Goal: Task Accomplishment & Management: Manage account settings

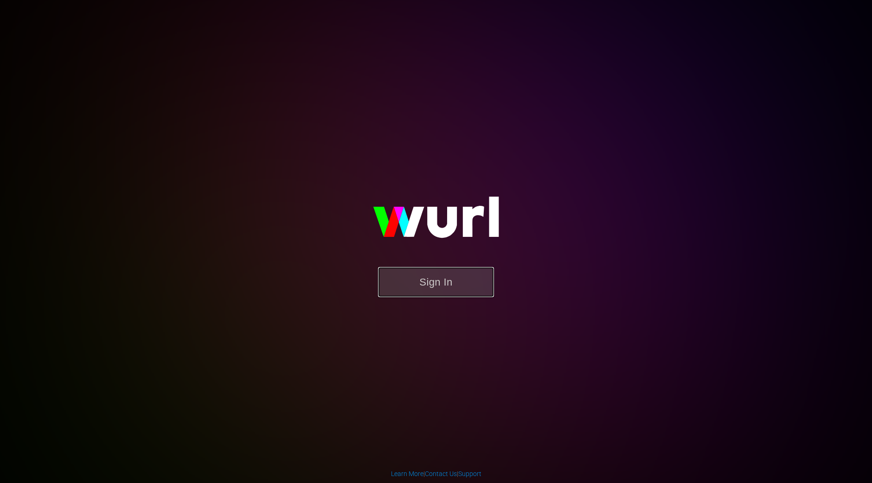
click at [443, 286] on button "Sign In" at bounding box center [436, 282] width 116 height 30
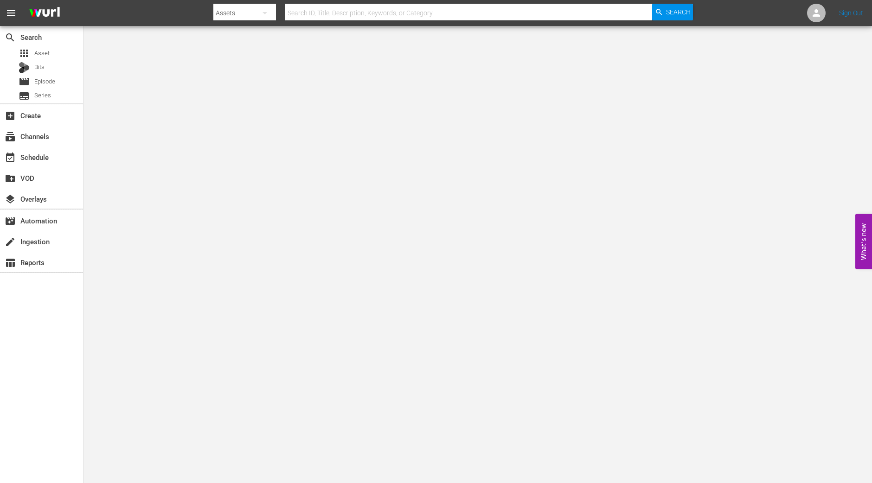
click at [332, 208] on body "menu Search By Assets Search ID, Title, Description, Keywords, or Category Sear…" at bounding box center [436, 241] width 872 height 483
click at [263, 135] on body "menu Search By Assets Search ID, Title, Description, Keywords, or Category Sear…" at bounding box center [436, 241] width 872 height 483
click at [255, 233] on body "menu Search By Assets Search ID, Title, Description, Keywords, or Category Sear…" at bounding box center [436, 241] width 872 height 483
click at [42, 53] on span "Asset" at bounding box center [41, 53] width 15 height 9
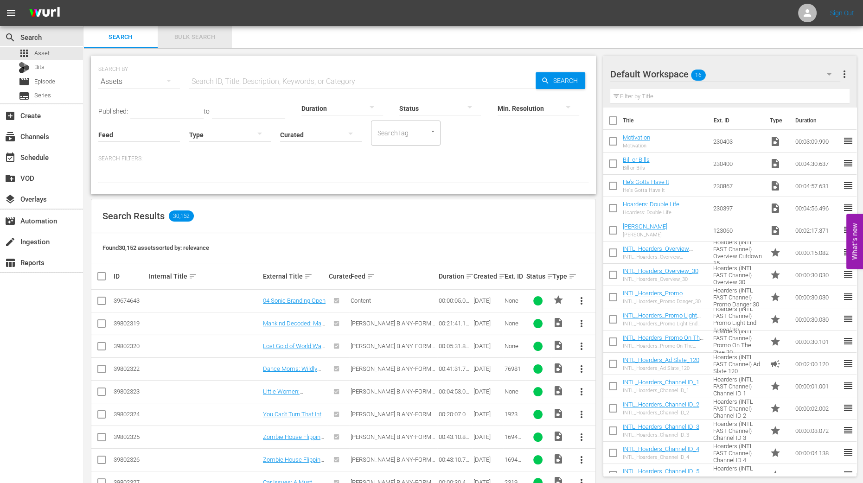
click at [204, 38] on span "Bulk Search" at bounding box center [194, 37] width 63 height 11
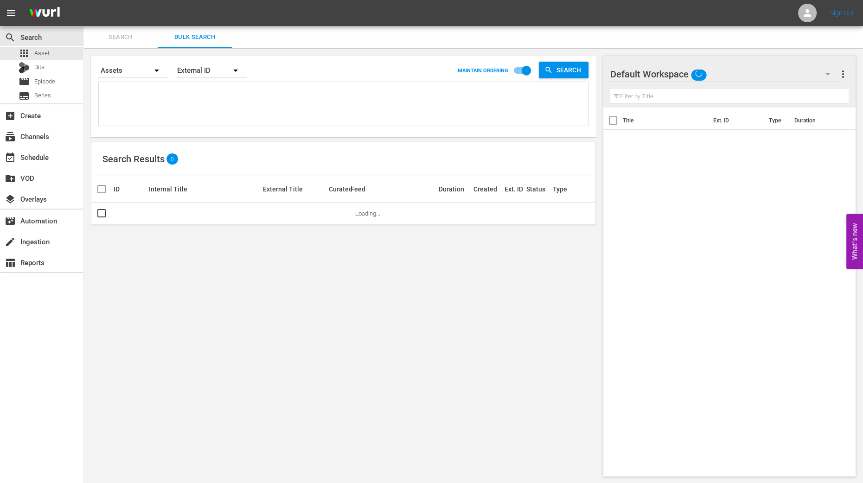
click at [290, 103] on textarea at bounding box center [344, 105] width 487 height 42
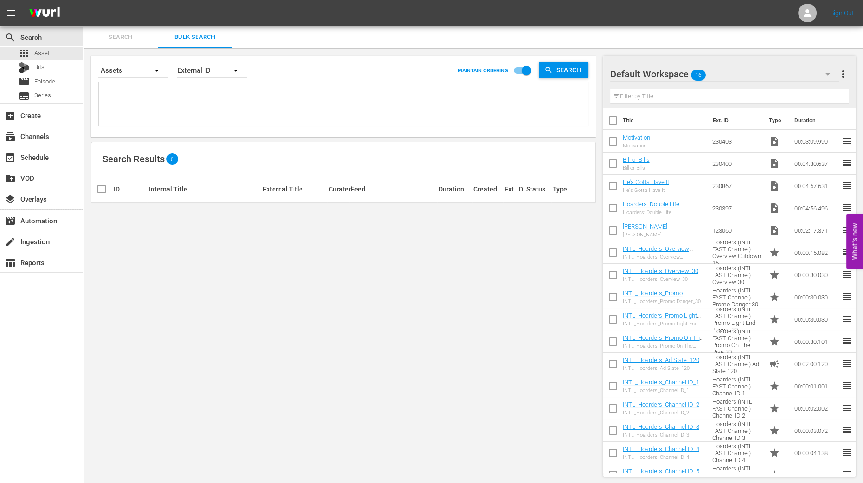
click at [290, 118] on textarea at bounding box center [344, 105] width 487 height 42
click at [830, 77] on icon "button" at bounding box center [827, 74] width 11 height 11
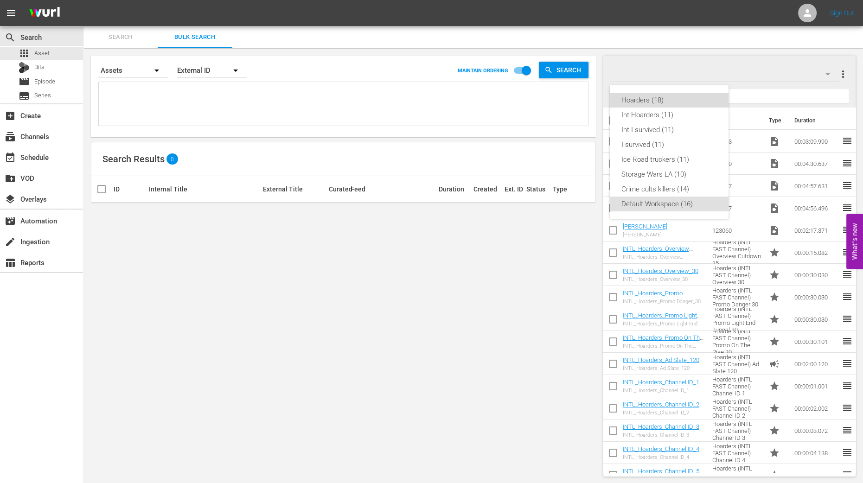
click at [679, 103] on div "Hoarders (18)" at bounding box center [669, 100] width 96 height 15
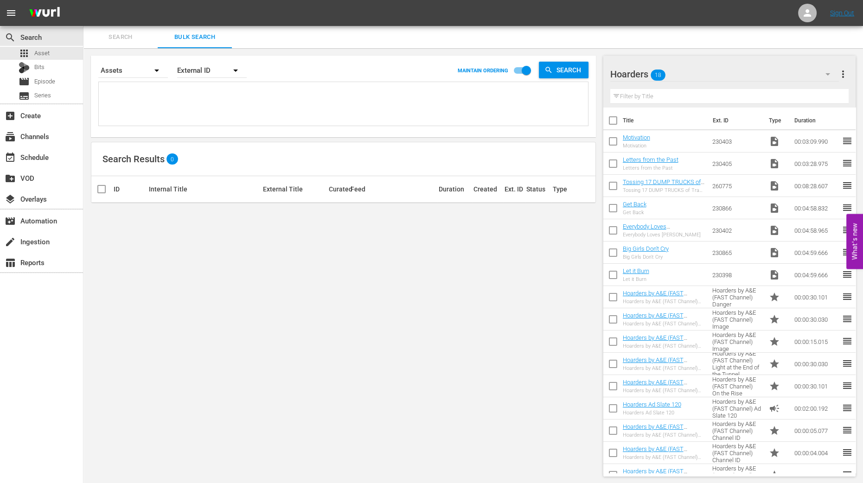
click at [840, 72] on span "more_vert" at bounding box center [842, 74] width 11 height 11
click at [691, 60] on div "Hoarders 18 Hoarders more_vert" at bounding box center [729, 71] width 238 height 30
click at [827, 70] on icon "button" at bounding box center [827, 74] width 11 height 11
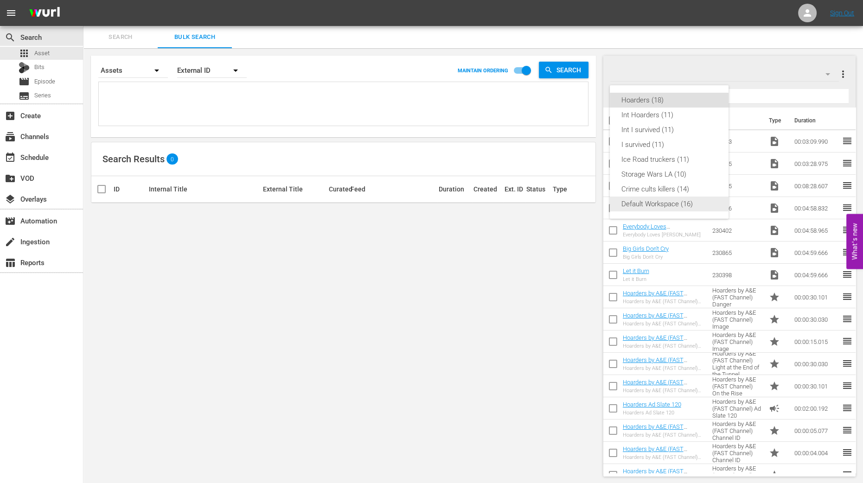
click at [677, 206] on div "Default Workspace (16)" at bounding box center [669, 204] width 96 height 15
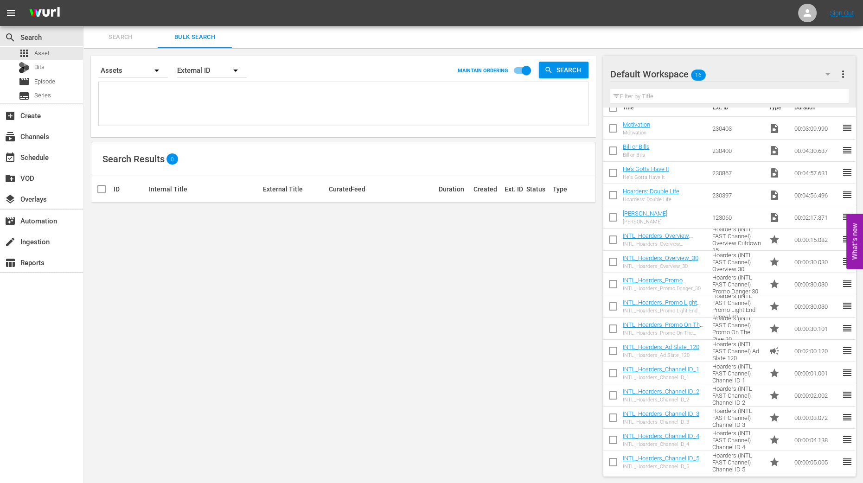
click at [828, 79] on icon "button" at bounding box center [827, 74] width 11 height 11
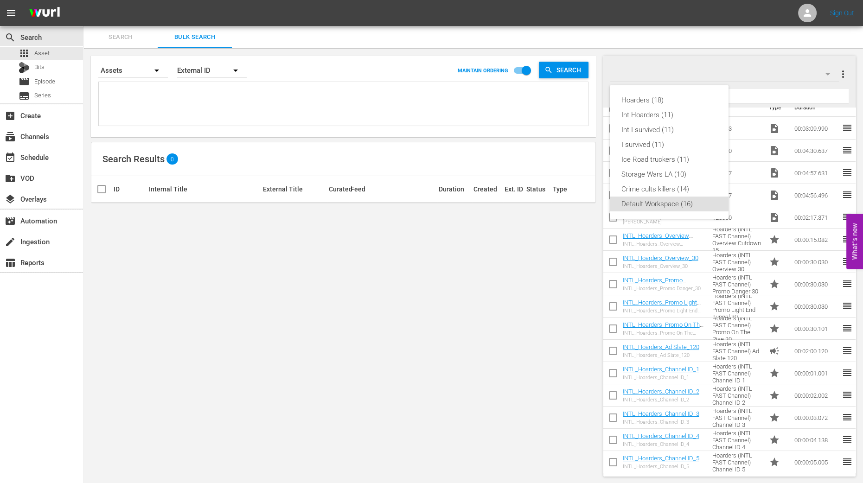
click at [541, 249] on div "Hoarders (18) Int Hoarders (11) Int I survived (11) I survived (11) Ice Road tr…" at bounding box center [431, 241] width 863 height 483
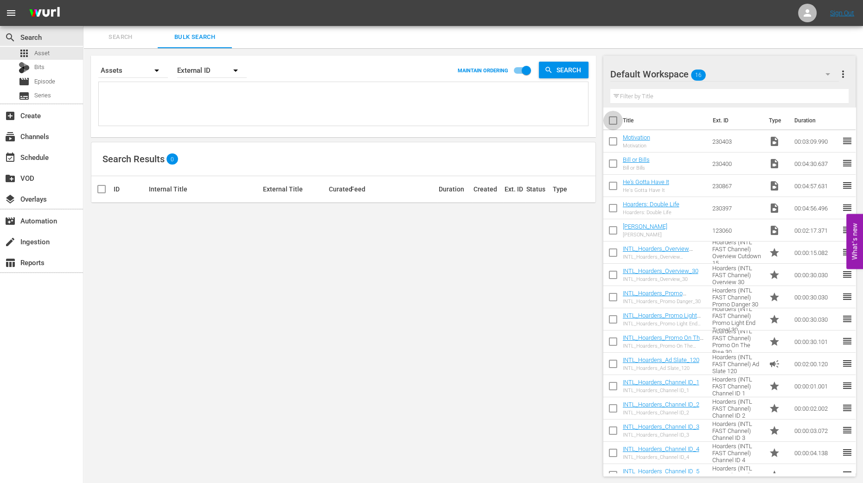
click at [613, 121] on input "checkbox" at bounding box center [612, 122] width 19 height 19
checkbox input "true"
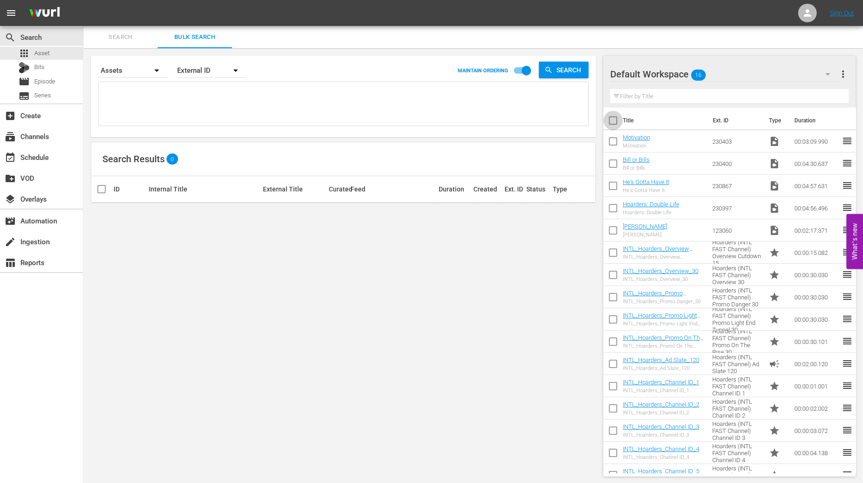
checkbox input "true"
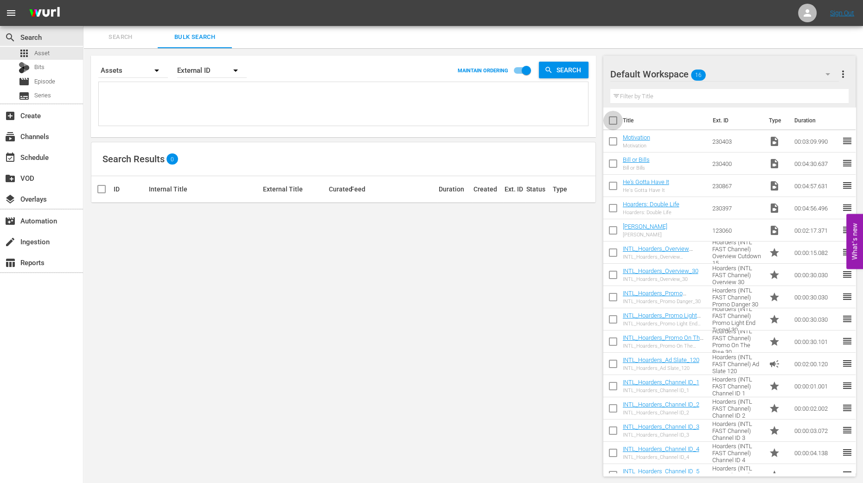
checkbox input "true"
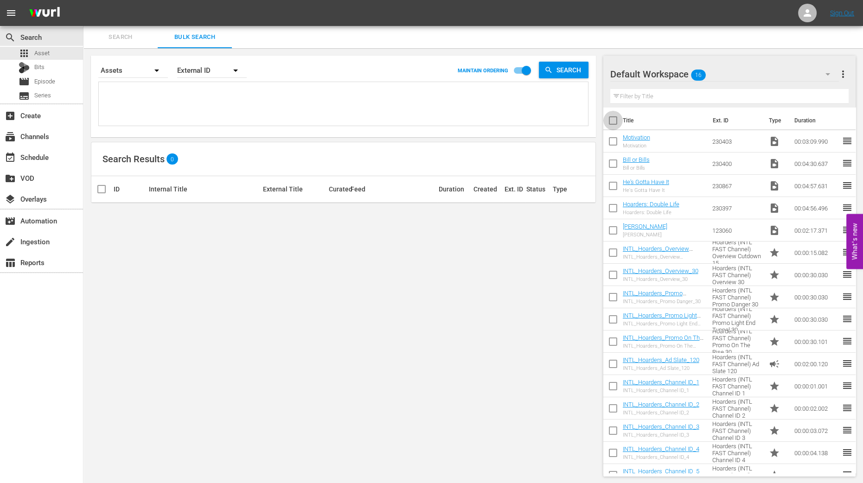
checkbox input "true"
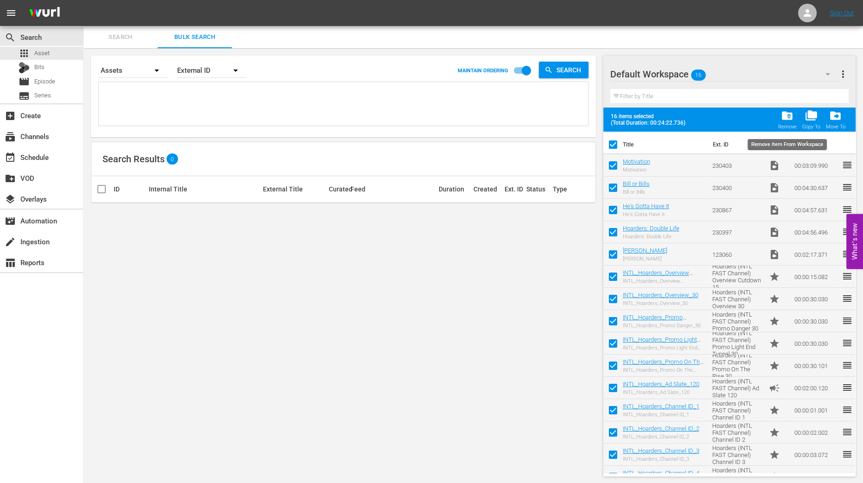
click at [785, 120] on span "folder_delete" at bounding box center [787, 115] width 13 height 13
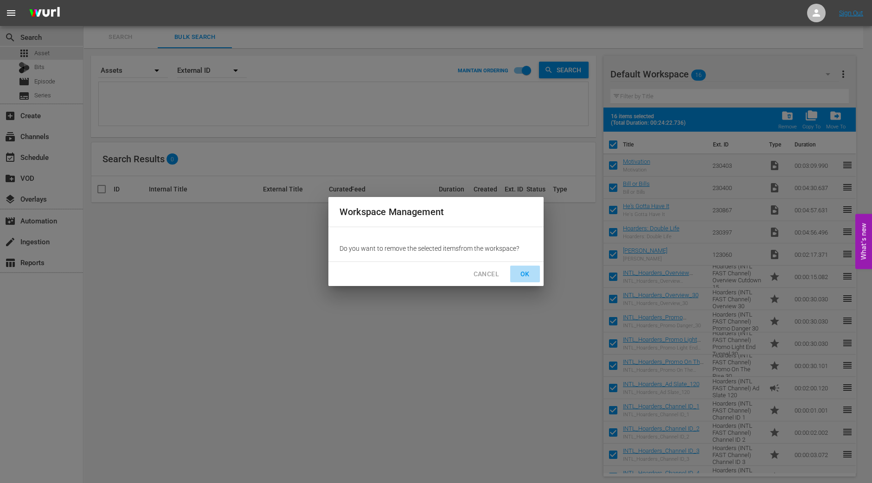
click at [524, 269] on span "OK" at bounding box center [525, 274] width 15 height 12
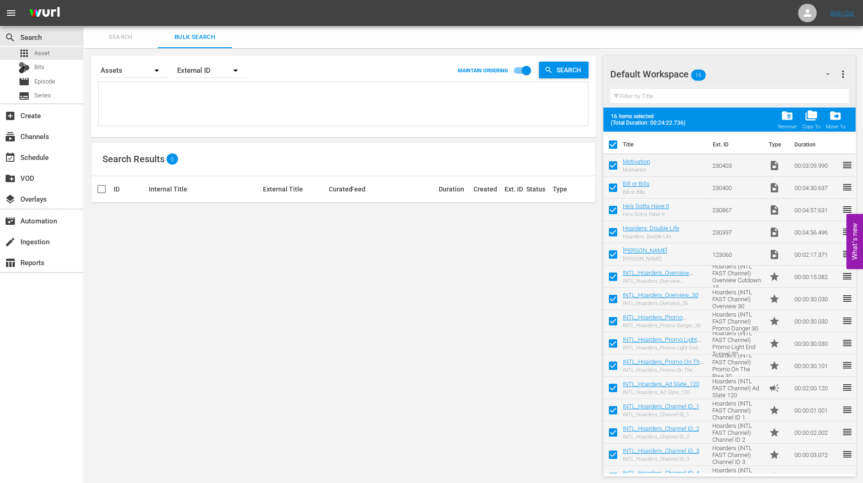
checkbox input "false"
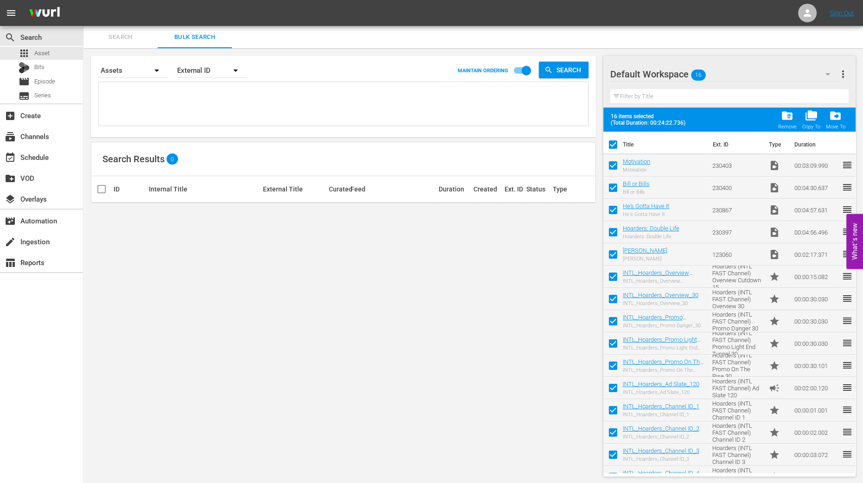
checkbox input "false"
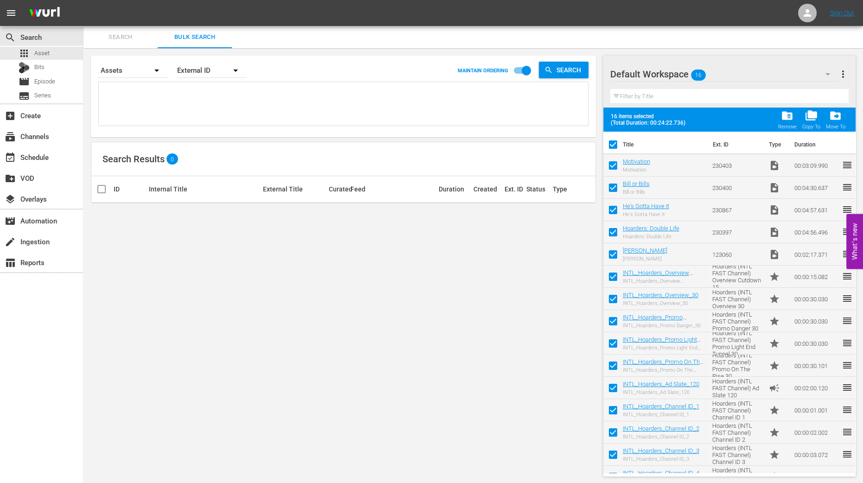
checkbox input "false"
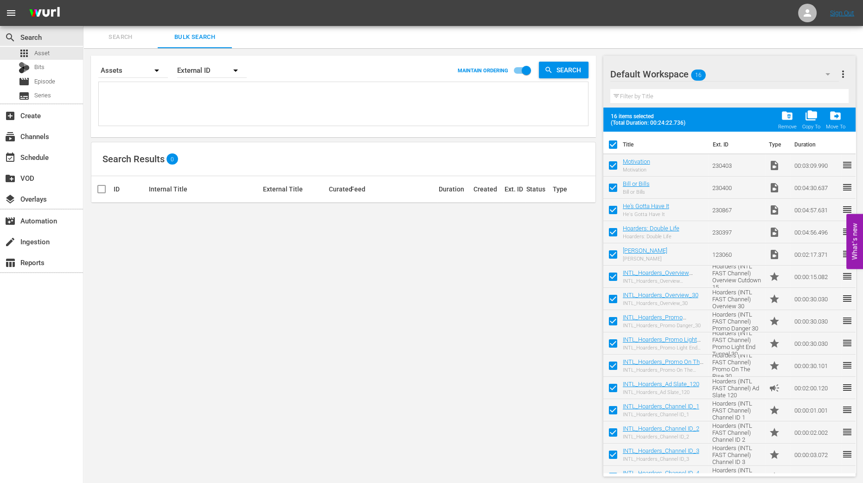
checkbox input "false"
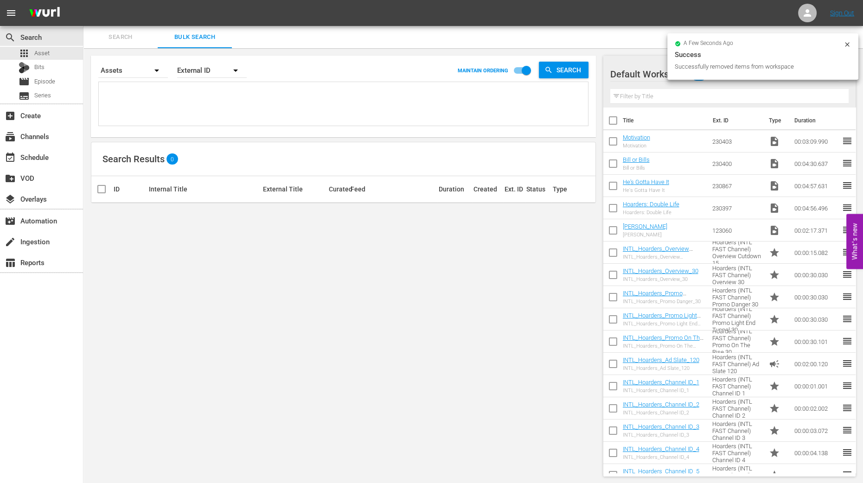
click at [844, 45] on icon at bounding box center [847, 44] width 7 height 7
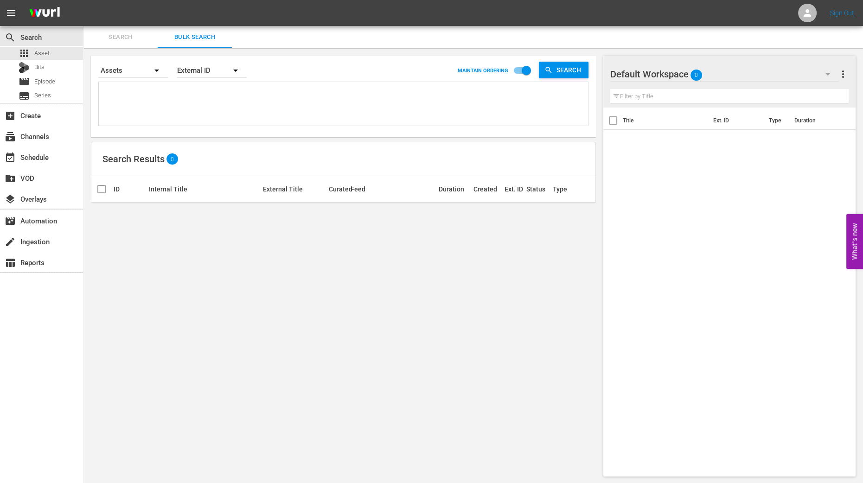
click at [830, 75] on icon "button" at bounding box center [827, 74] width 11 height 11
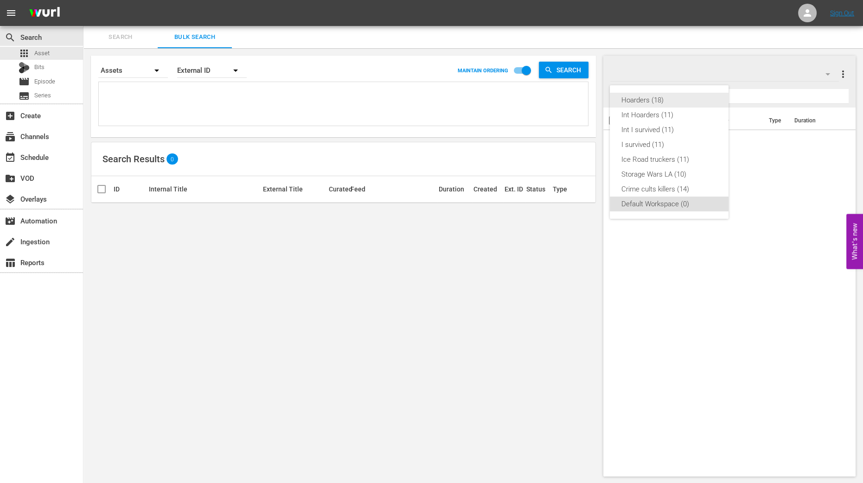
click at [710, 103] on div "Hoarders (18)" at bounding box center [669, 100] width 96 height 15
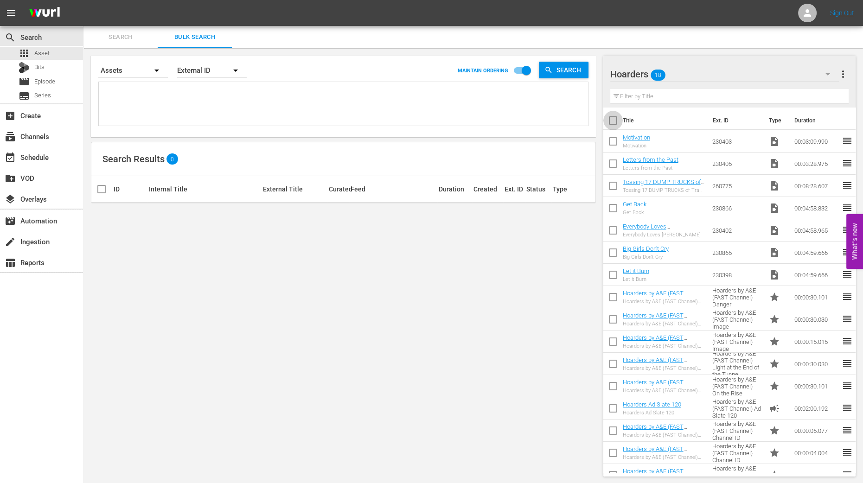
click at [614, 124] on input "checkbox" at bounding box center [612, 122] width 19 height 19
checkbox input "true"
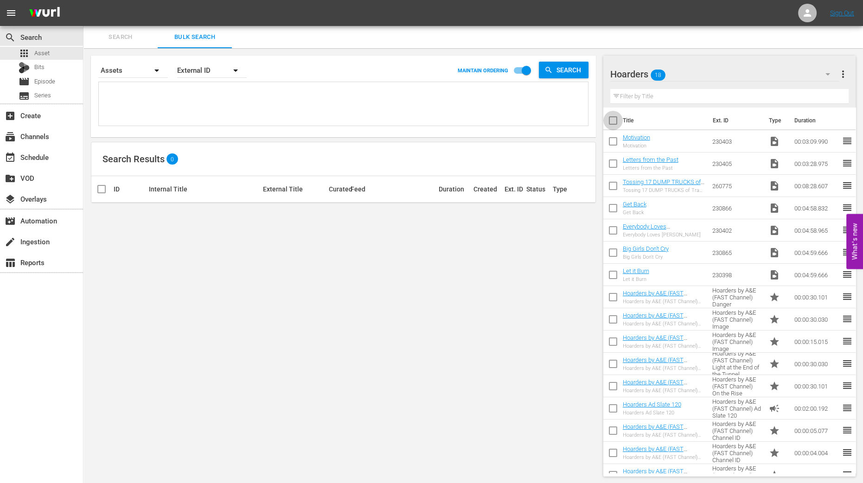
checkbox input "true"
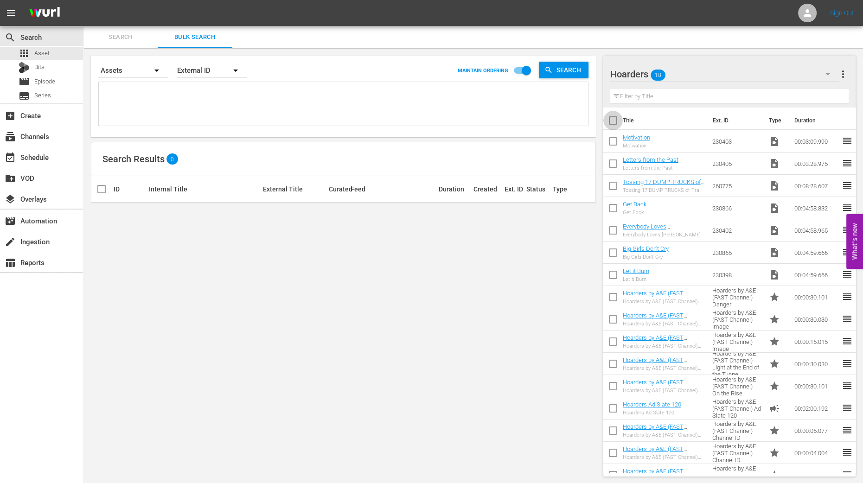
checkbox input "true"
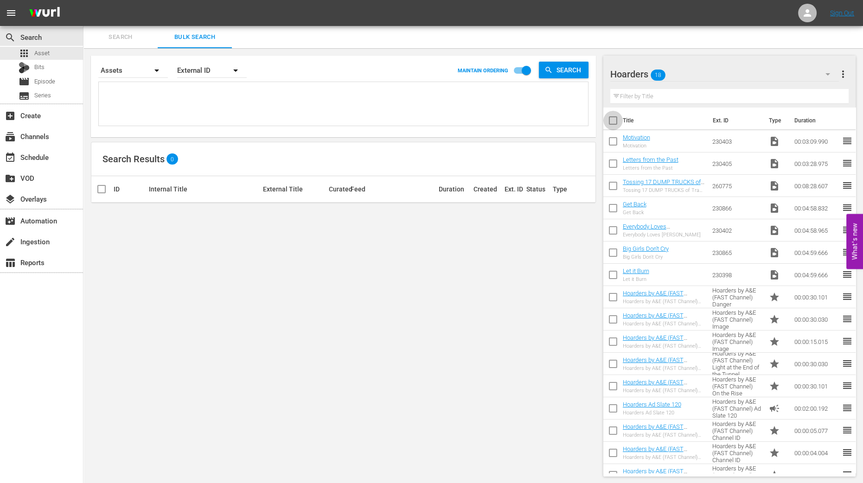
checkbox input "true"
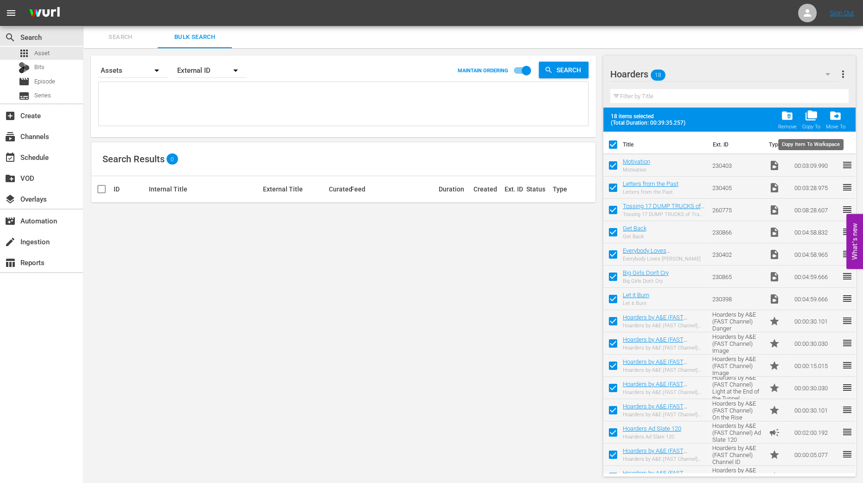
click at [809, 121] on span "folder_copy" at bounding box center [811, 115] width 13 height 13
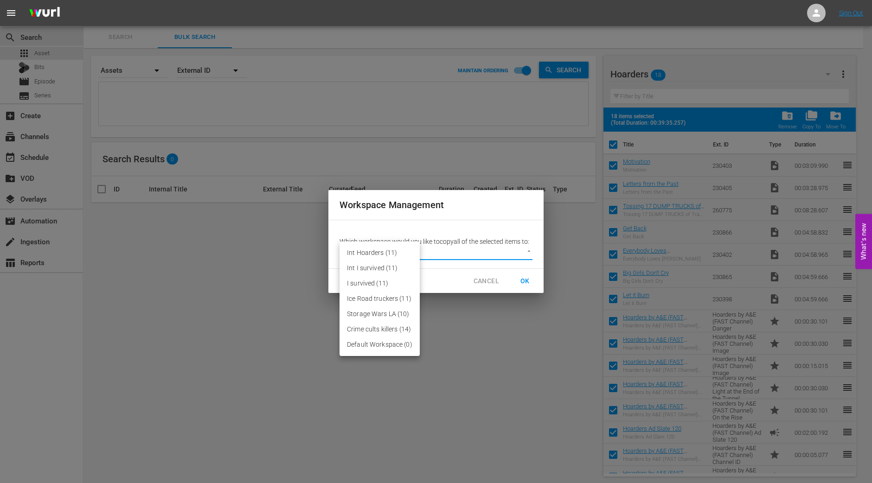
click at [524, 254] on body "menu Sign Out search Search apps Asset Bits movie Episode subtitles Series add_…" at bounding box center [436, 241] width 872 height 483
click at [384, 348] on li "Default Workspace (0)" at bounding box center [379, 344] width 80 height 15
type input "2095"
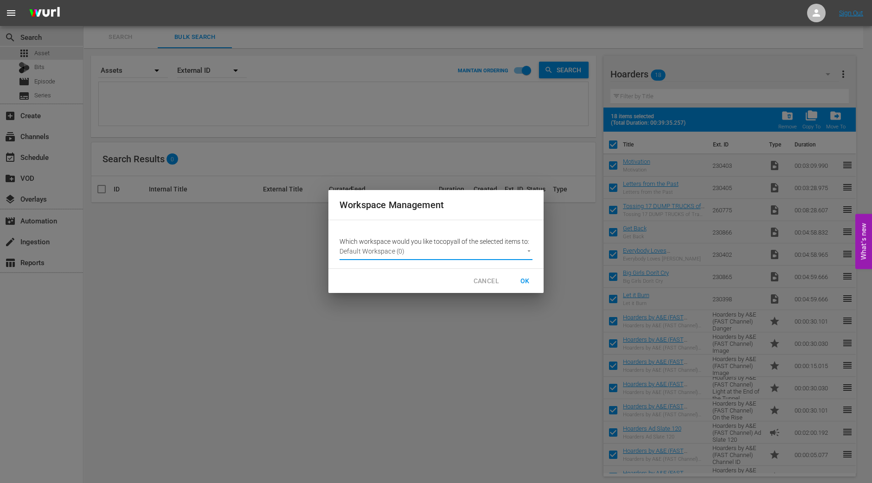
click at [525, 281] on span "OK" at bounding box center [525, 281] width 15 height 12
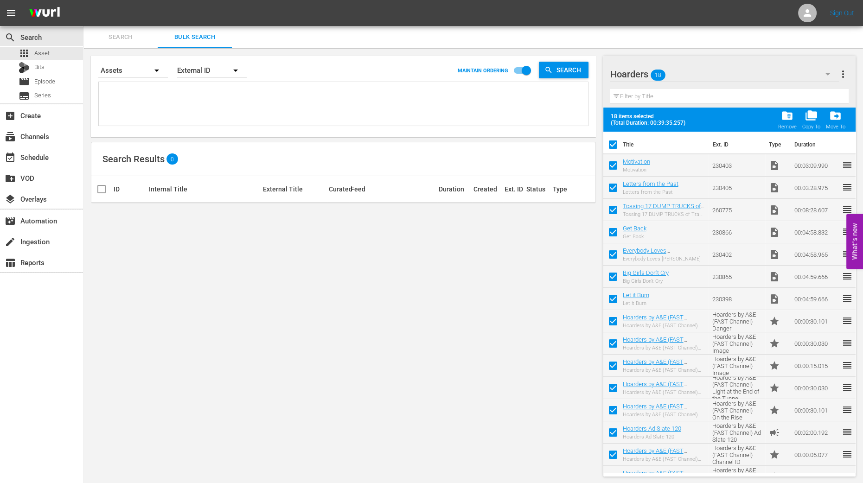
checkbox input "false"
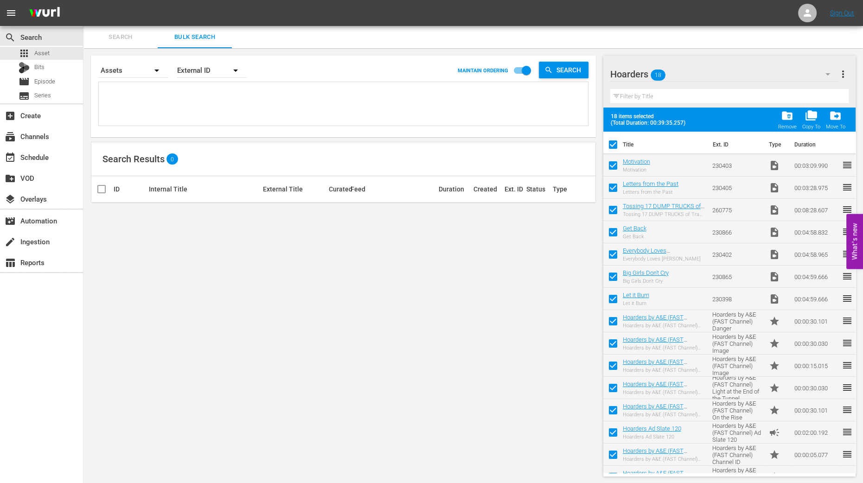
checkbox input "false"
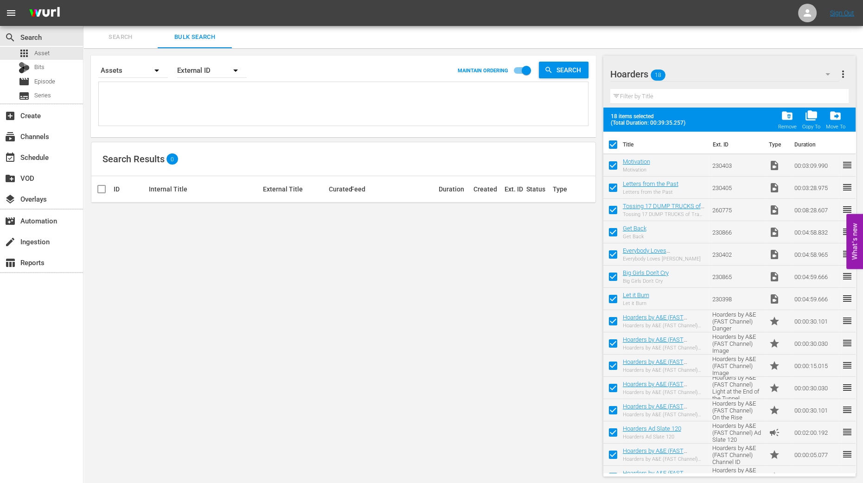
checkbox input "false"
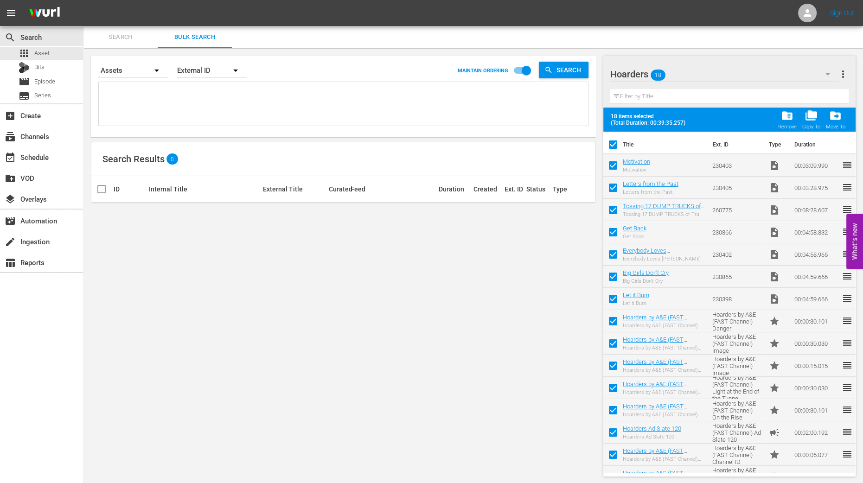
checkbox input "false"
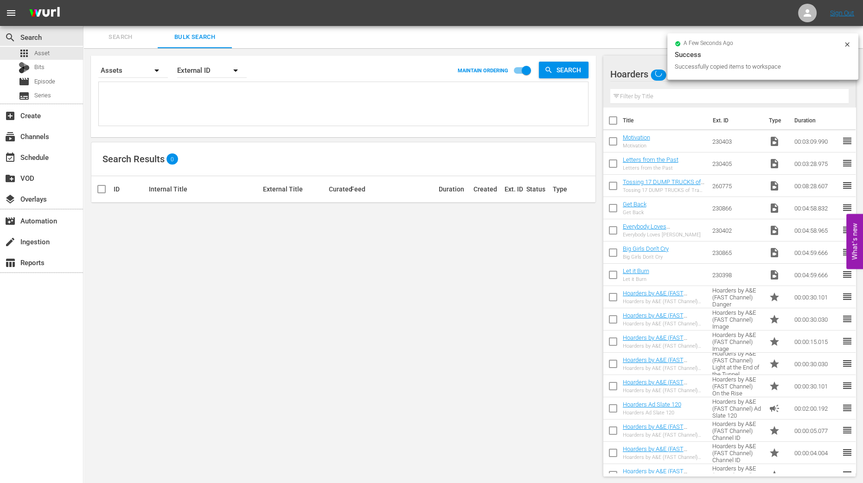
click at [491, 359] on div "Search By Assets Order By External ID MAINTAIN ORDERING Search Search Results 0…" at bounding box center [343, 266] width 520 height 436
click at [611, 124] on input "checkbox" at bounding box center [612, 122] width 19 height 19
checkbox input "true"
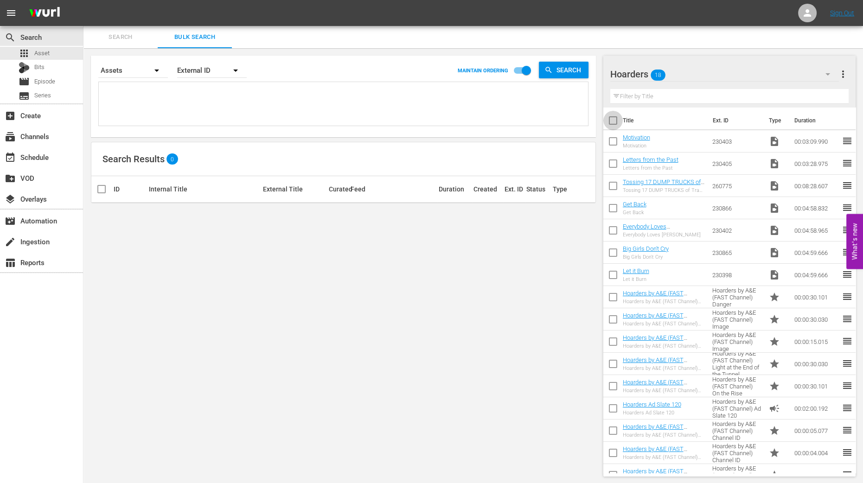
checkbox input "true"
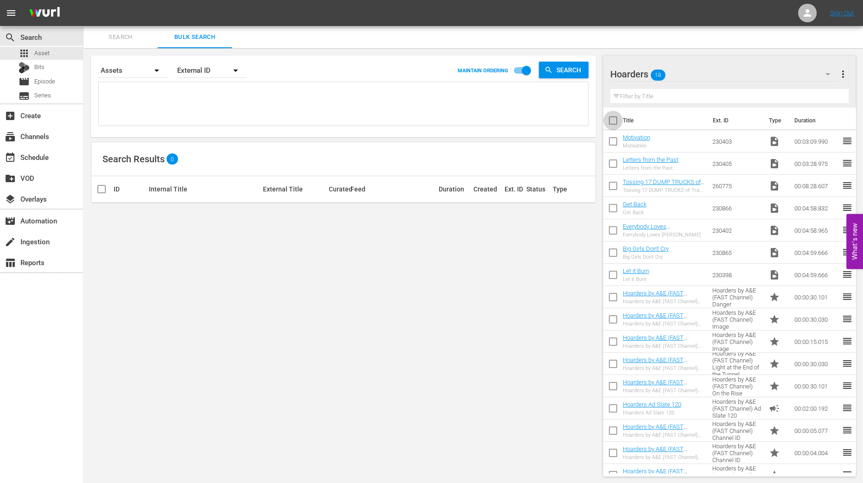
checkbox input "true"
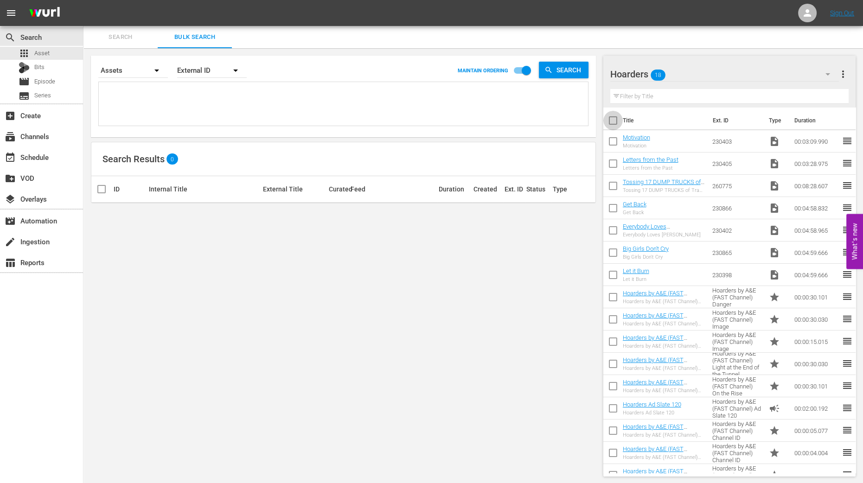
checkbox input "true"
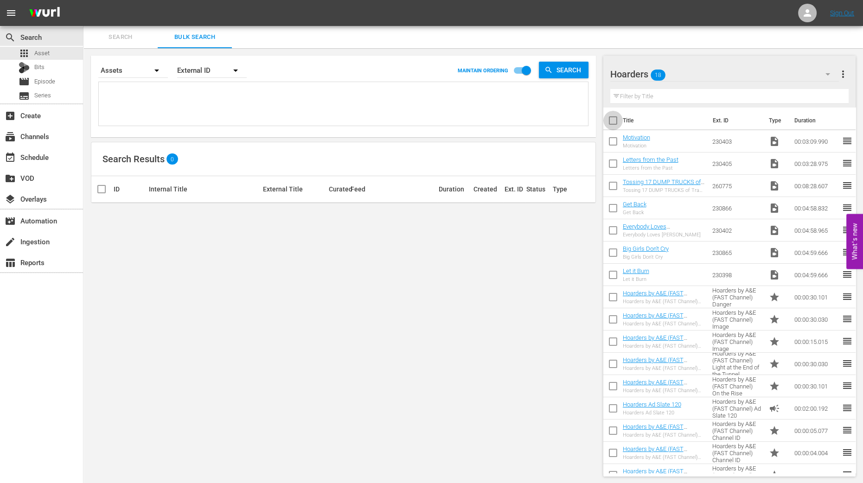
checkbox input "true"
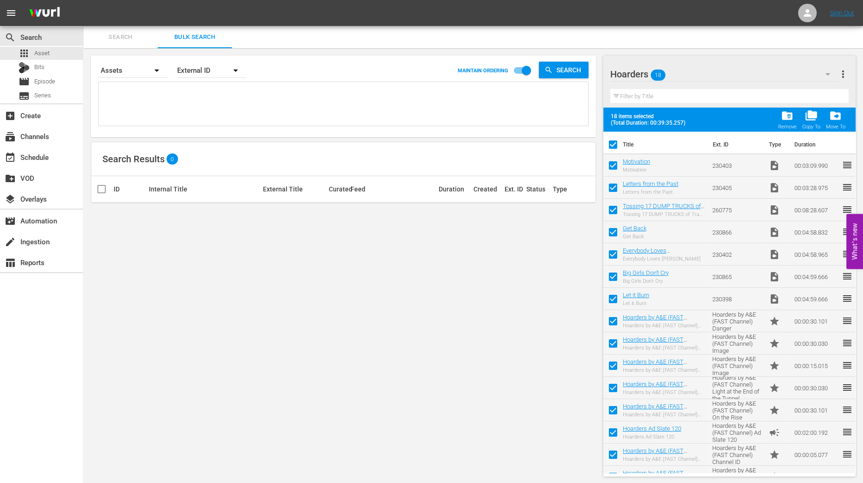
click at [828, 77] on icon "button" at bounding box center [827, 74] width 11 height 11
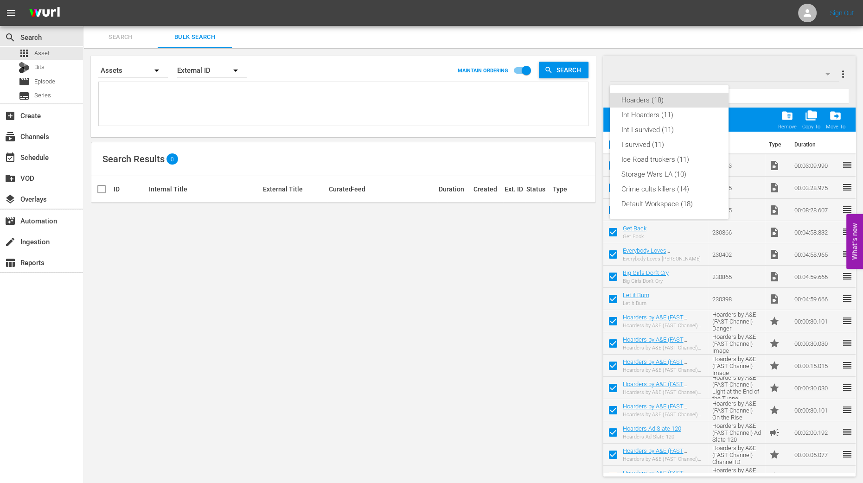
click at [759, 51] on div "Hoarders (18) Int Hoarders (11) Int I survived (11) I survived (11) Ice Road tr…" at bounding box center [431, 241] width 863 height 483
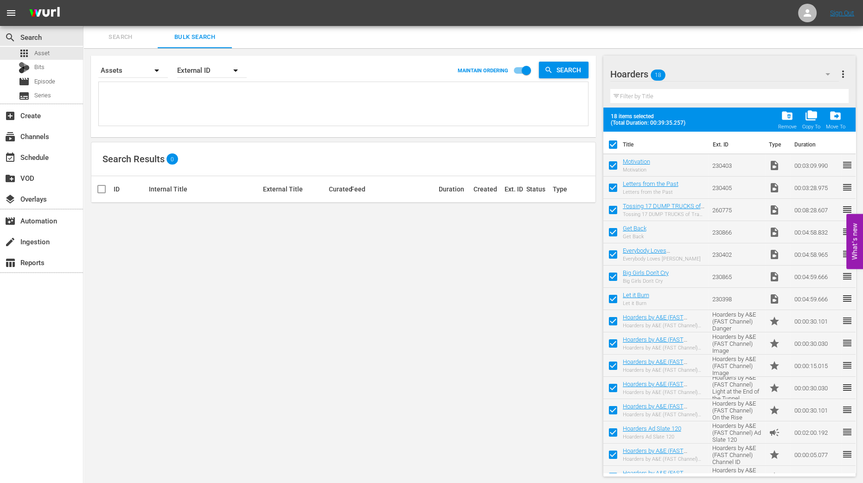
click at [517, 312] on div "Search By Assets Order By External ID MAINTAIN ORDERING Search Search Results 0…" at bounding box center [343, 266] width 520 height 436
click at [827, 74] on icon "button" at bounding box center [827, 74] width 5 height 2
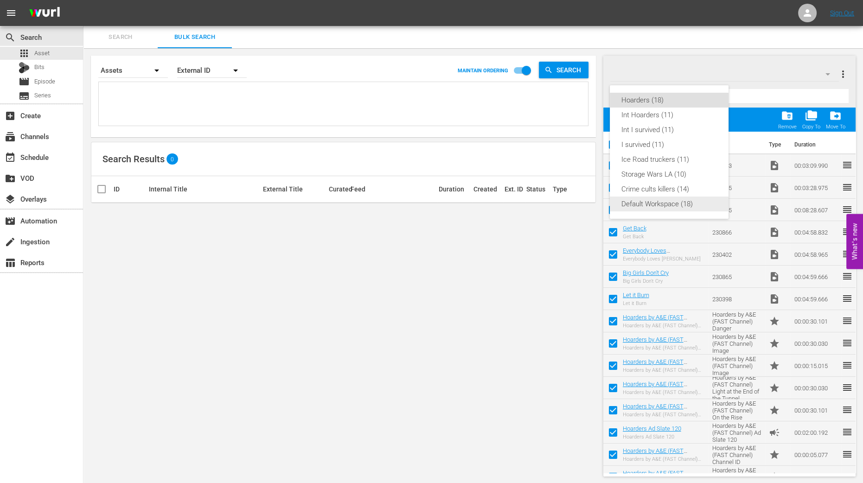
click at [670, 205] on div "Default Workspace (18)" at bounding box center [669, 204] width 96 height 15
checkbox input "false"
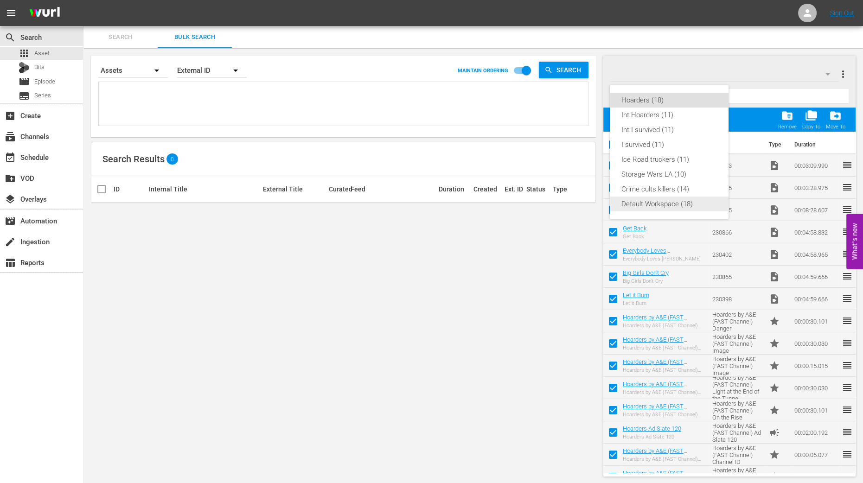
checkbox input "false"
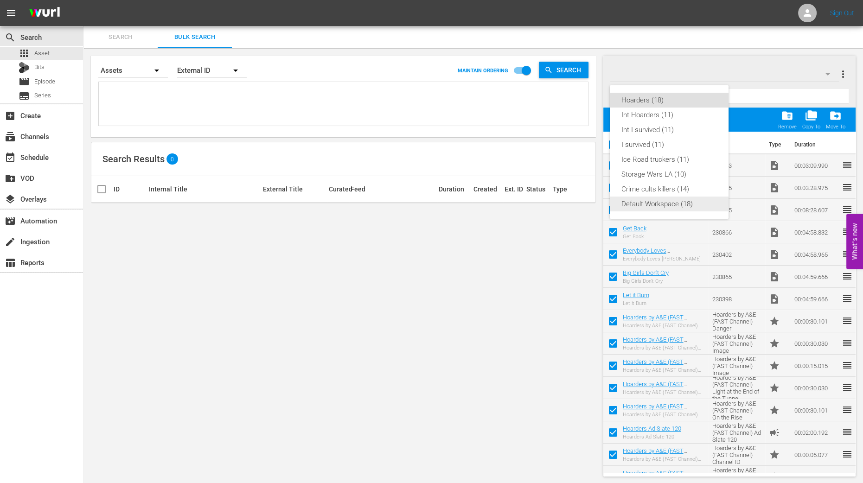
checkbox input "false"
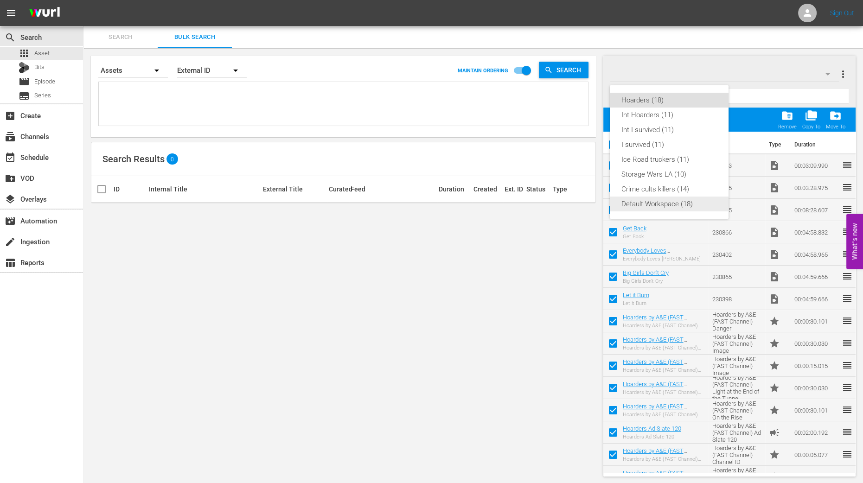
checkbox input "false"
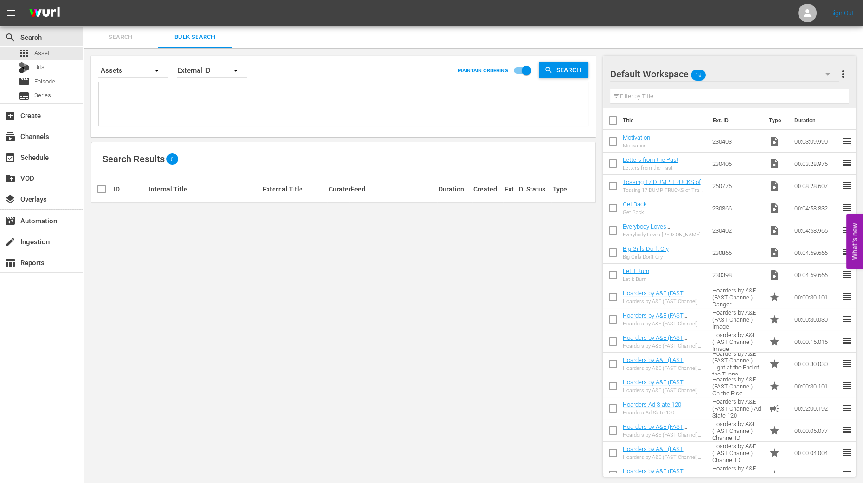
click at [615, 121] on input "checkbox" at bounding box center [612, 122] width 19 height 19
checkbox input "true"
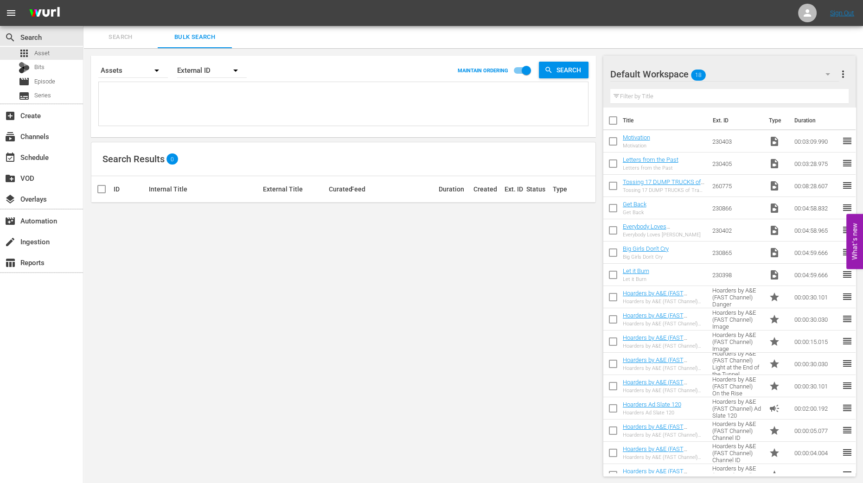
checkbox input "true"
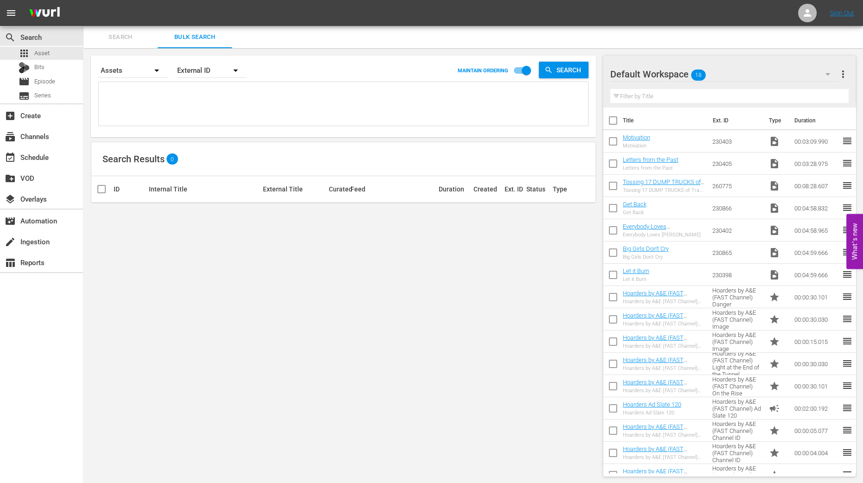
checkbox input "true"
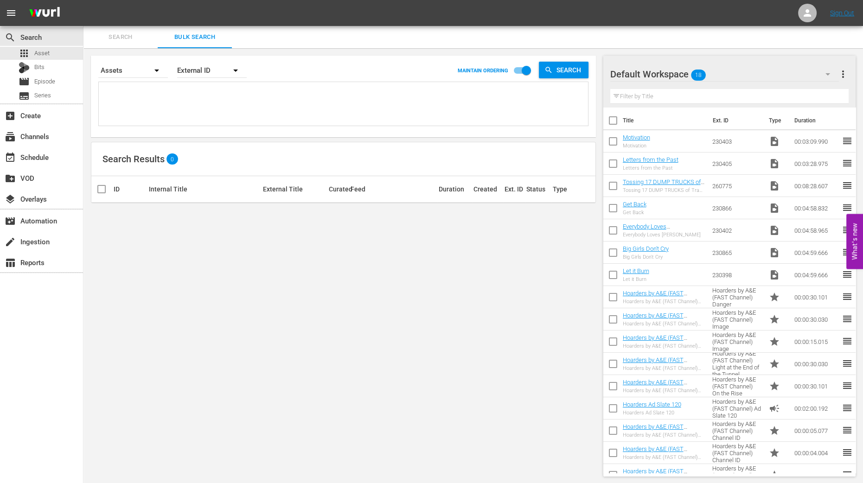
checkbox input "true"
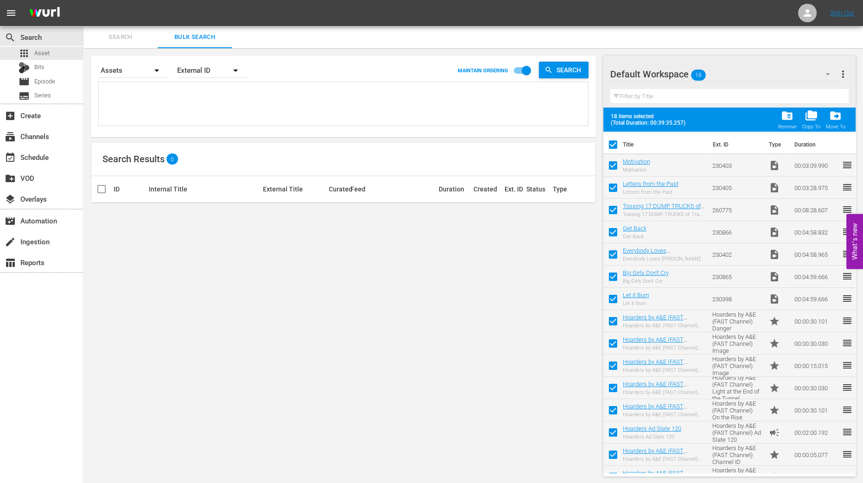
click at [473, 309] on div "Search By Assets Order By External ID MAINTAIN ORDERING Search Search Results 0…" at bounding box center [343, 266] width 520 height 436
click at [615, 144] on input "checkbox" at bounding box center [612, 146] width 19 height 19
checkbox input "false"
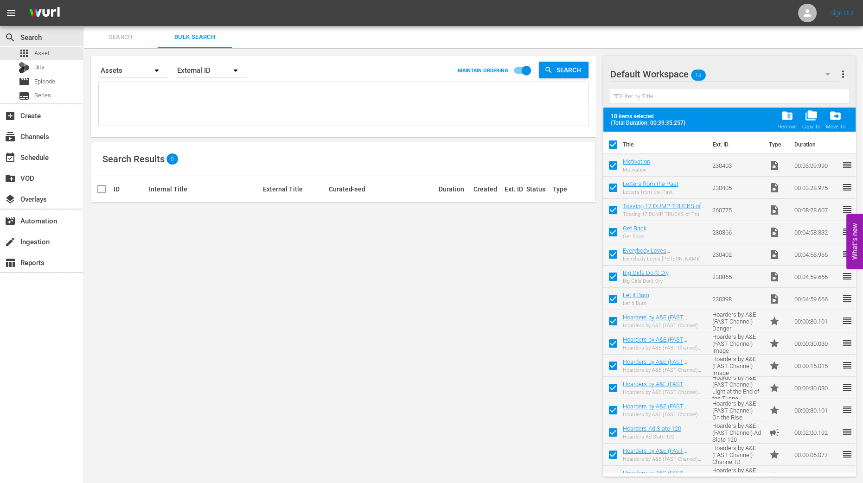
checkbox input "false"
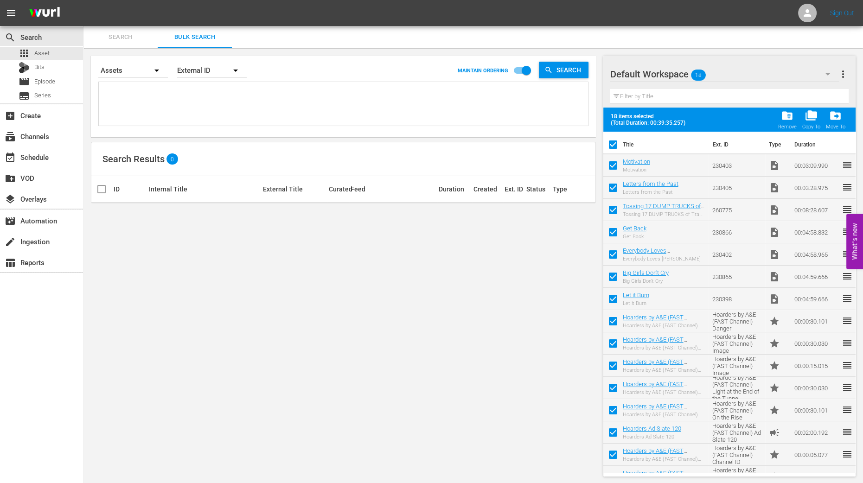
checkbox input "false"
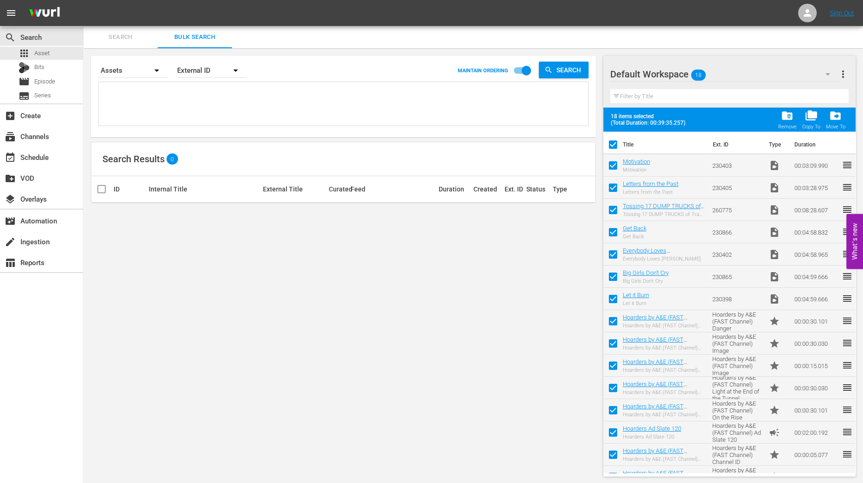
checkbox input "false"
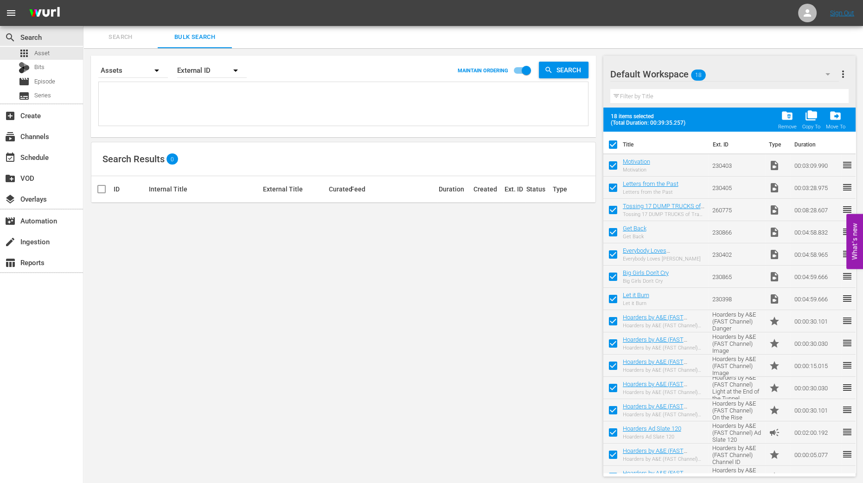
checkbox input "false"
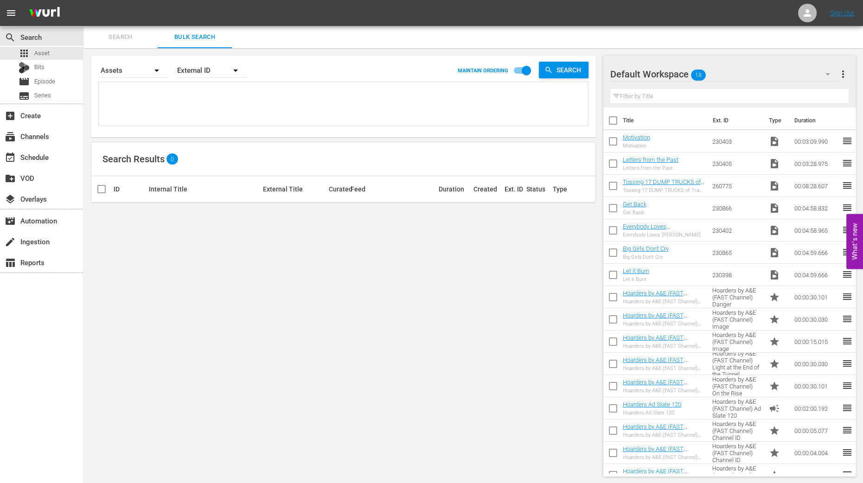
click at [109, 35] on span "Search" at bounding box center [120, 37] width 63 height 11
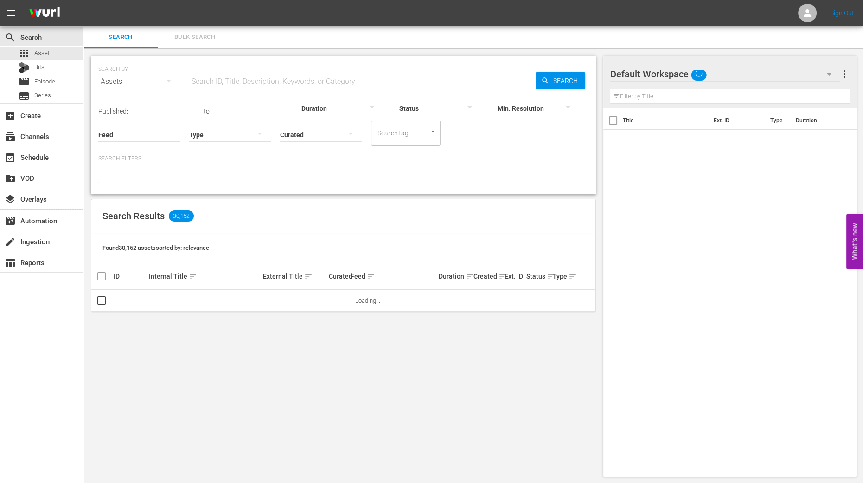
click at [246, 78] on input "text" at bounding box center [362, 81] width 346 height 22
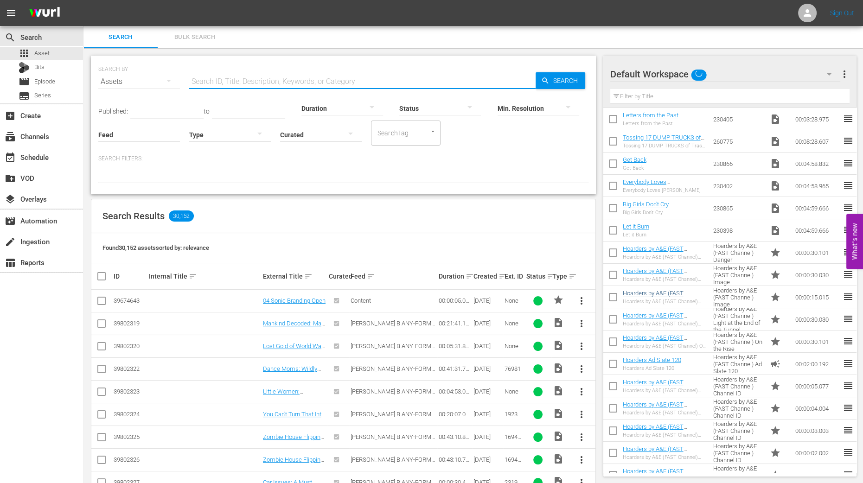
scroll to position [58, 0]
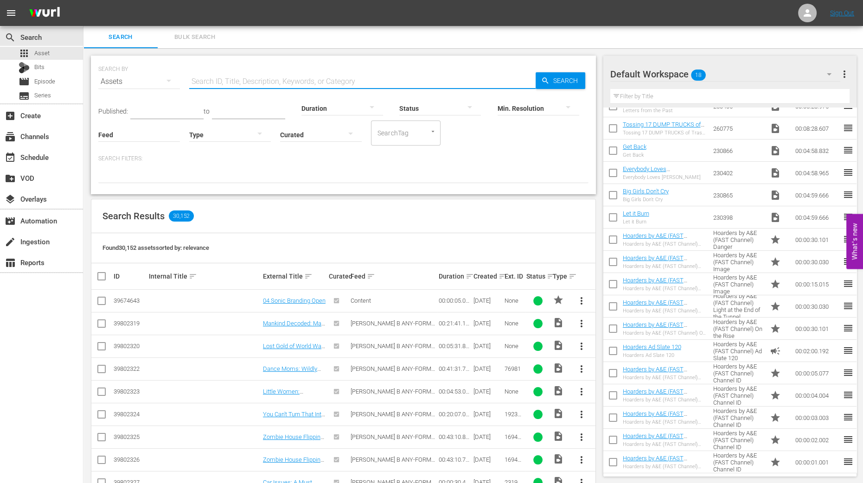
click at [297, 79] on input "text" at bounding box center [362, 81] width 346 height 22
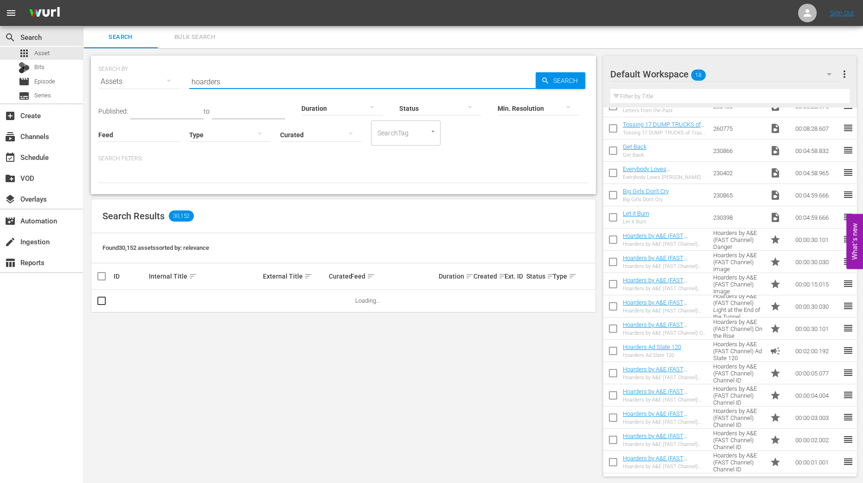
type input "hoarders"
click at [330, 108] on div at bounding box center [342, 108] width 82 height 26
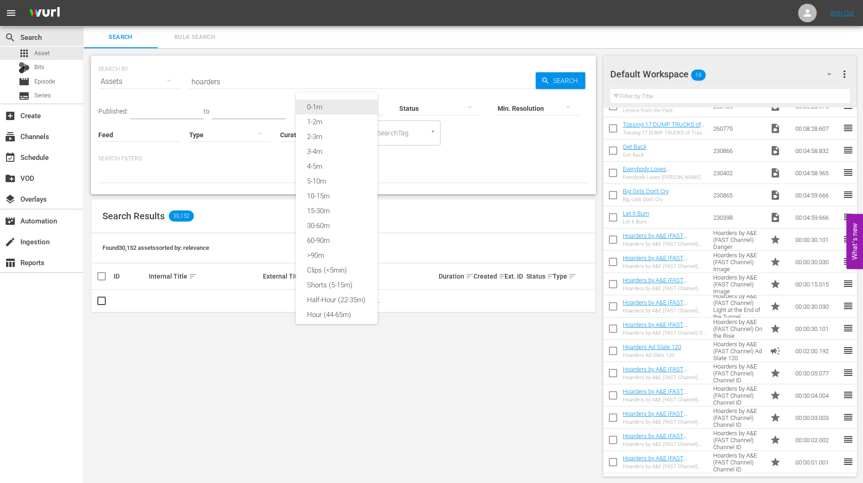
click at [325, 105] on div "0-1m" at bounding box center [337, 107] width 82 height 15
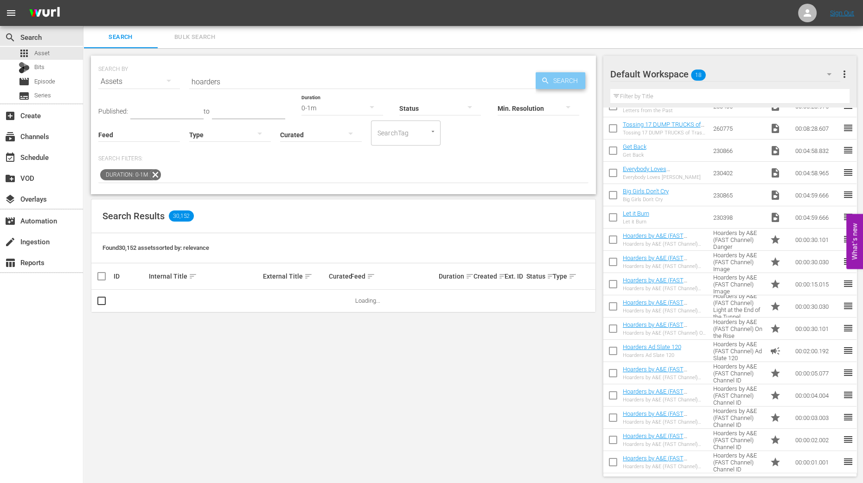
click at [556, 79] on span "Search" at bounding box center [568, 80] width 36 height 17
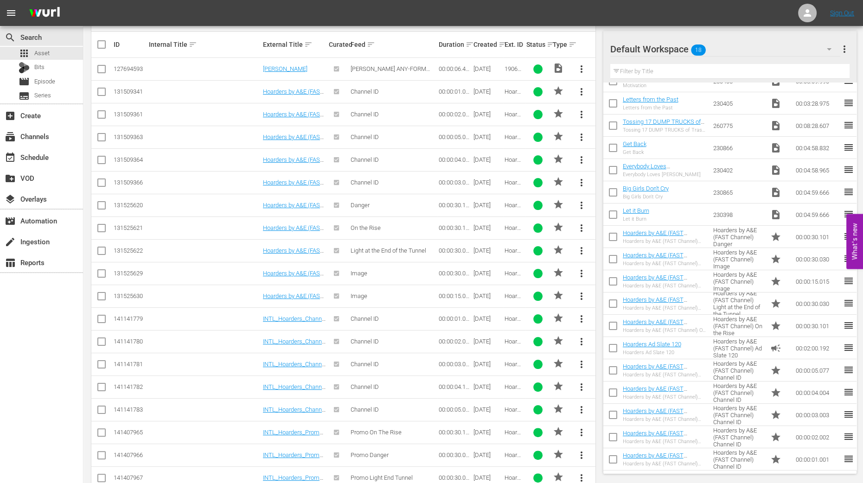
scroll to position [183, 0]
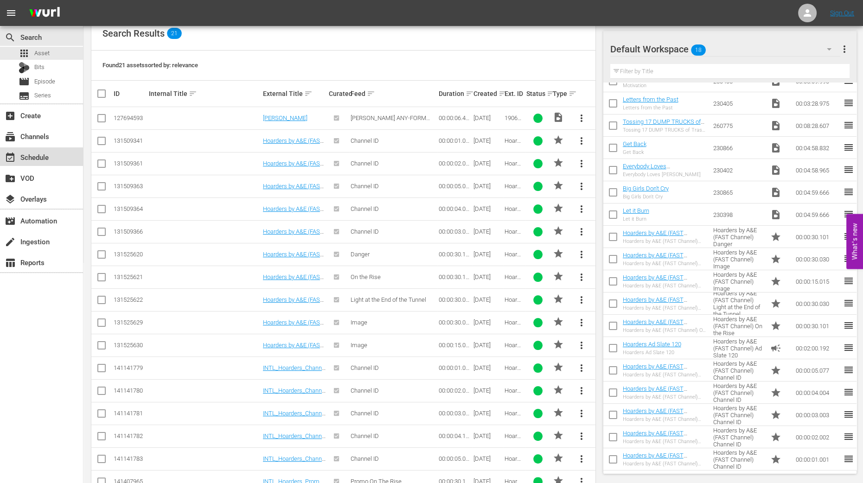
click at [50, 158] on div "event_available Schedule" at bounding box center [26, 156] width 52 height 8
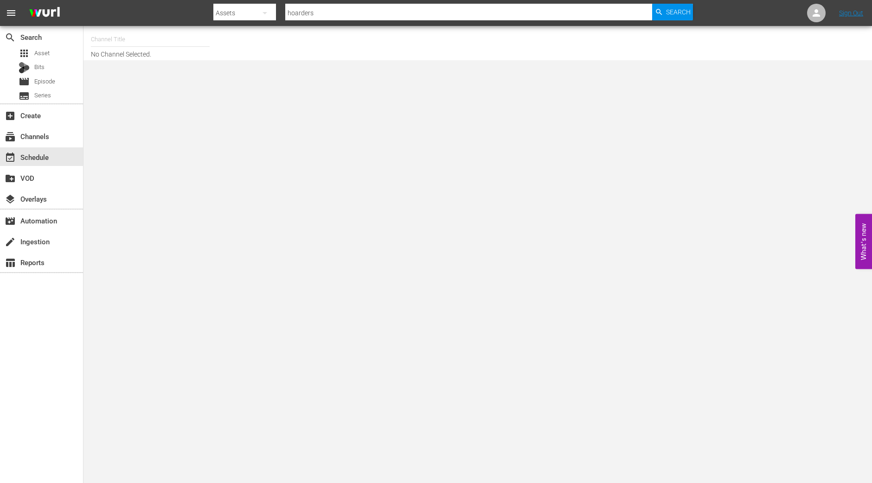
click at [138, 37] on input "text" at bounding box center [150, 39] width 119 height 22
click at [121, 54] on div "Hoarders (1599 - aenetworks_hoarders_1)" at bounding box center [218, 65] width 240 height 22
type input "Hoarders (1599 - aenetworks_hoarders_1)"
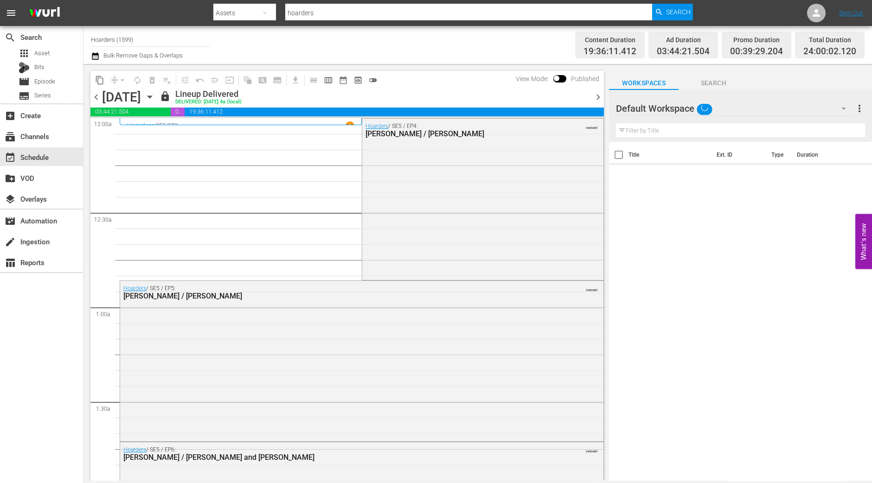
click at [497, 222] on div "Hoarders / SE5 / EP4: Carrie / James VARIANT" at bounding box center [482, 199] width 241 height 160
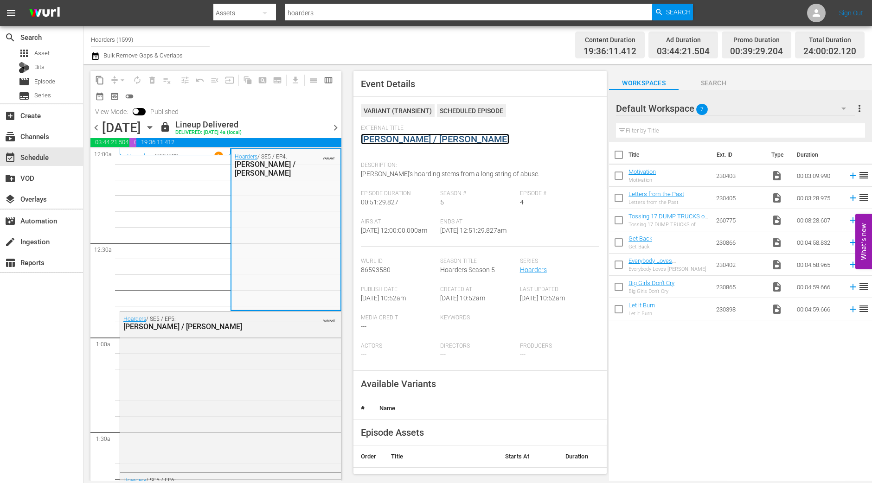
click at [397, 142] on link "Carrie / James" at bounding box center [435, 139] width 148 height 11
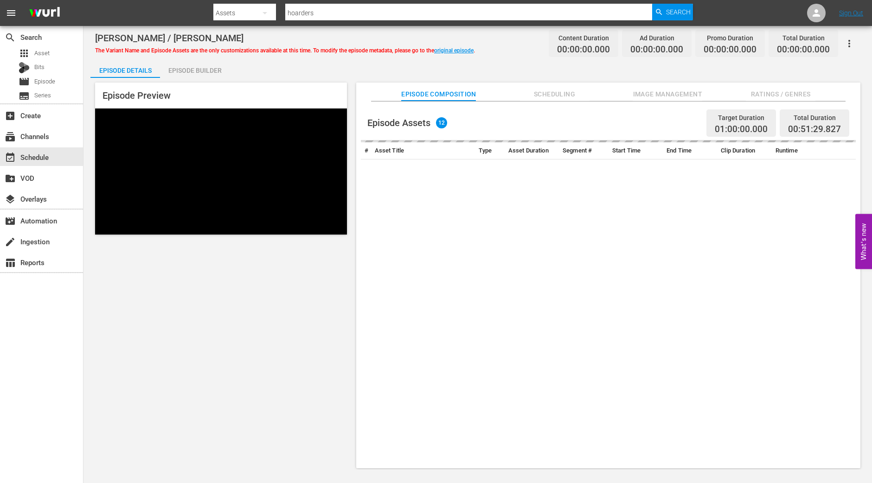
click at [185, 70] on div "Episode Builder" at bounding box center [195, 70] width 70 height 22
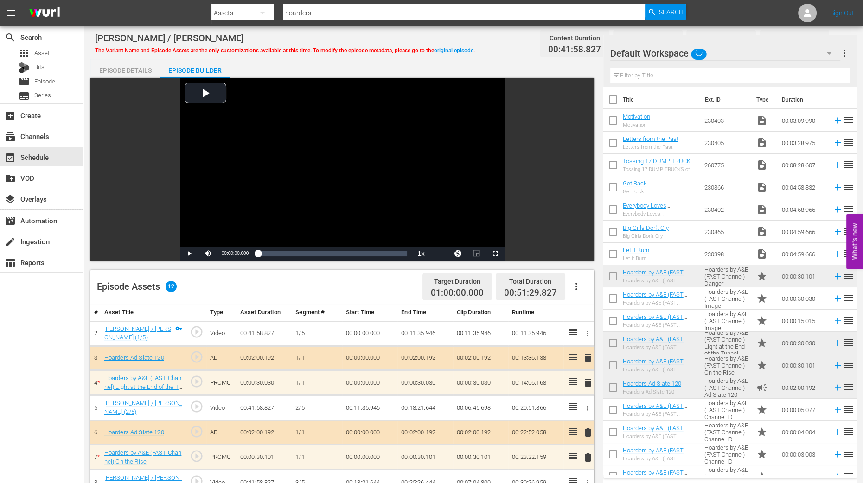
scroll to position [220, 0]
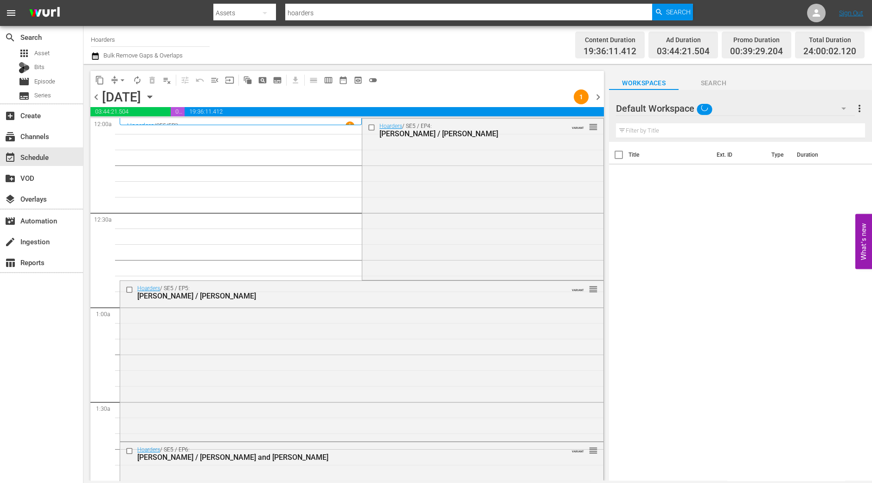
scroll to position [174, 0]
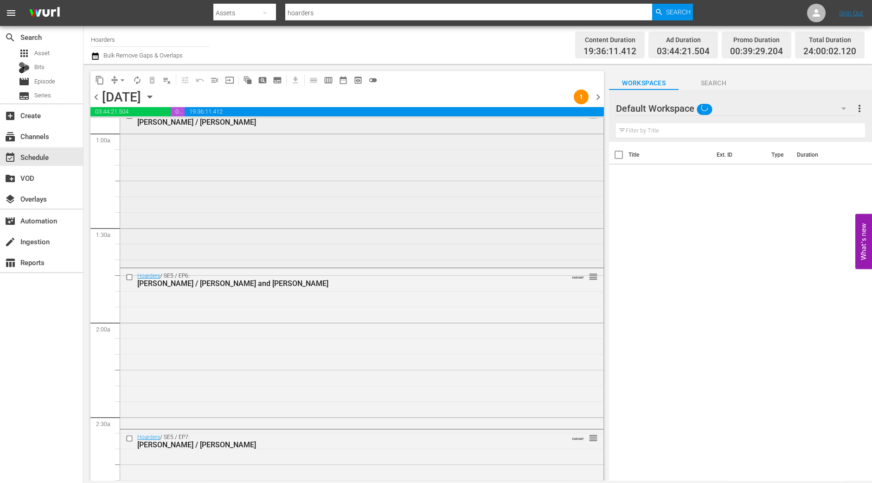
click at [241, 208] on div "Hoarders / SE5 / EP5: Joanne / Kristy VARIANT reorder" at bounding box center [361, 186] width 483 height 159
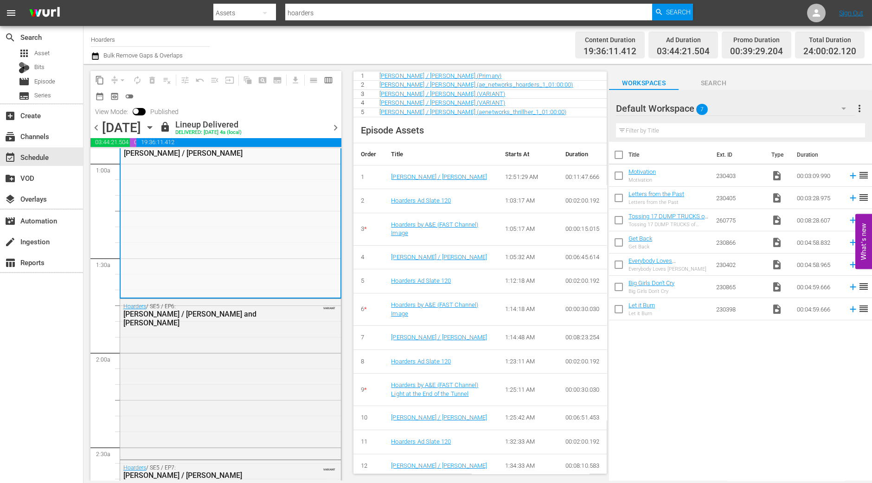
scroll to position [360, 0]
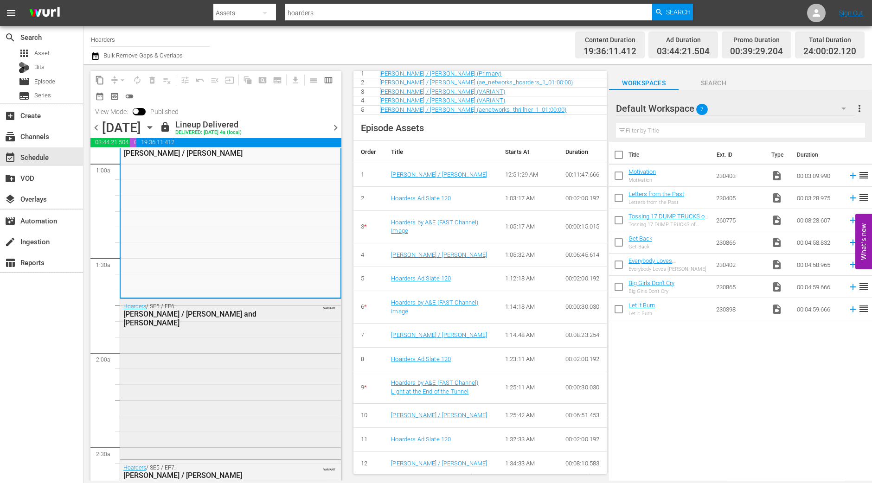
click at [258, 344] on div "Hoarders / SE5 / EP6: Barbara G. / Fred and Mary VARIANT" at bounding box center [230, 378] width 221 height 159
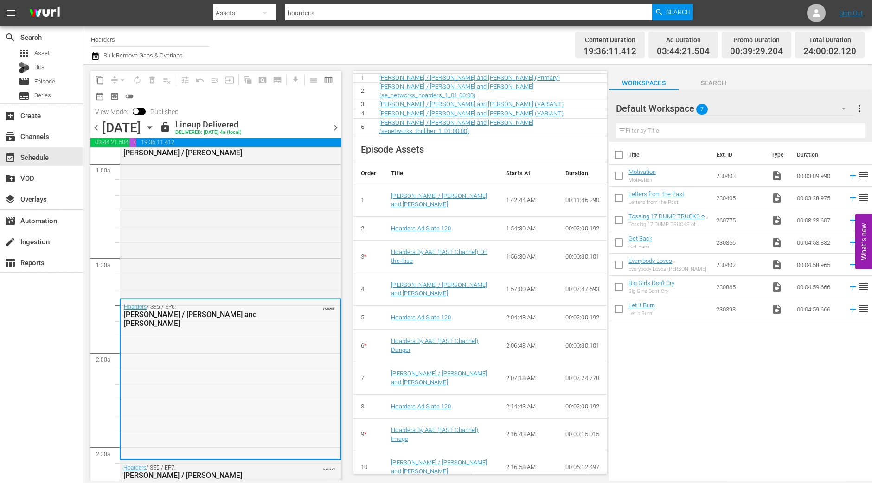
scroll to position [290, 0]
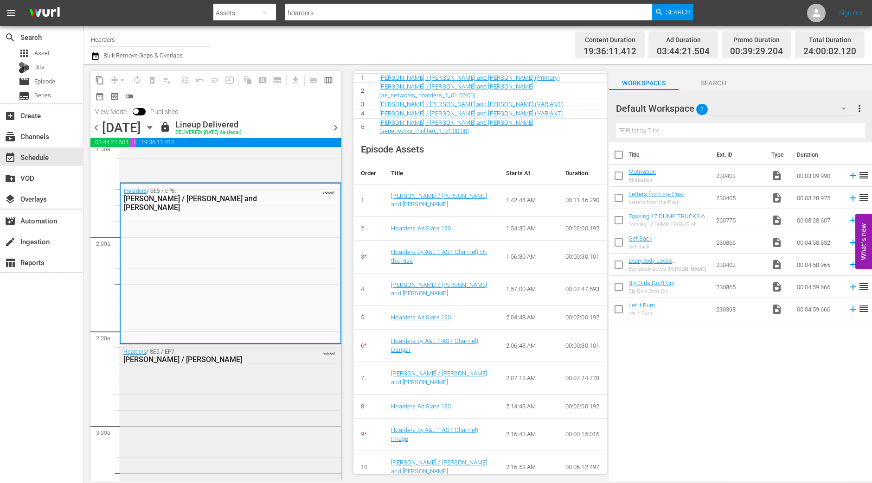
click at [263, 452] on div "Hoarders / SE5 / EP7: Kathleen / Scott VARIANT" at bounding box center [230, 425] width 221 height 160
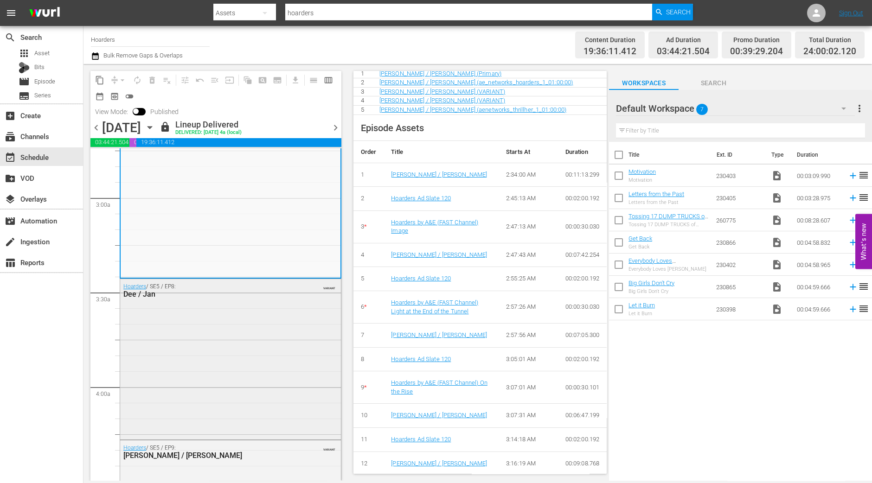
scroll to position [580, 0]
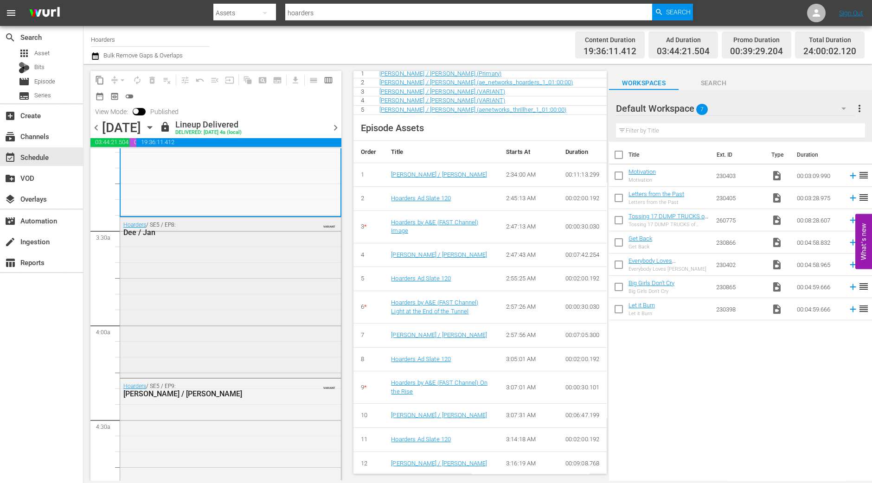
click at [229, 284] on div "Hoarders / SE5 / EP8: Dee / Jan VARIANT" at bounding box center [230, 296] width 221 height 159
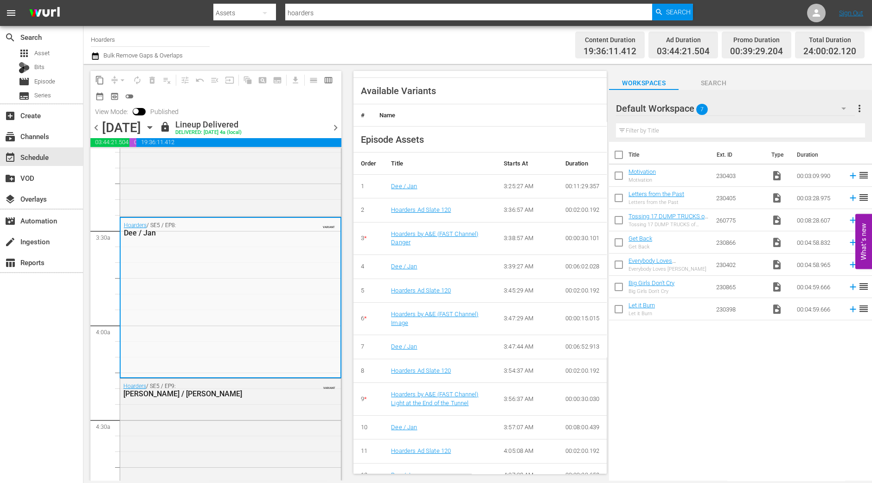
scroll to position [315, 0]
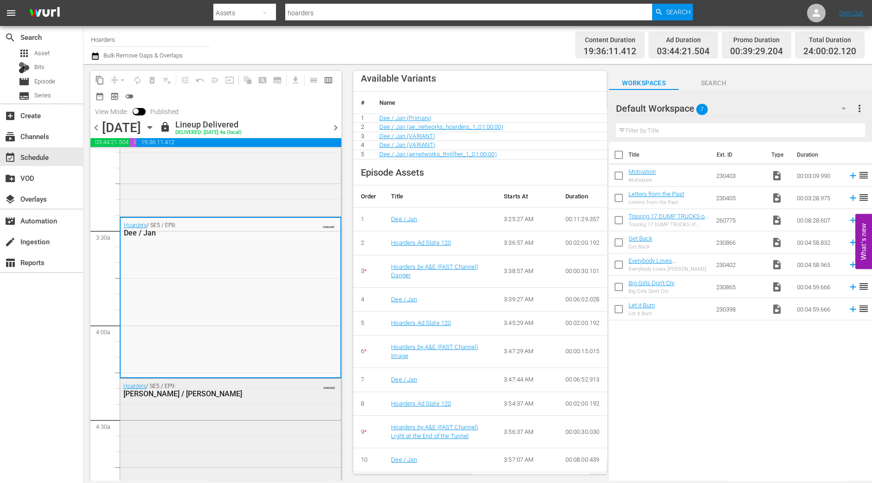
click at [259, 418] on div "Hoarders / SE5 / EP9: Verna / Joanne VARIANT" at bounding box center [230, 459] width 221 height 160
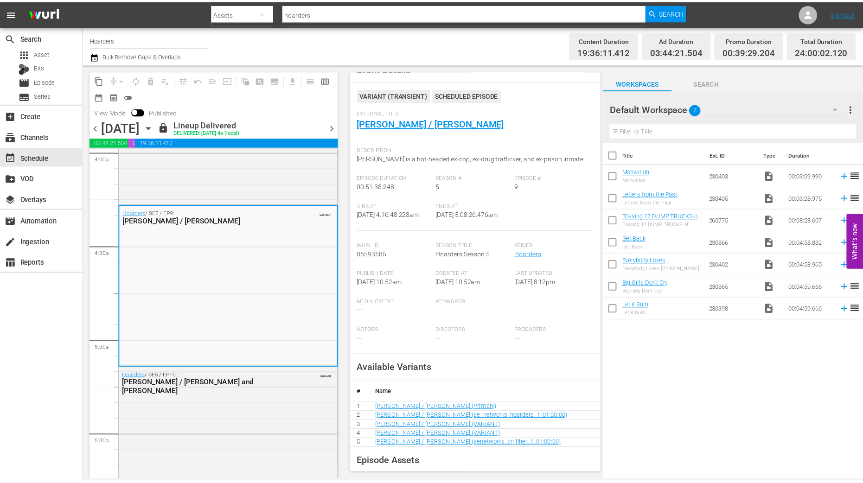
scroll to position [0, 0]
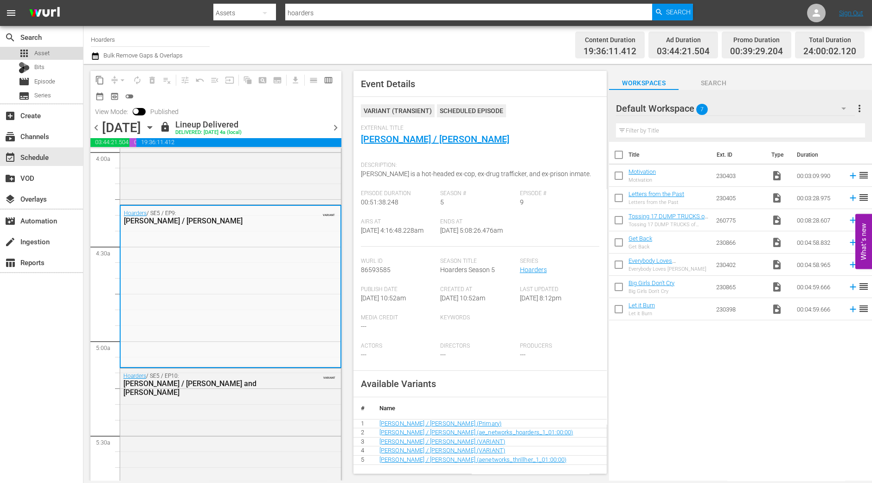
click at [30, 51] on div "apps Asset" at bounding box center [34, 53] width 31 height 13
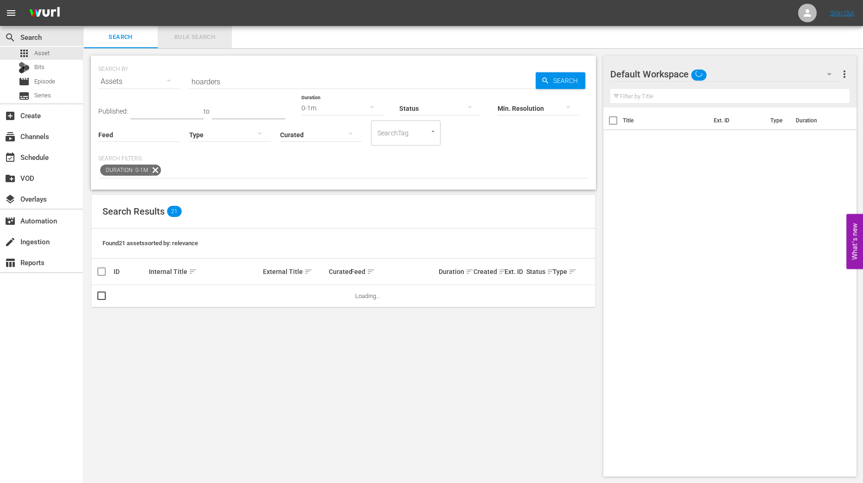
click at [190, 45] on button "Bulk Search" at bounding box center [195, 37] width 74 height 22
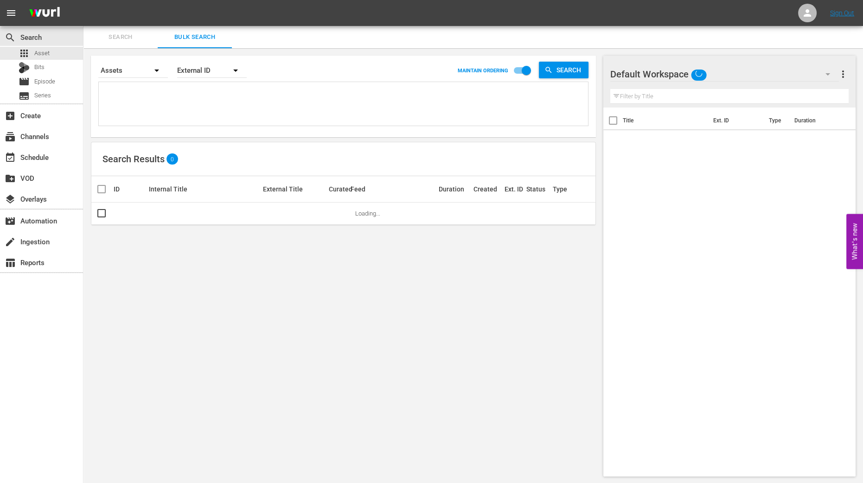
click at [121, 36] on span "Search" at bounding box center [120, 37] width 63 height 11
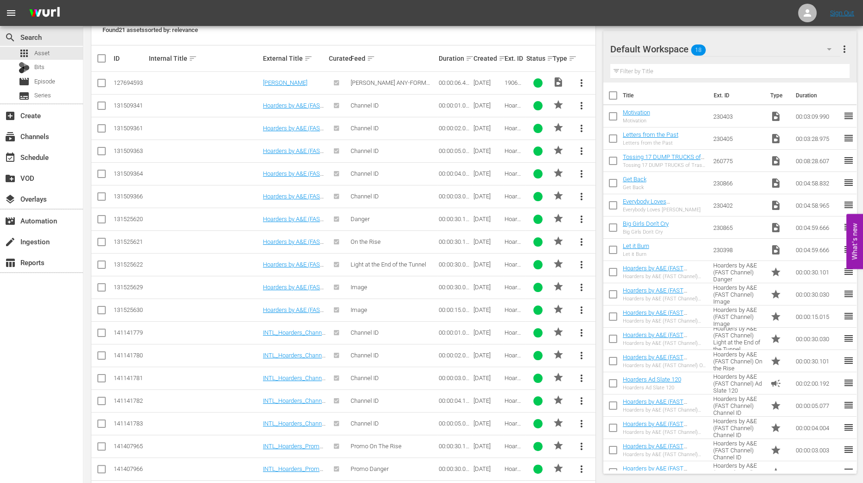
scroll to position [178, 0]
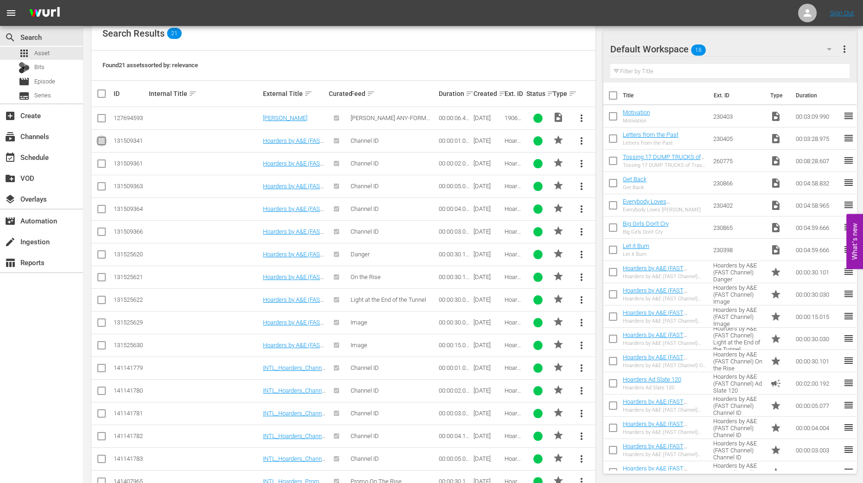
click at [101, 141] on input "checkbox" at bounding box center [101, 142] width 11 height 11
checkbox input "true"
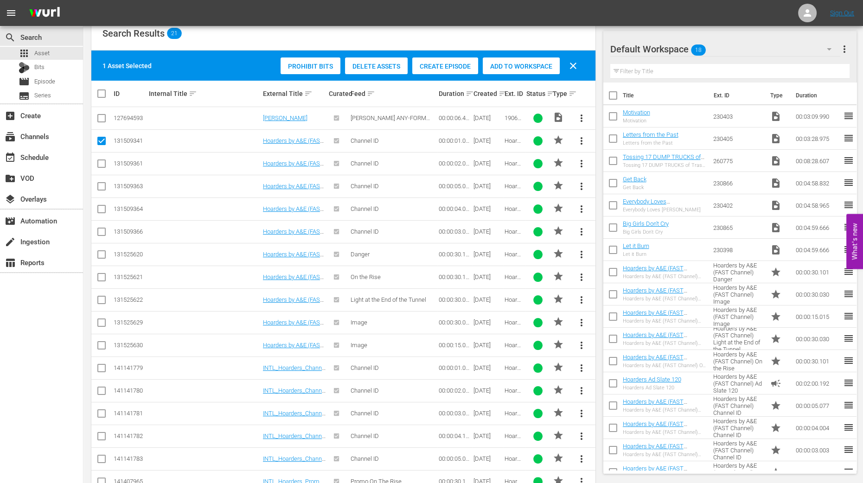
click at [102, 168] on input "checkbox" at bounding box center [101, 165] width 11 height 11
checkbox input "true"
drag, startPoint x: 102, startPoint y: 185, endPoint x: 102, endPoint y: 204, distance: 18.6
click at [102, 186] on input "checkbox" at bounding box center [101, 188] width 11 height 11
checkbox input "true"
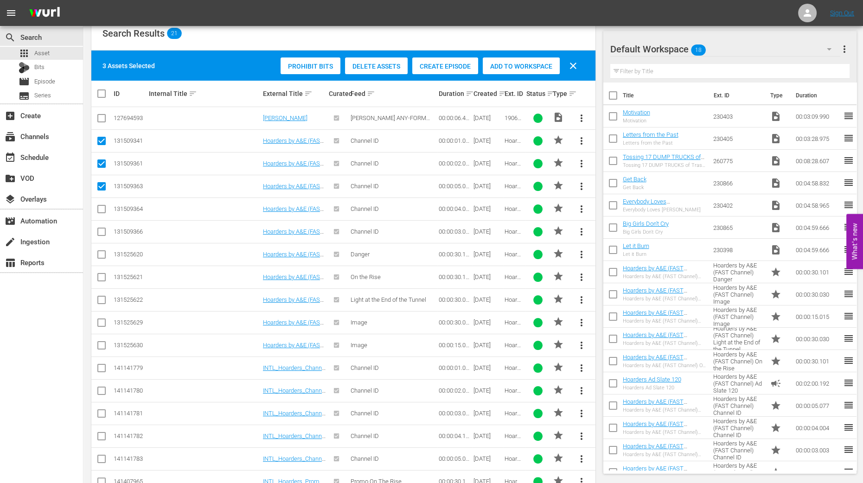
click at [102, 207] on input "checkbox" at bounding box center [101, 210] width 11 height 11
checkbox input "true"
click at [104, 231] on input "checkbox" at bounding box center [101, 233] width 11 height 11
checkbox input "true"
click at [519, 64] on span "Add to Workspace" at bounding box center [521, 66] width 77 height 7
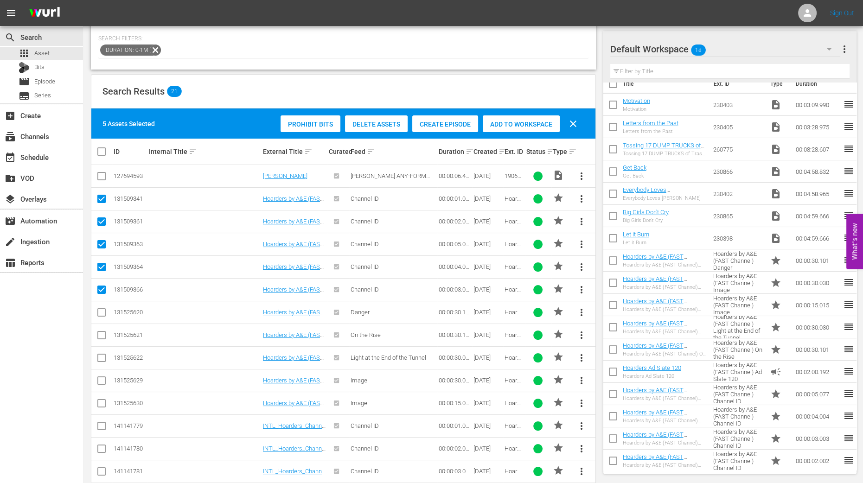
scroll to position [0, 0]
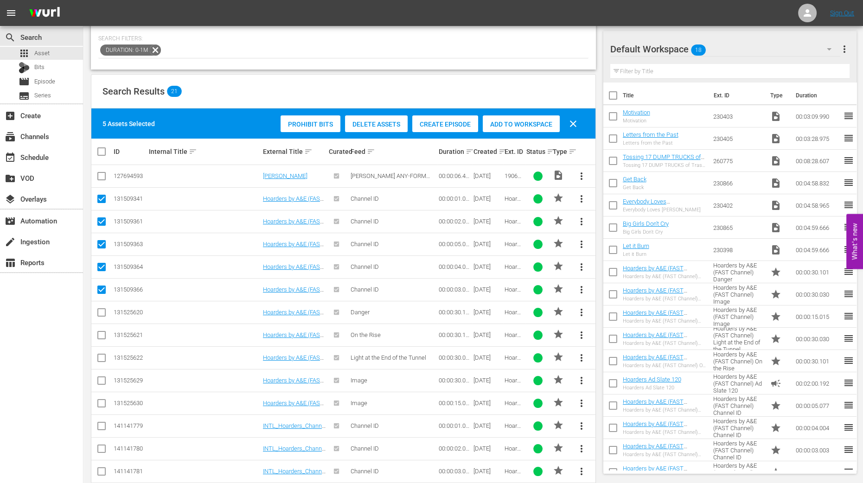
click at [613, 94] on input "checkbox" at bounding box center [612, 97] width 19 height 19
checkbox input "true"
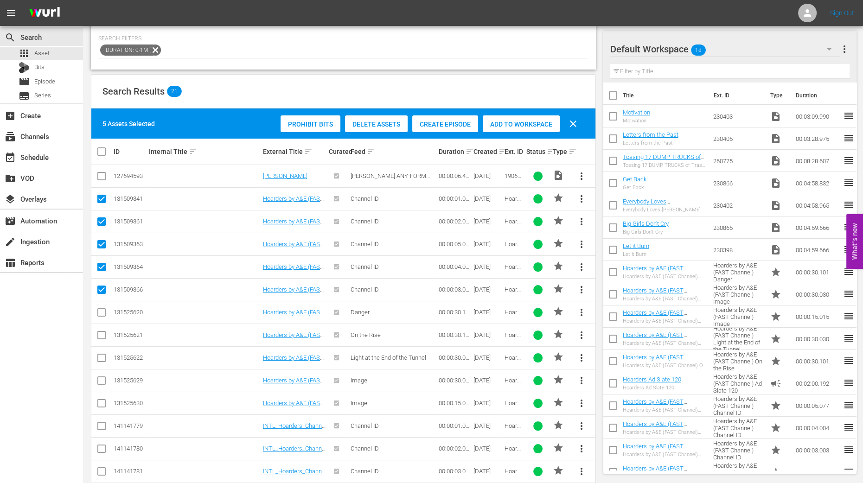
checkbox input "true"
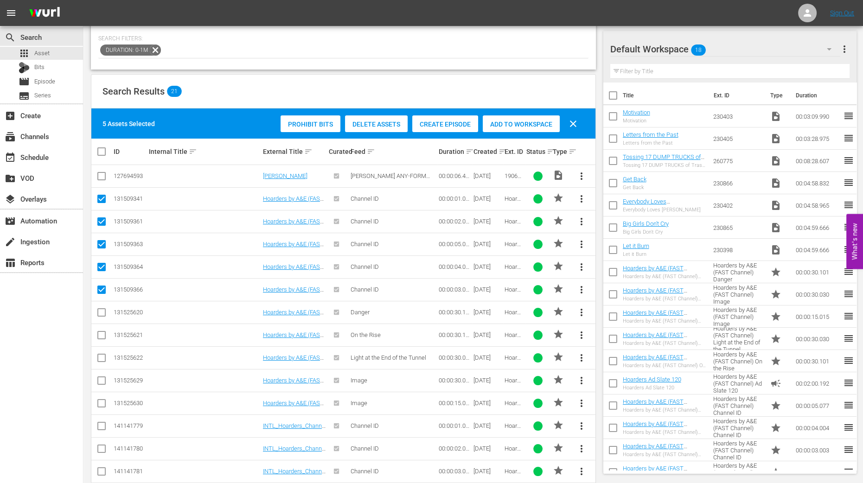
checkbox input "true"
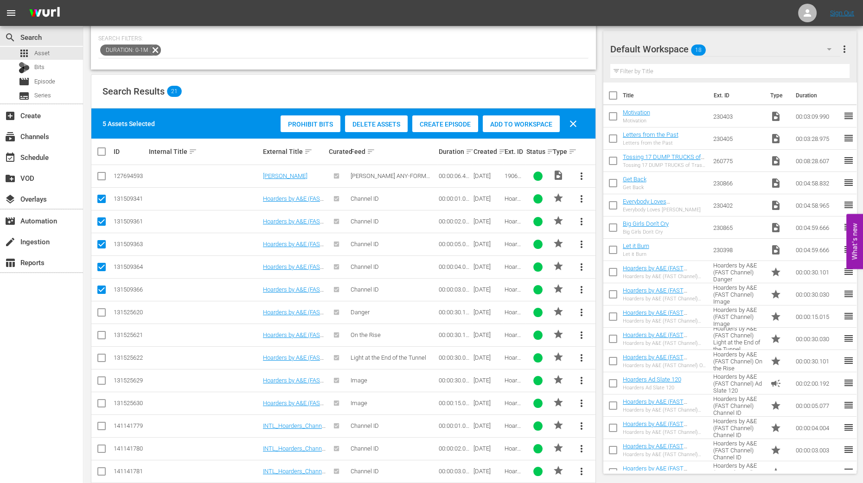
checkbox input "true"
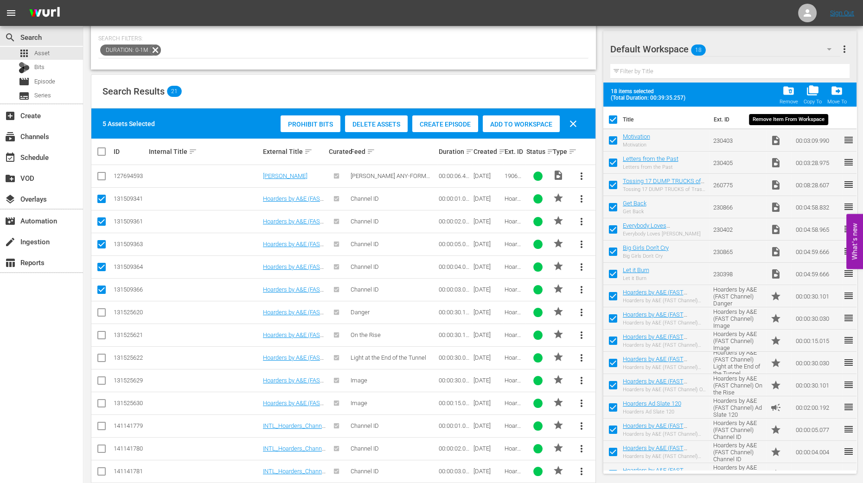
click at [793, 94] on span "folder_delete" at bounding box center [788, 90] width 13 height 13
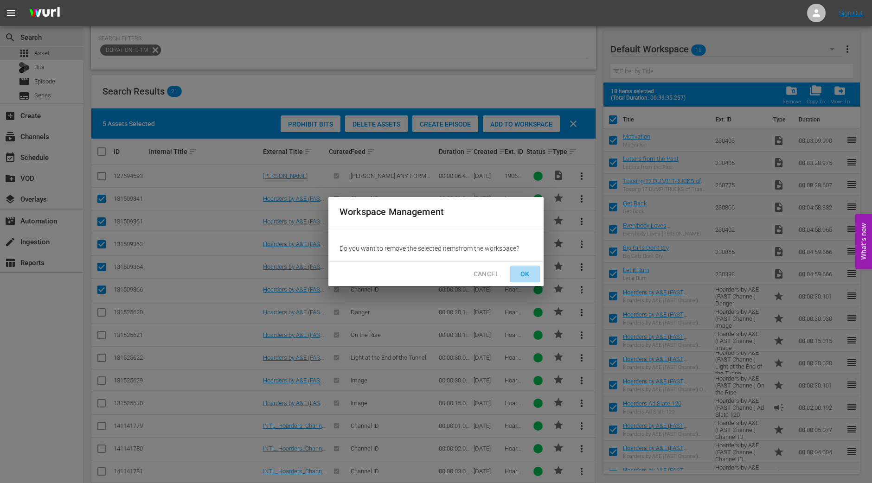
click at [521, 272] on span "OK" at bounding box center [525, 274] width 15 height 12
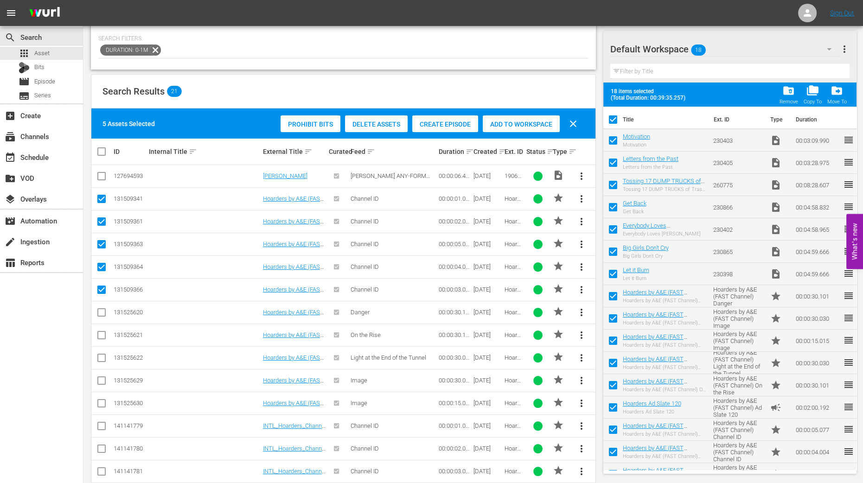
checkbox input "false"
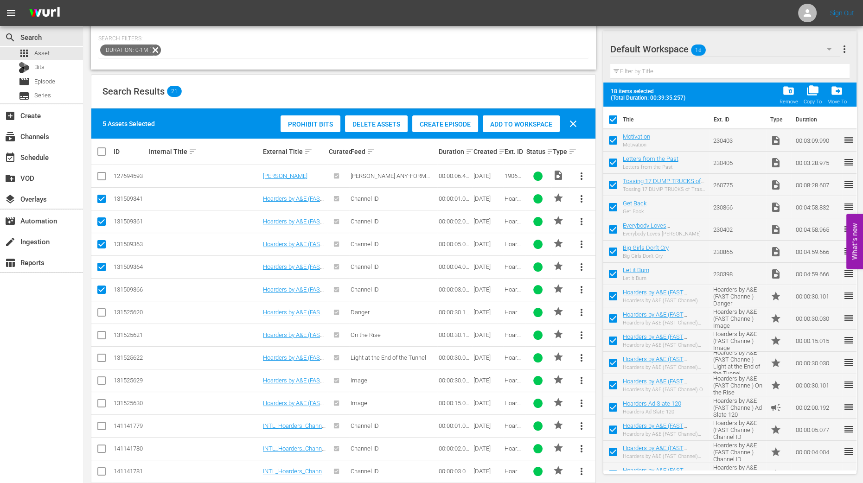
checkbox input "false"
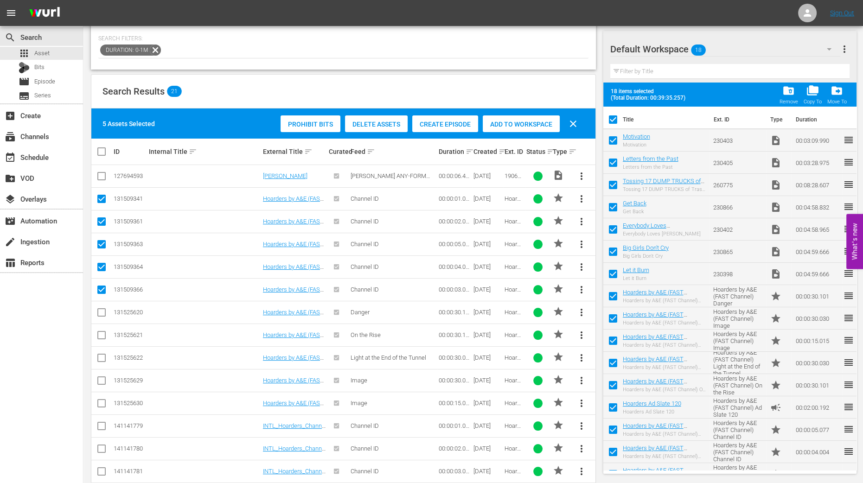
checkbox input "false"
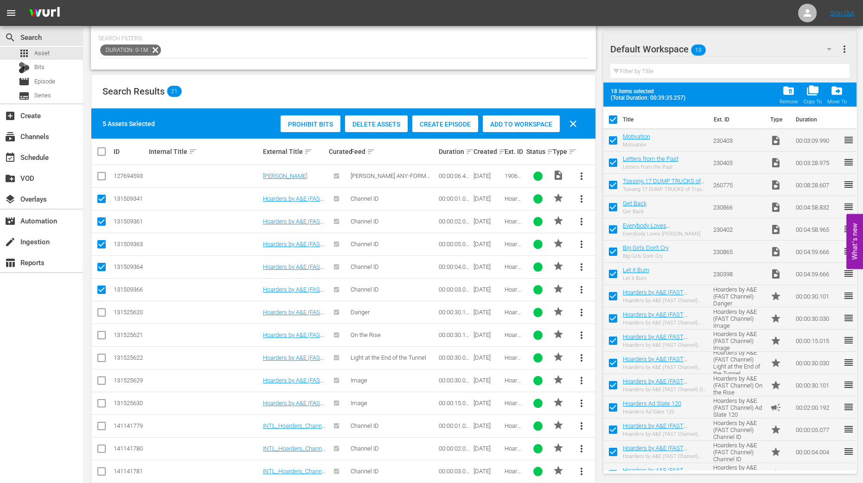
checkbox input "false"
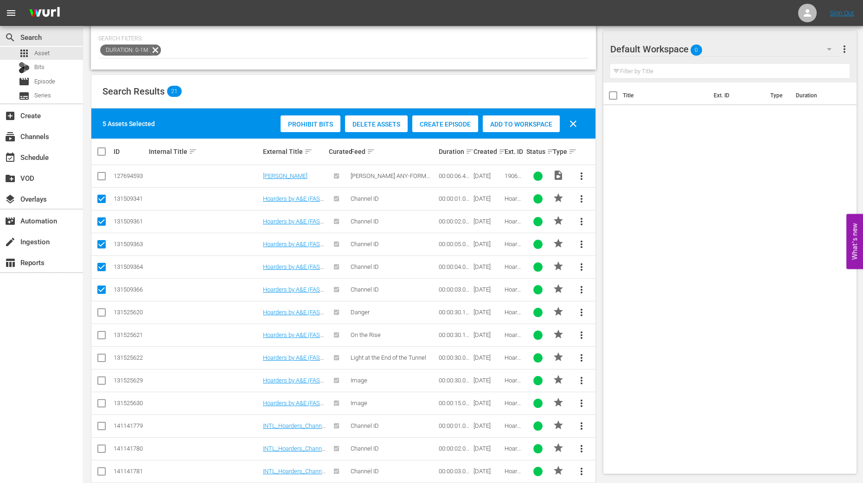
click at [511, 121] on span "Add to Workspace" at bounding box center [521, 124] width 77 height 7
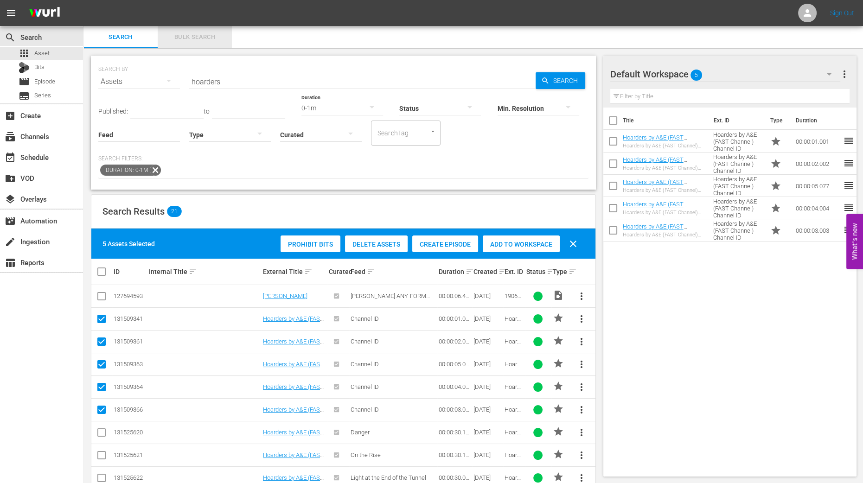
click at [199, 37] on span "Bulk Search" at bounding box center [194, 37] width 63 height 11
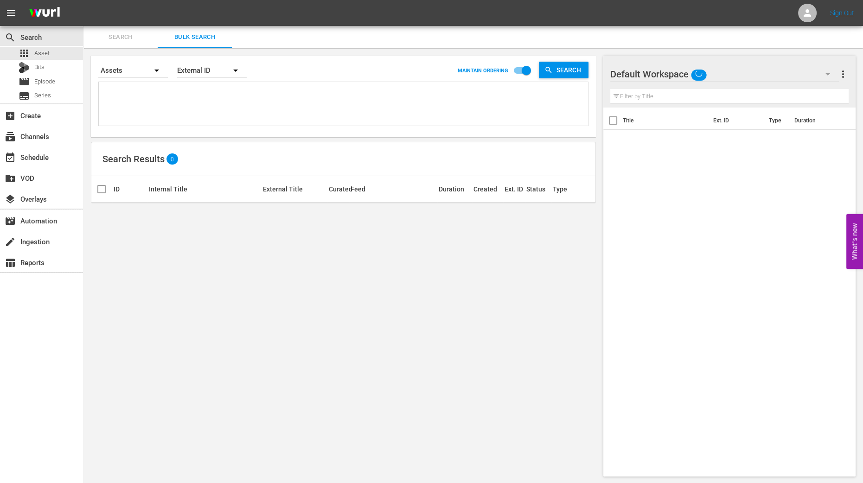
paste textarea "Title ID Product duration Type Trailer campaign title Hoarders by A&E (FAST Cha…"
type textarea "Title ID Product duration Type Trailer campaign title Hoarders by A&E (FAST Cha…"
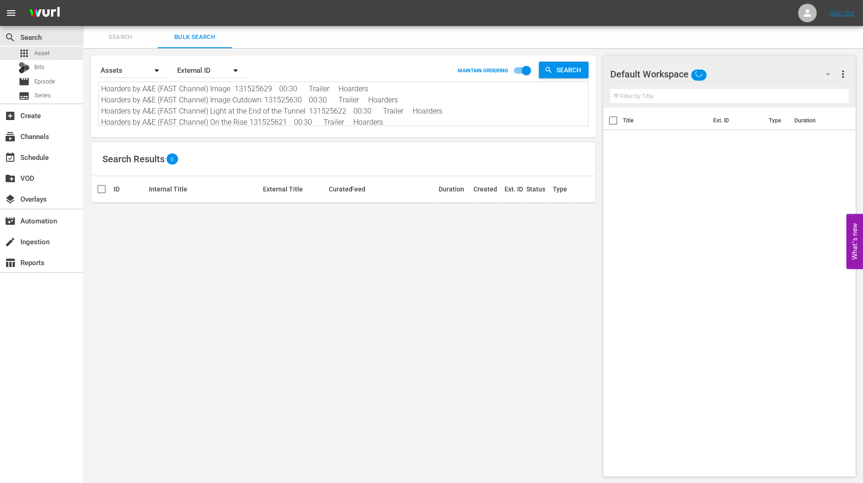
scroll to position [0, 0]
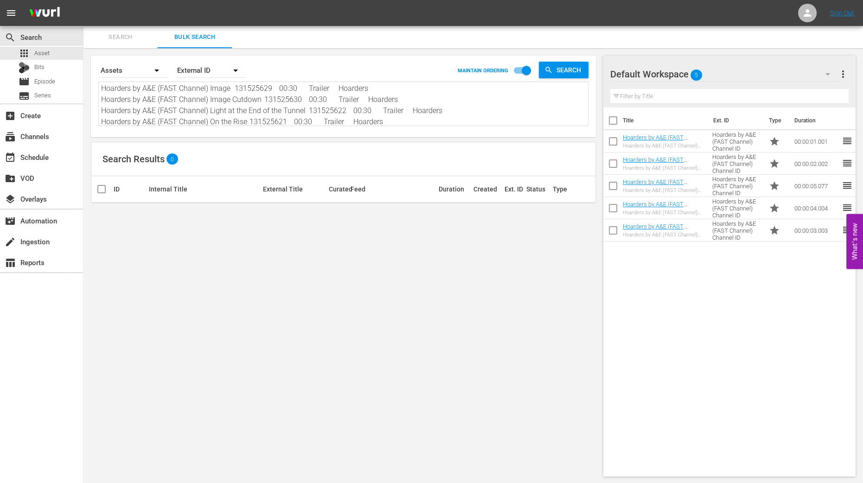
type textarea "Title ID Product duration Type Trailer campaign title Hoarders by A&E (FAST Cha…"
click at [210, 70] on div "External ID" at bounding box center [212, 71] width 70 height 26
click at [211, 109] on div "Wurl ID" at bounding box center [216, 111] width 56 height 15
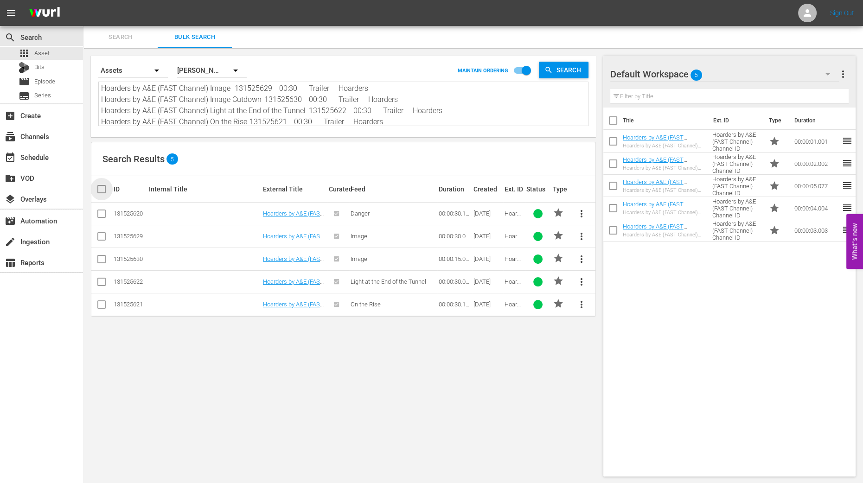
click at [100, 190] on input "checkbox" at bounding box center [105, 189] width 19 height 11
checkbox input "true"
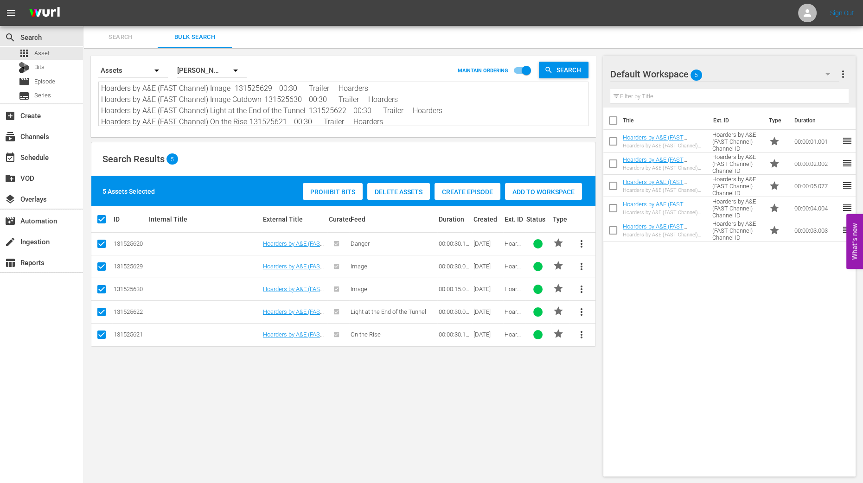
click at [541, 193] on span "Add to Workspace" at bounding box center [543, 191] width 77 height 7
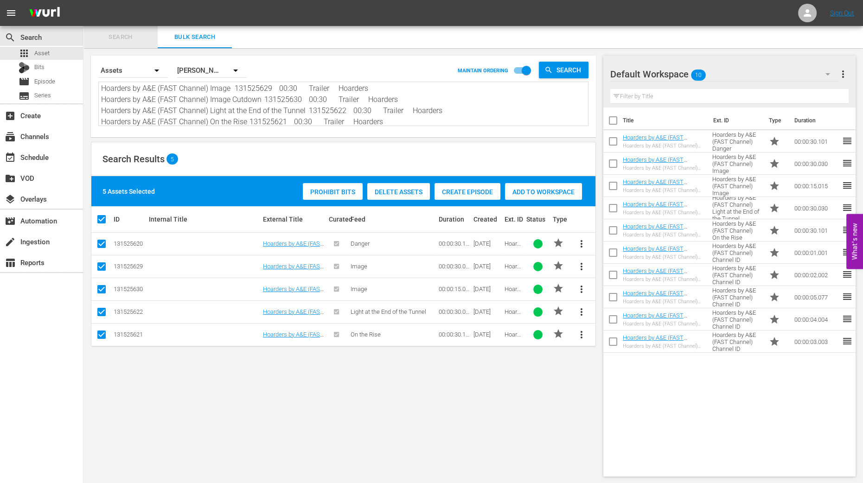
click at [121, 37] on span "Search" at bounding box center [120, 37] width 63 height 11
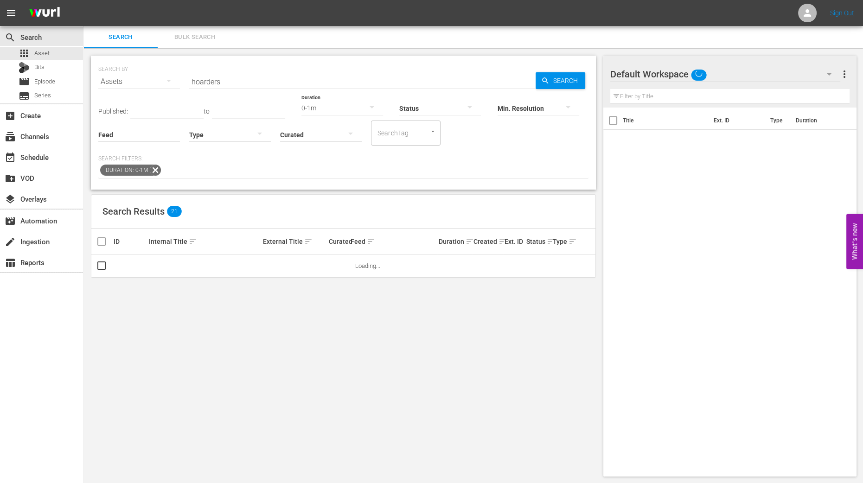
click at [295, 81] on input "hoarders" at bounding box center [362, 81] width 346 height 22
click at [339, 107] on div "0-1m" at bounding box center [342, 108] width 82 height 26
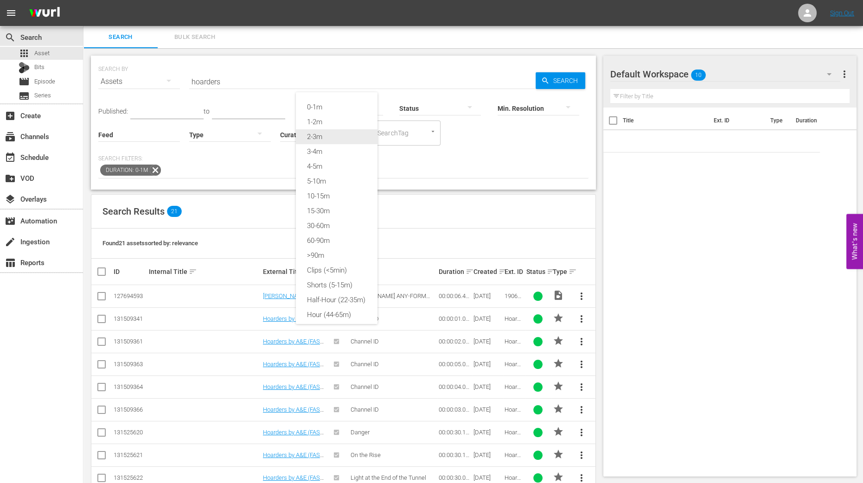
click at [315, 135] on div "2-3m" at bounding box center [337, 136] width 82 height 15
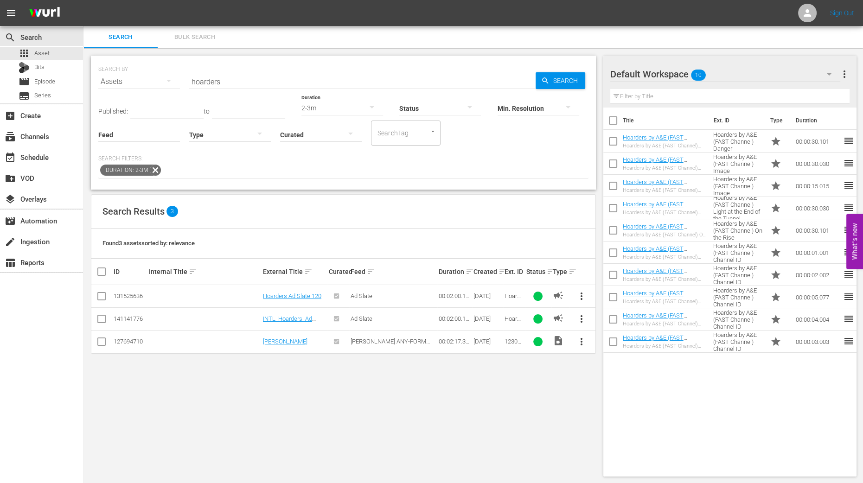
scroll to position [0, 0]
click at [96, 296] on input "checkbox" at bounding box center [101, 297] width 11 height 11
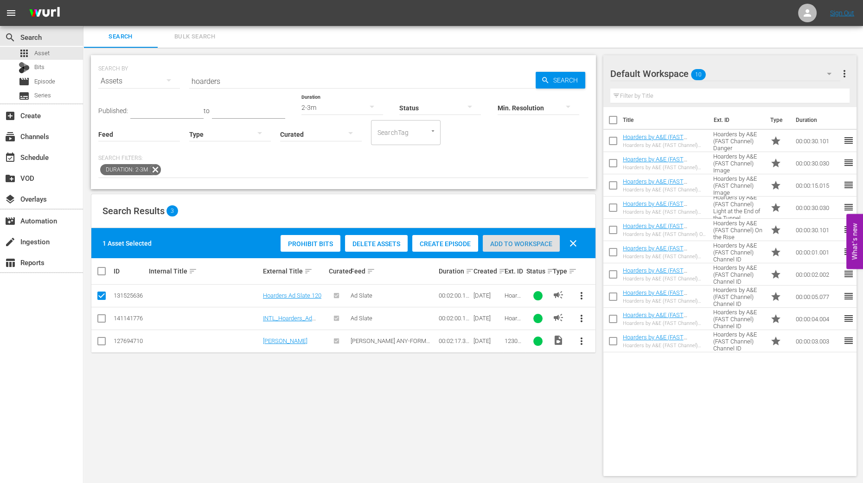
click at [524, 244] on span "Add to Workspace" at bounding box center [521, 243] width 77 height 7
click at [546, 418] on div "SEARCH BY Search By Assets Search ID, Title, Description, Keywords, or Category…" at bounding box center [343, 266] width 520 height 436
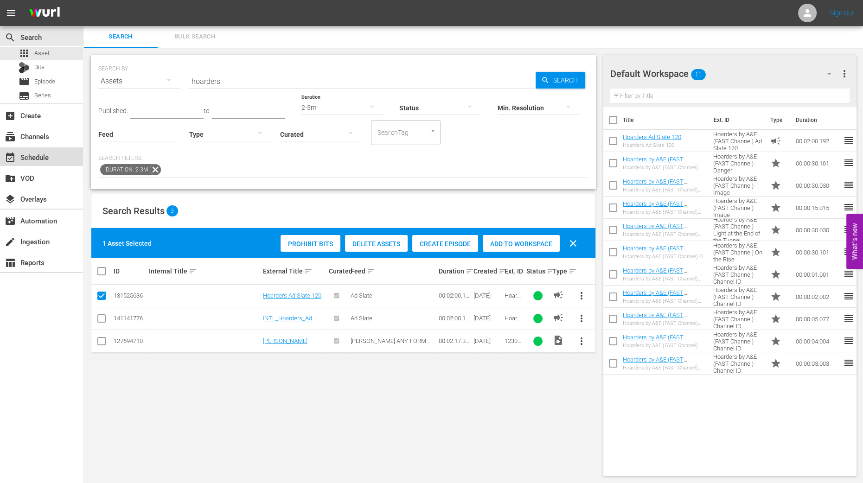
click at [40, 156] on div "event_available Schedule" at bounding box center [26, 156] width 52 height 8
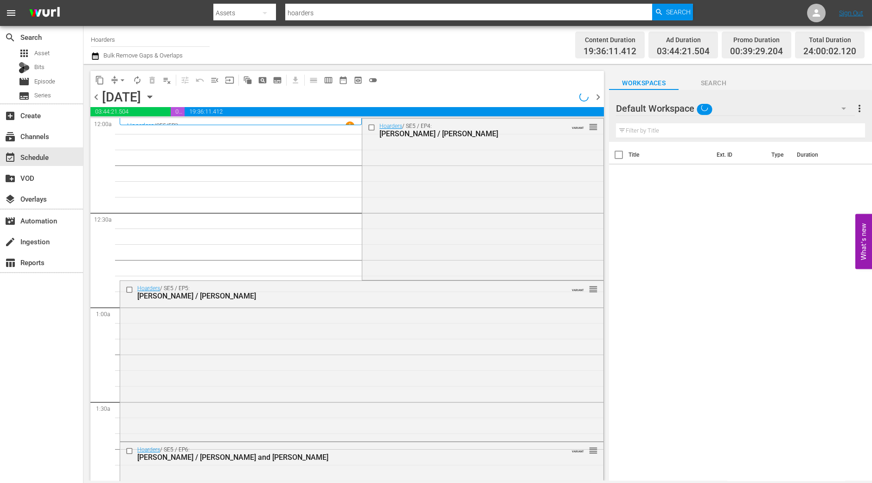
click at [155, 98] on icon "button" at bounding box center [150, 97] width 10 height 10
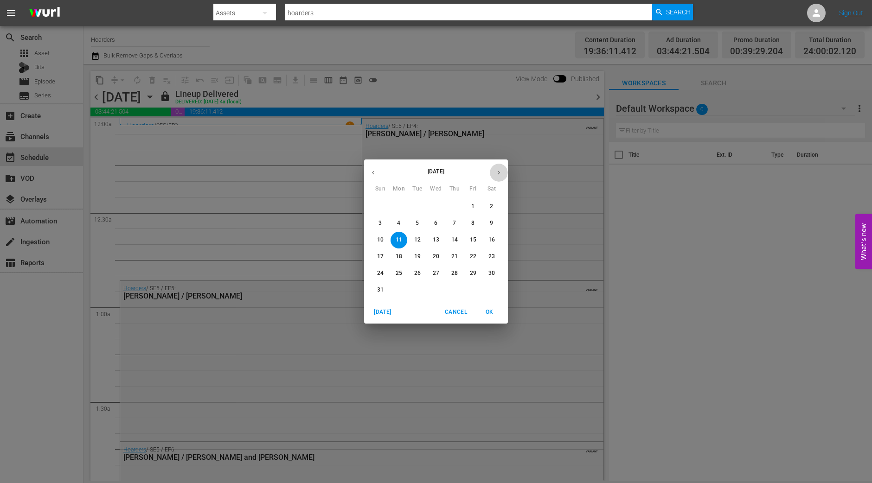
click at [500, 170] on icon "button" at bounding box center [498, 172] width 7 height 7
click at [397, 205] on p "1" at bounding box center [398, 207] width 3 height 8
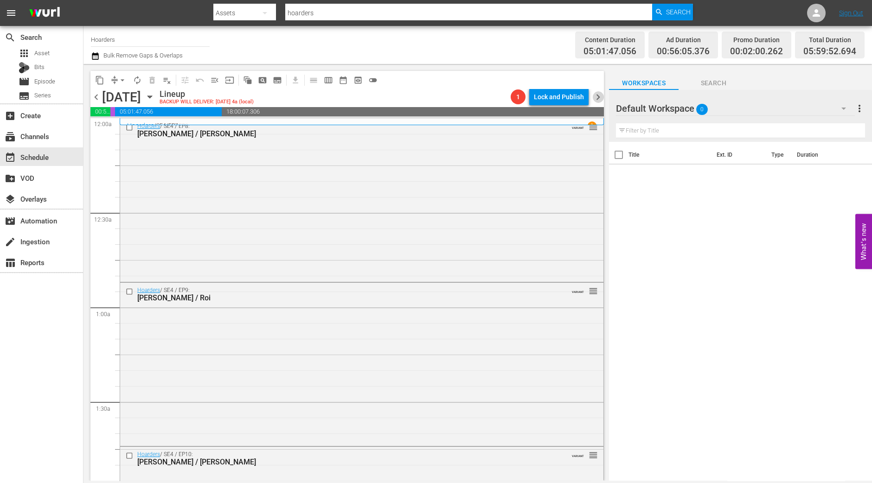
click at [602, 96] on span "chevron_right" at bounding box center [598, 97] width 12 height 12
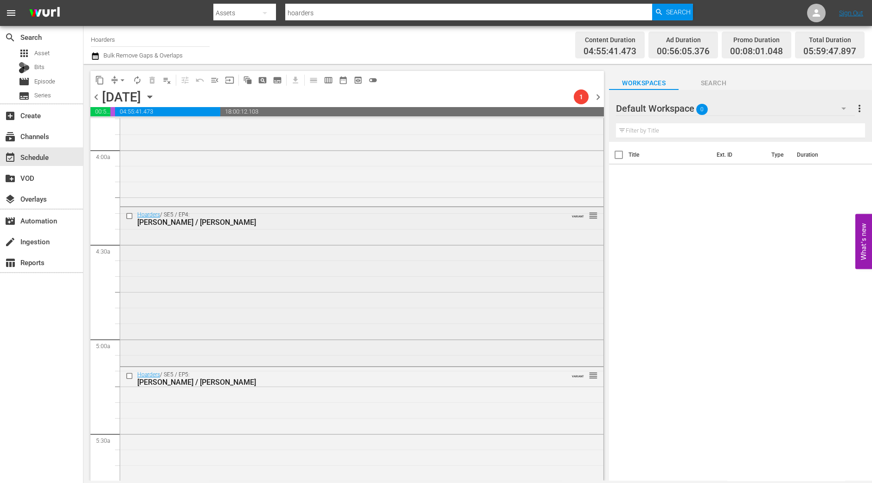
scroll to position [633, 0]
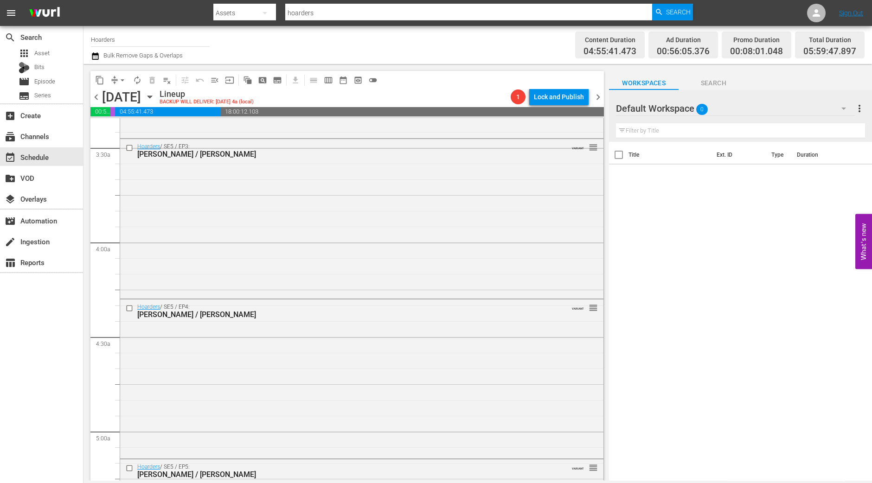
click at [95, 92] on span "chevron_left" at bounding box center [96, 97] width 12 height 12
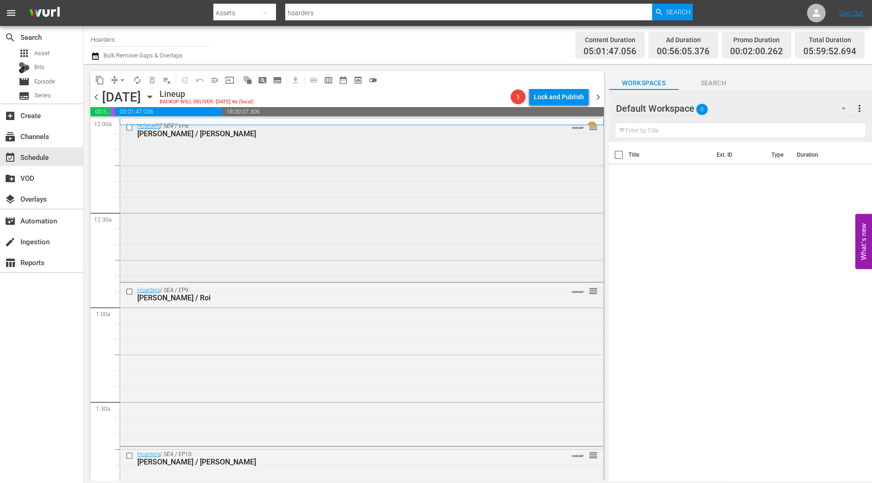
click at [313, 183] on div "Hoarders / SE4 / EP8: Becky / Clare VARIANT reorder" at bounding box center [361, 199] width 483 height 161
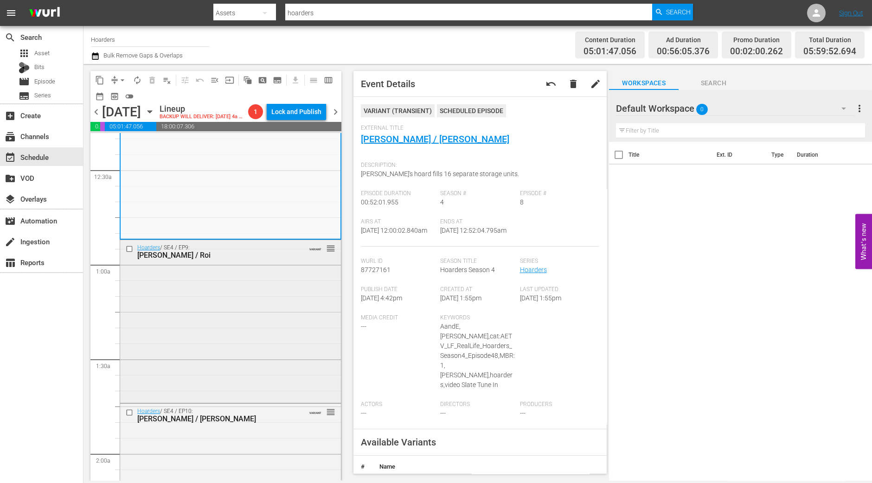
click at [237, 260] on div "Stacey / Roi" at bounding box center [215, 255] width 157 height 9
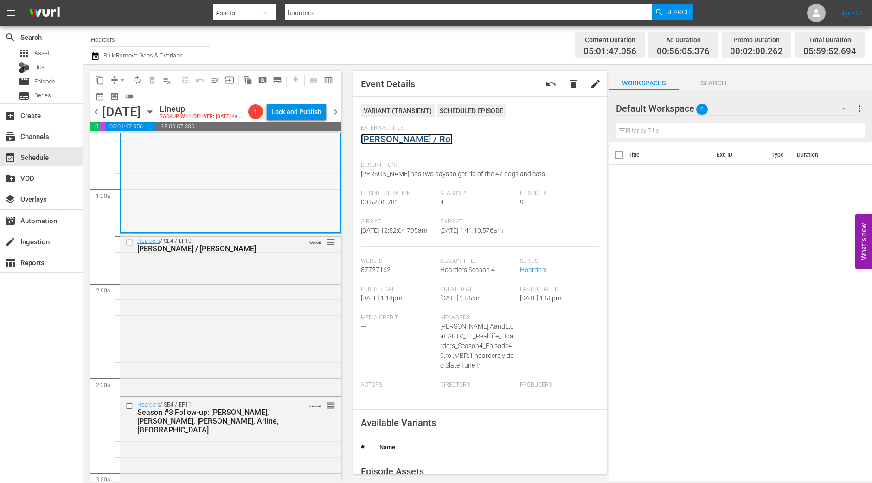
scroll to position [231, 0]
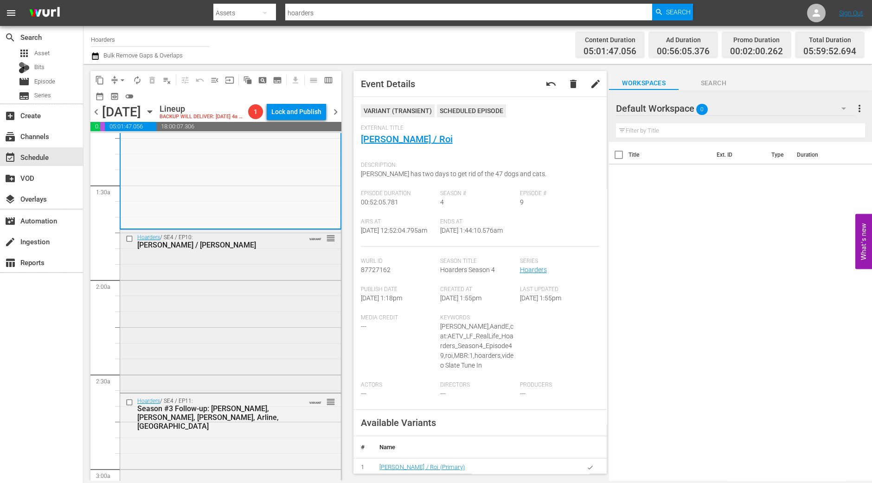
click at [258, 249] on div "Lisa / Bertha" at bounding box center [215, 245] width 157 height 9
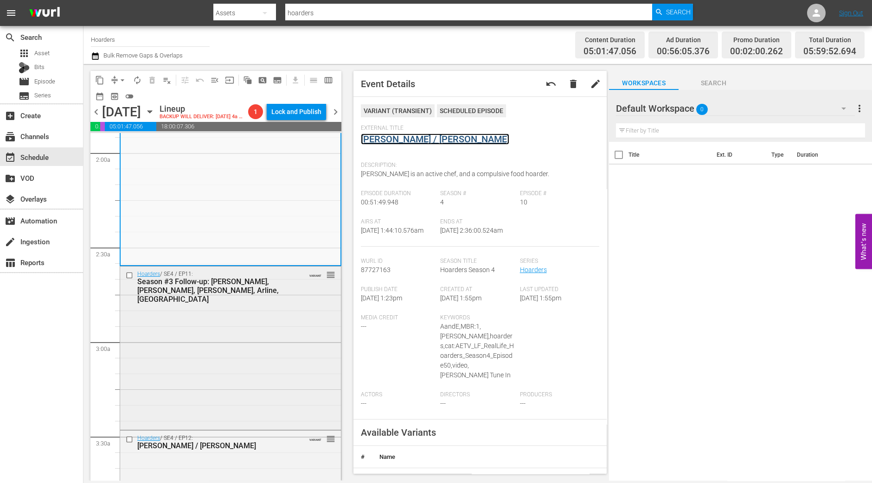
scroll to position [405, 0]
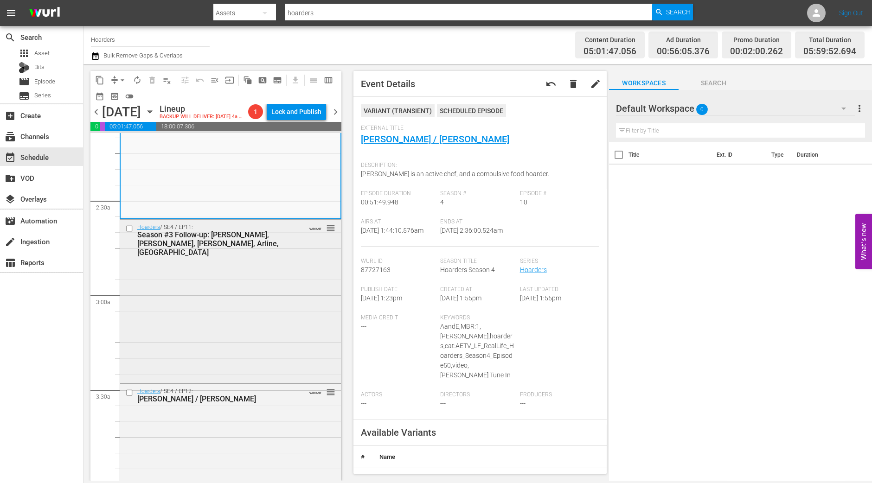
click at [215, 348] on div "Hoarders / SE4 / EP11: Season #3 Follow-up: Vula, Al, Jim, Arline, Glen VARIANT…" at bounding box center [230, 300] width 221 height 161
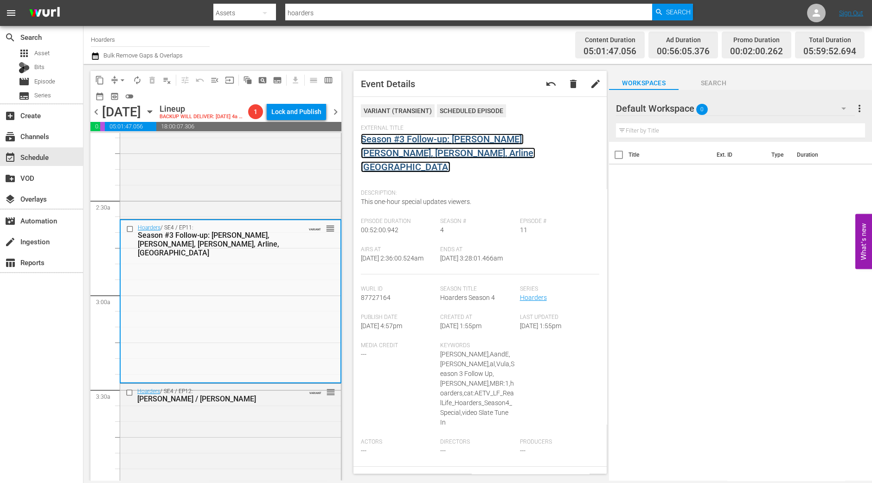
drag, startPoint x: 451, startPoint y: 130, endPoint x: 433, endPoint y: 137, distance: 18.9
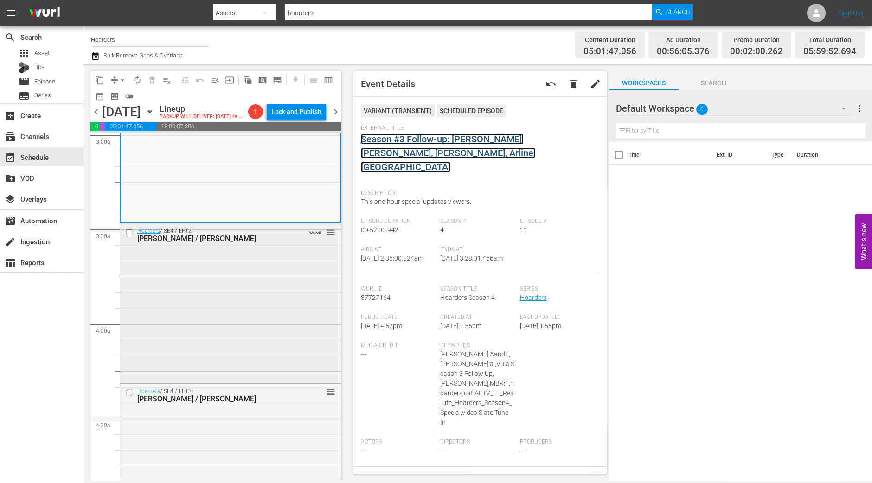
scroll to position [580, 0]
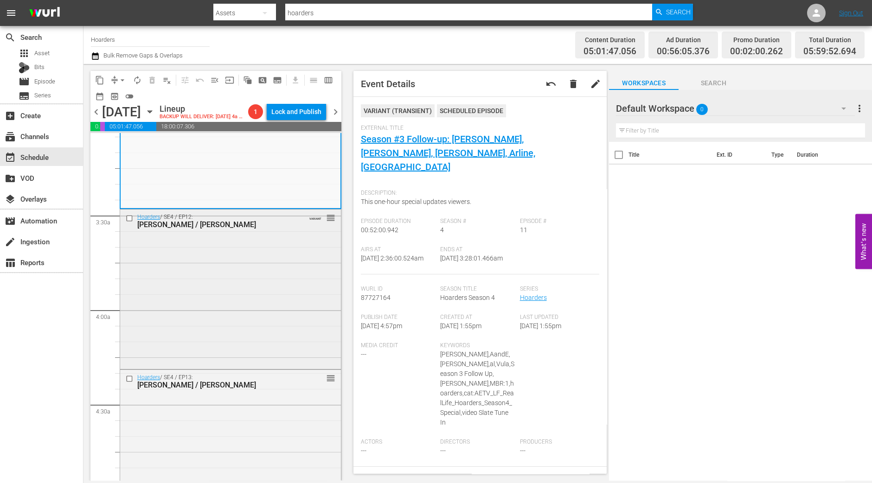
click at [246, 256] on div "Hoarders / SE4 / EP12: Kevin / Mary VARIANT reorder" at bounding box center [230, 289] width 221 height 158
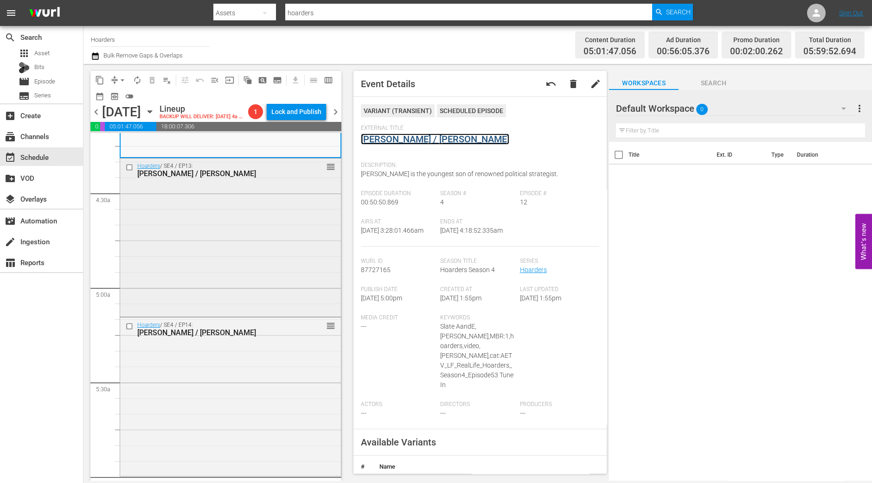
scroll to position [811, 0]
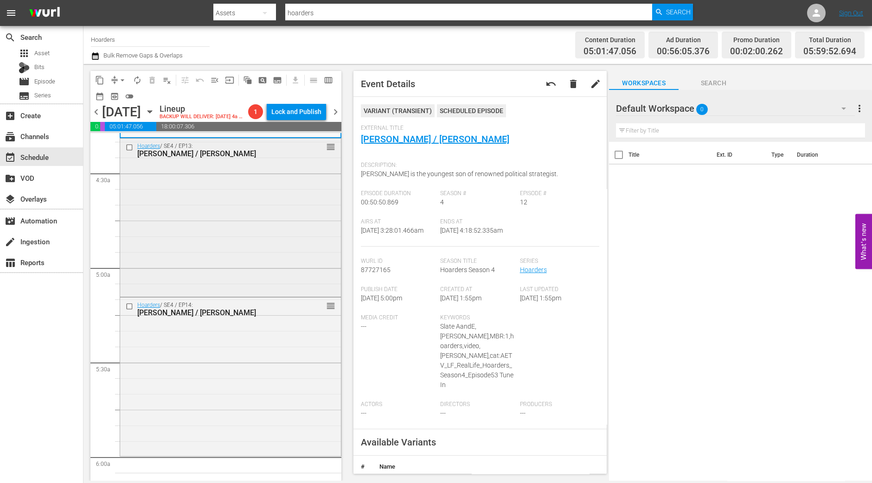
click at [226, 243] on div "Hoarders / SE4 / EP13: John / Vivian reorder" at bounding box center [230, 217] width 221 height 157
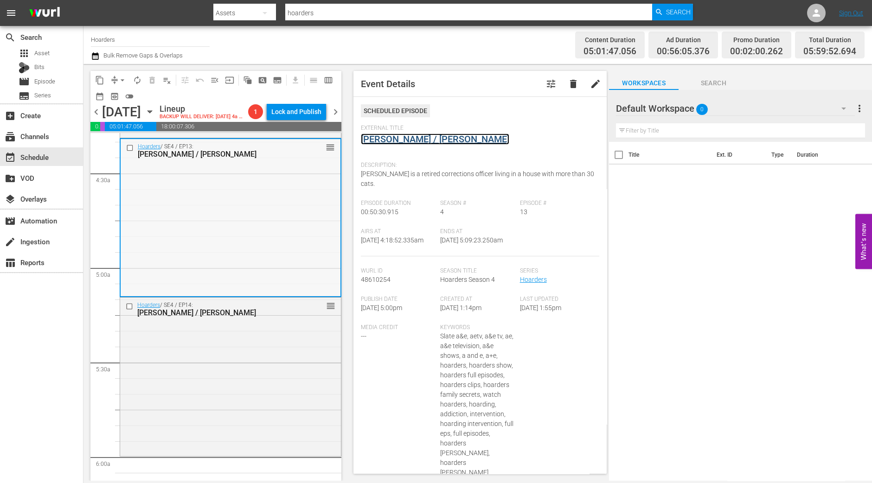
scroll to position [869, 0]
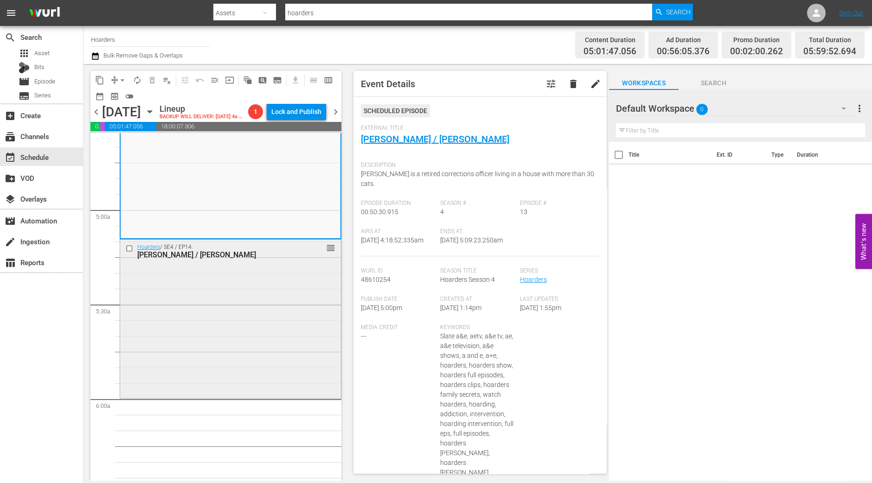
click at [260, 341] on div "Hoarders / SE4 / EP14: Judy / Jerry reorder" at bounding box center [230, 318] width 221 height 157
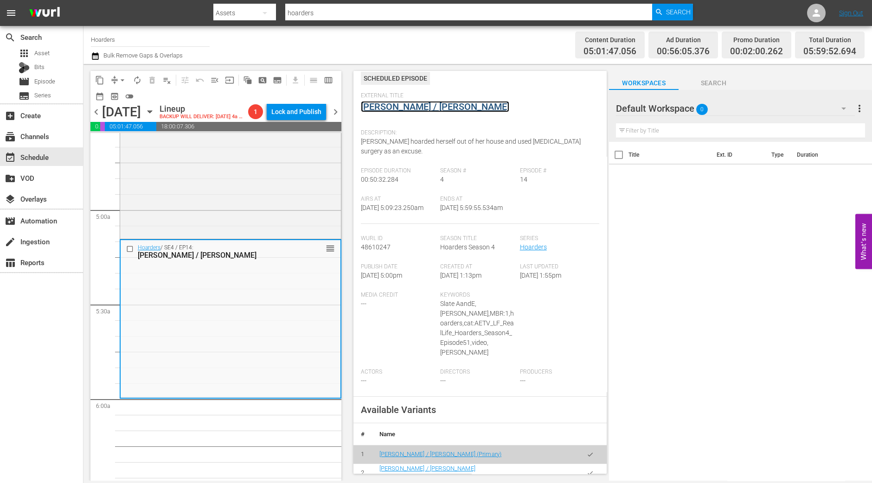
scroll to position [58, 0]
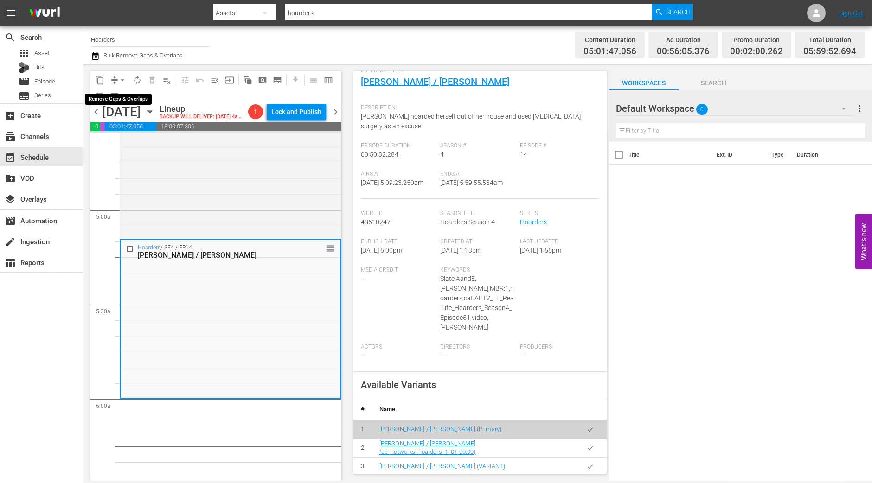
click at [122, 79] on span "arrow_drop_down" at bounding box center [122, 80] width 9 height 9
click at [137, 101] on li "Align to Midnight" at bounding box center [122, 98] width 97 height 15
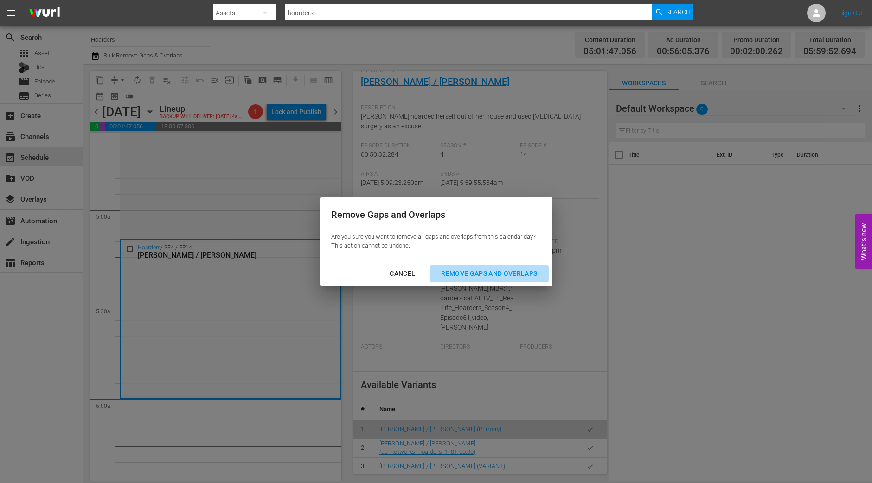
click at [487, 276] on div "Remove Gaps and Overlaps" at bounding box center [489, 274] width 111 height 12
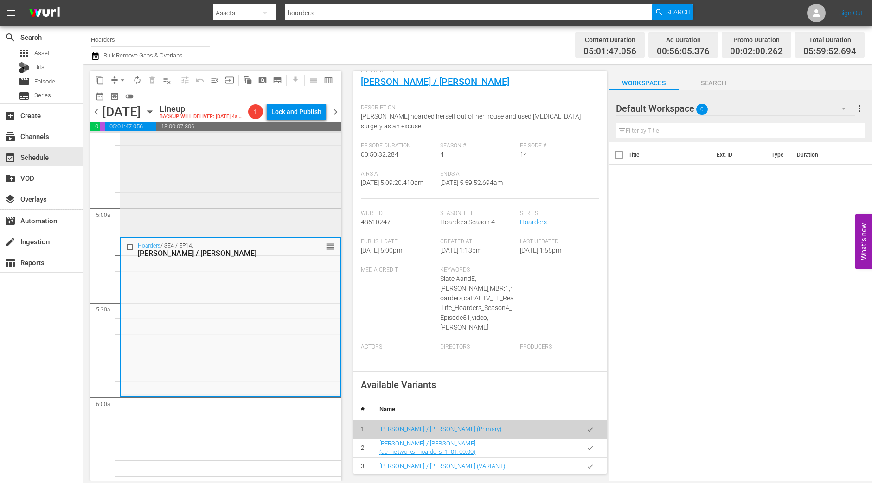
scroll to position [943, 0]
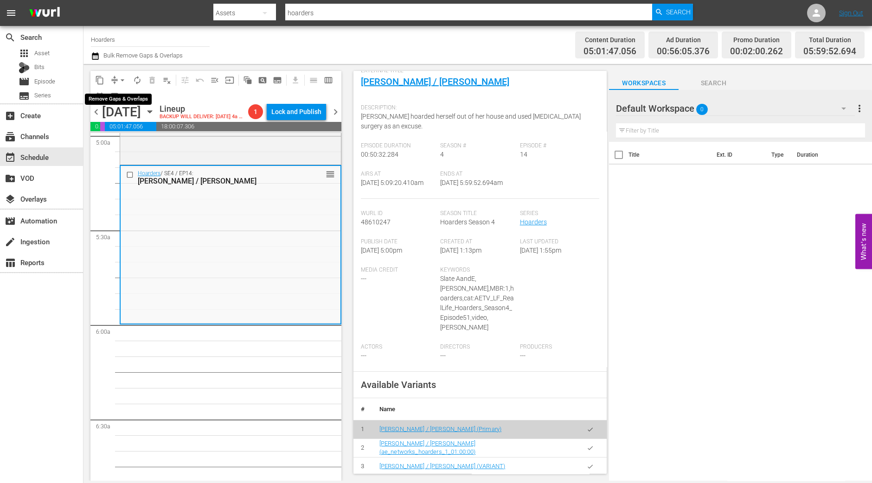
click at [121, 80] on span "arrow_drop_down" at bounding box center [122, 80] width 9 height 9
click at [137, 101] on li "Align to Midnight" at bounding box center [122, 98] width 97 height 15
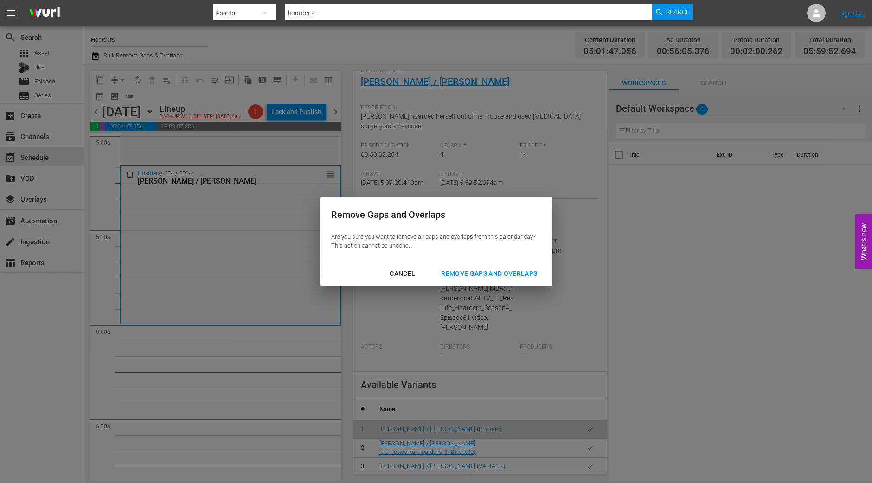
click at [487, 274] on div "Remove Gaps and Overlaps" at bounding box center [489, 274] width 111 height 12
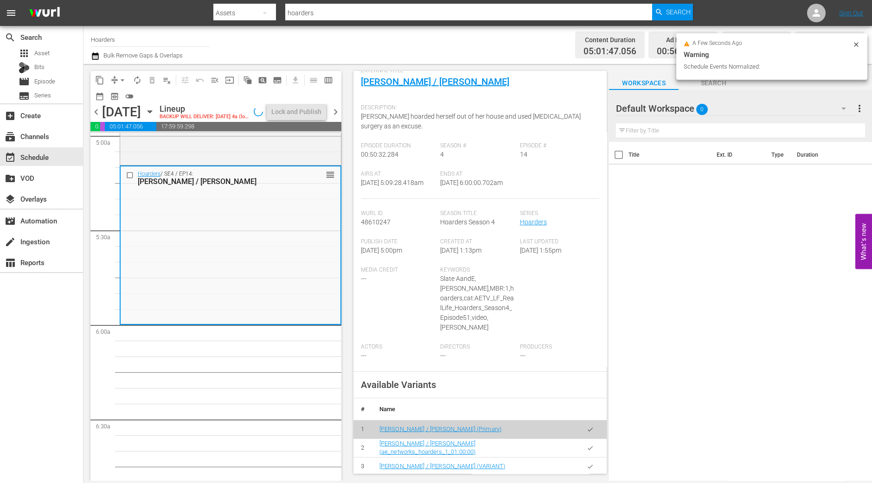
scroll to position [927, 0]
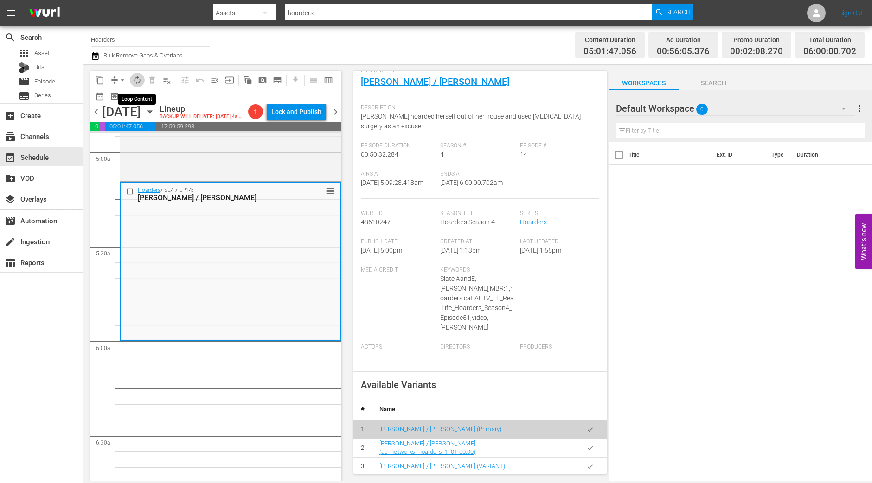
click at [138, 80] on span "autorenew_outlined" at bounding box center [137, 80] width 9 height 9
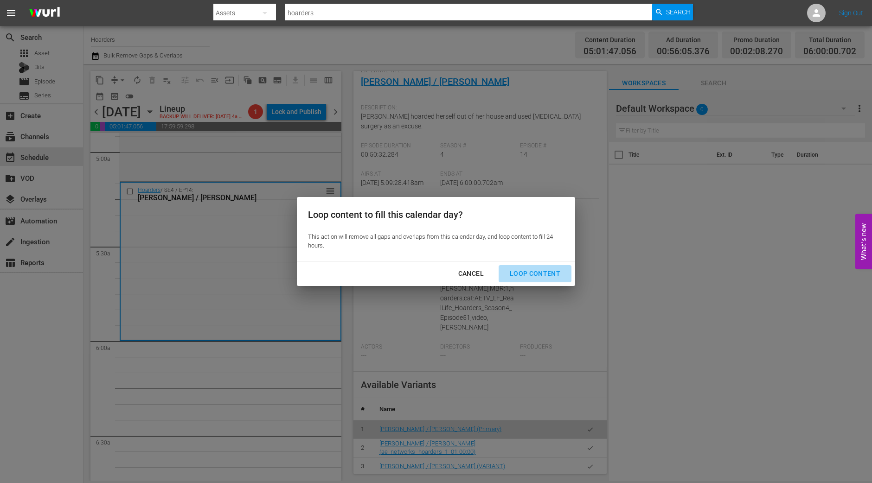
click at [540, 279] on div "Loop Content" at bounding box center [534, 274] width 65 height 12
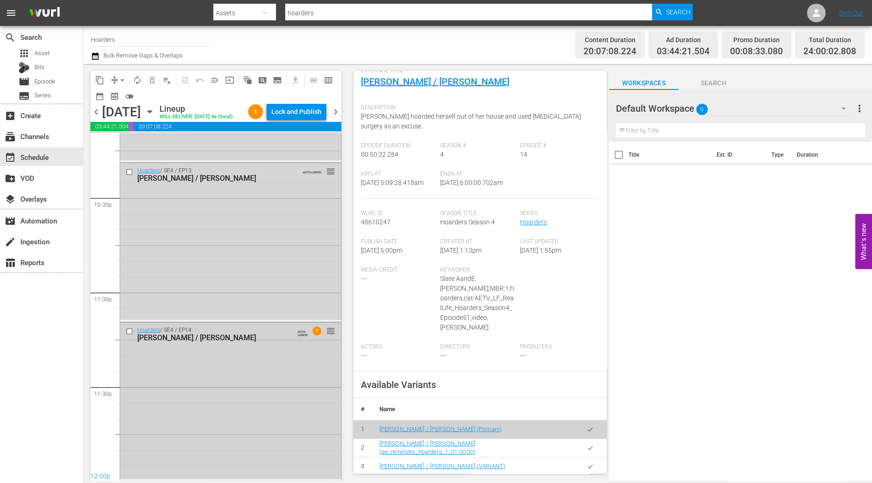
scroll to position [4207, 0]
click at [262, 380] on div "Hoarders / SE4 / EP14: Judy / Jerry AUTO-LOOPED 1 reorder" at bounding box center [230, 400] width 221 height 157
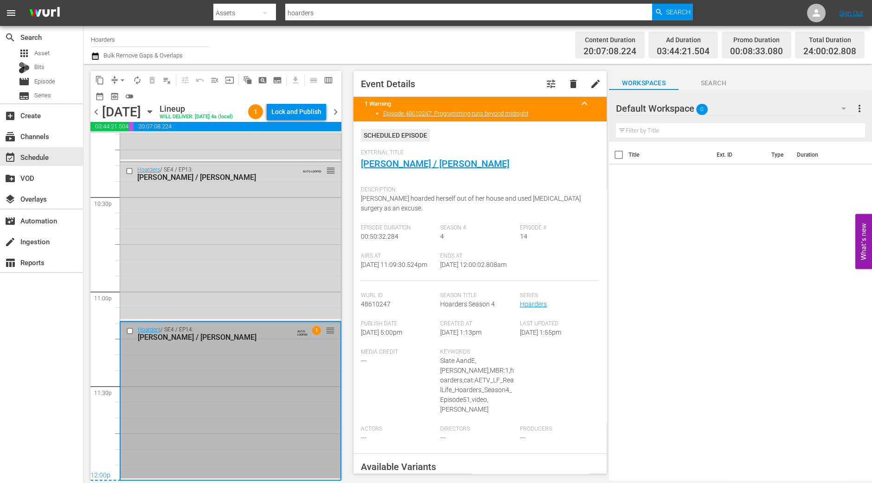
click at [493, 271] on div "Ends At 9/2/25 @ 12:00:02.808am" at bounding box center [480, 267] width 80 height 28
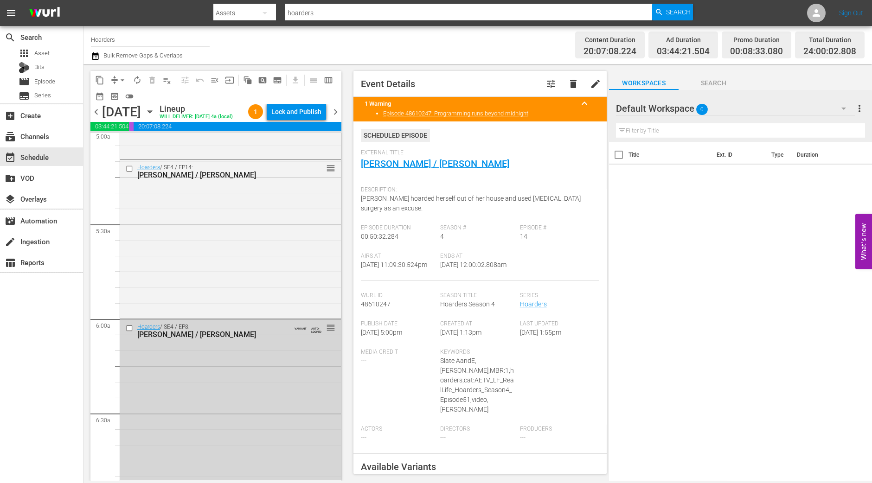
scroll to position [845, 0]
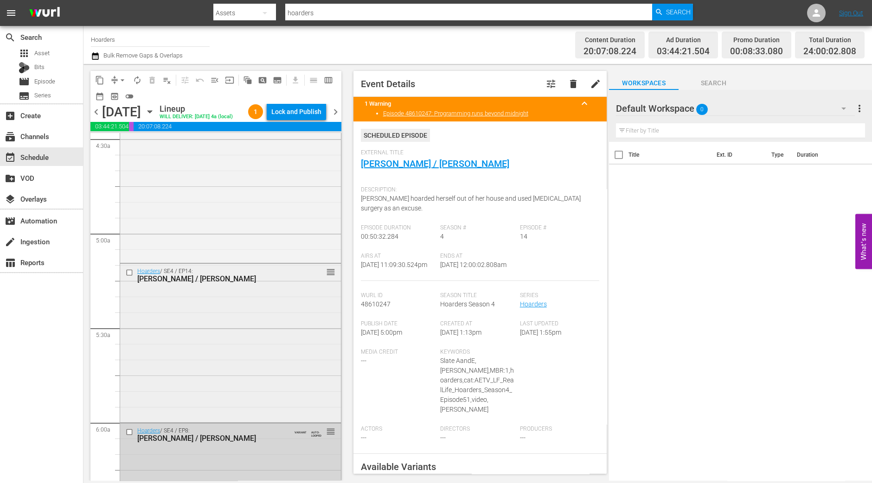
click at [268, 337] on div "Hoarders / SE4 / EP14: Judy / Jerry reorder" at bounding box center [230, 342] width 221 height 157
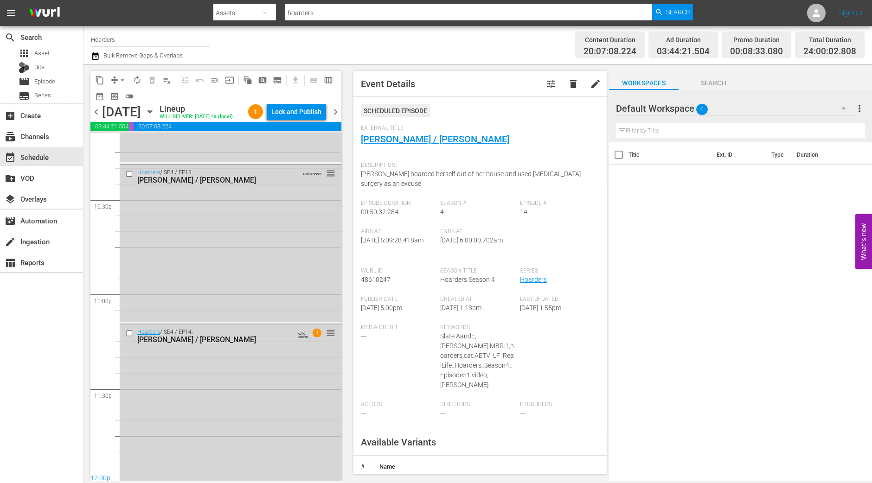
scroll to position [4207, 0]
click at [267, 392] on div "Hoarders / SE4 / EP14: Judy / Jerry AUTO-LOOPED 1 reorder" at bounding box center [230, 400] width 221 height 157
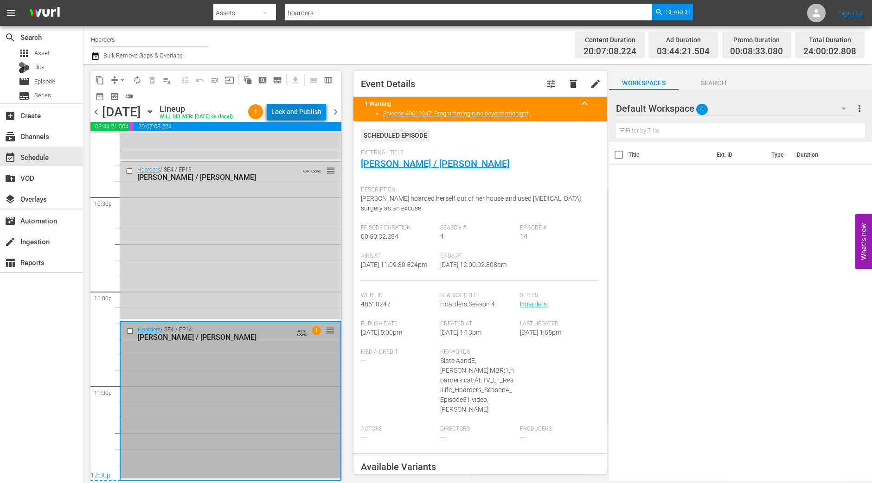
click at [301, 115] on div "Lock and Publish" at bounding box center [296, 111] width 50 height 17
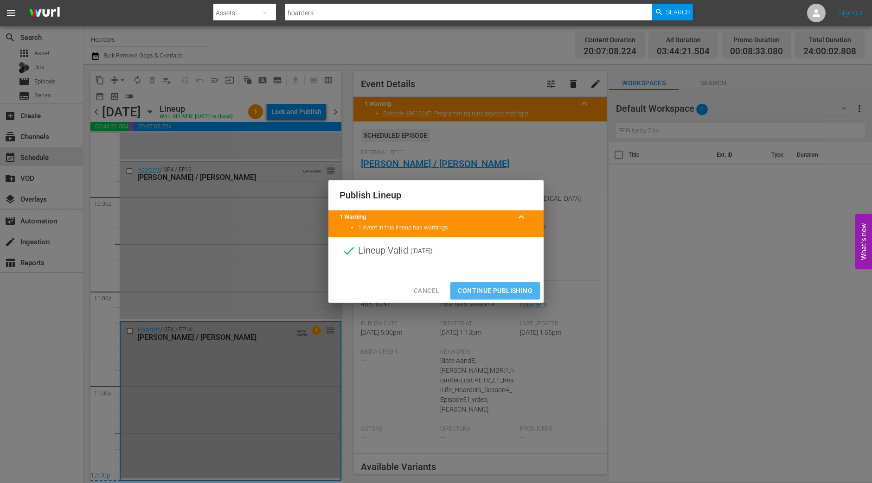
click at [503, 293] on span "Continue Publishing" at bounding box center [495, 291] width 75 height 12
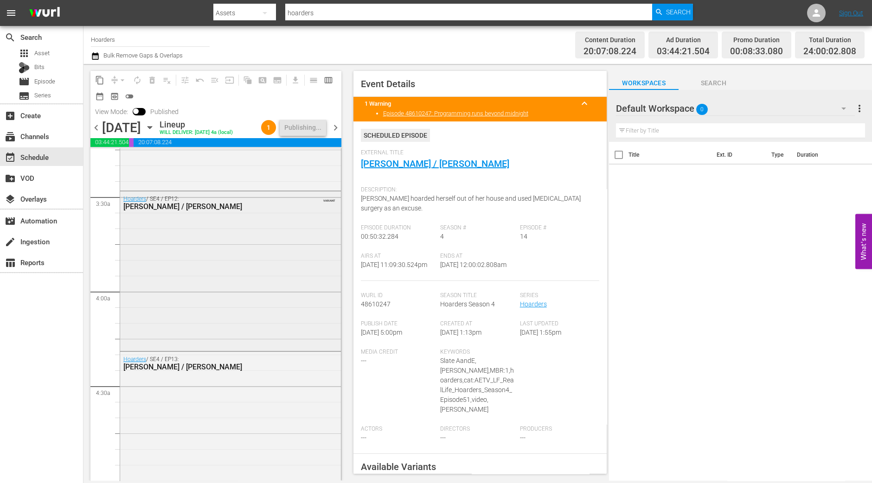
scroll to position [324, 0]
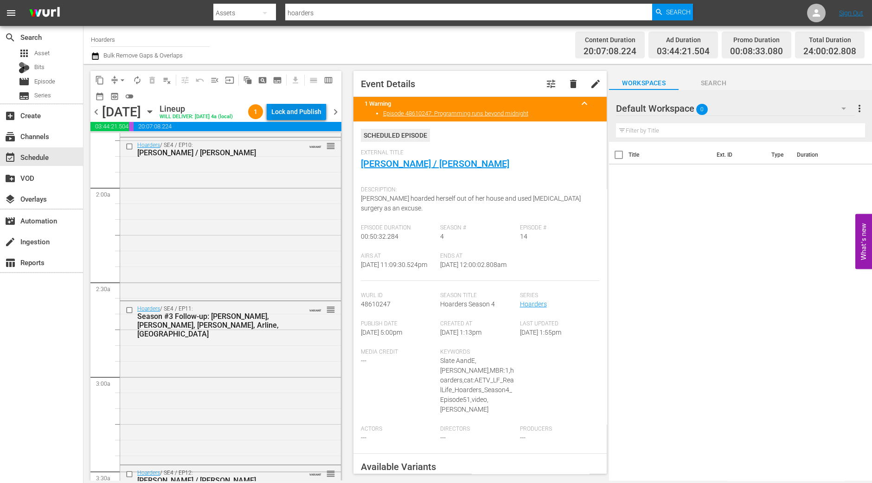
click at [292, 106] on div "Lock and Publish" at bounding box center [296, 111] width 50 height 17
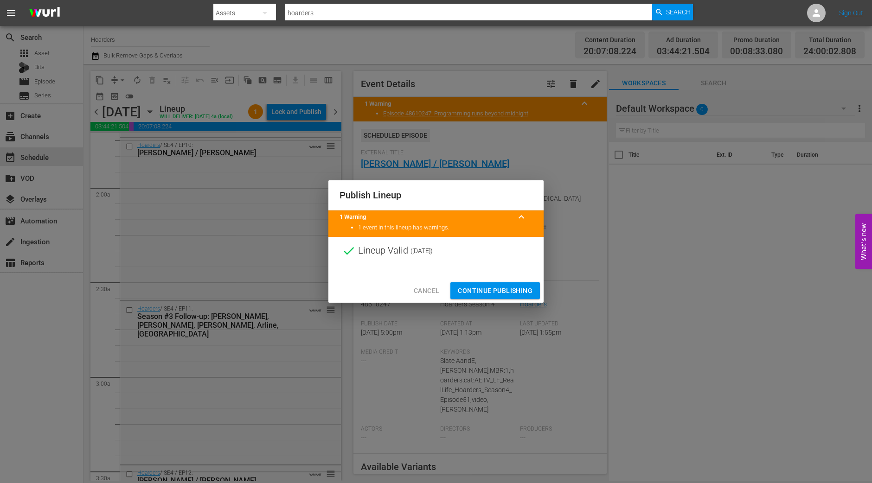
click at [482, 292] on span "Continue Publishing" at bounding box center [495, 291] width 75 height 12
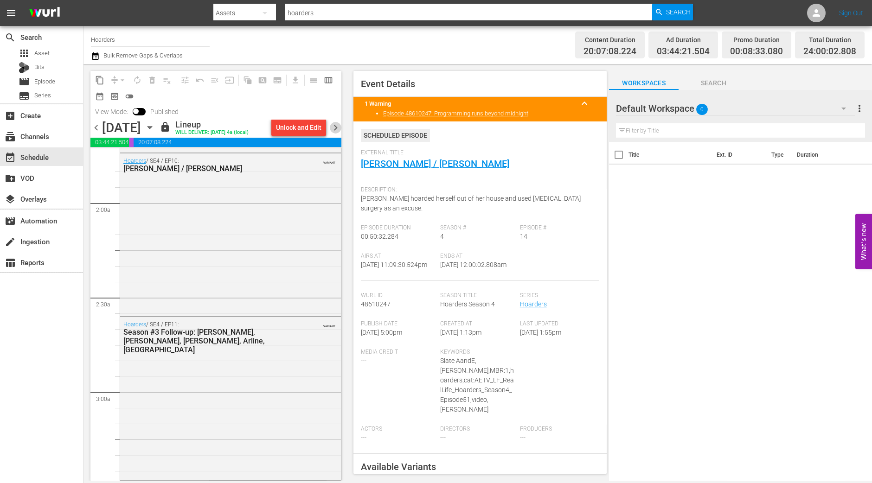
click at [338, 130] on span "chevron_right" at bounding box center [336, 128] width 12 height 12
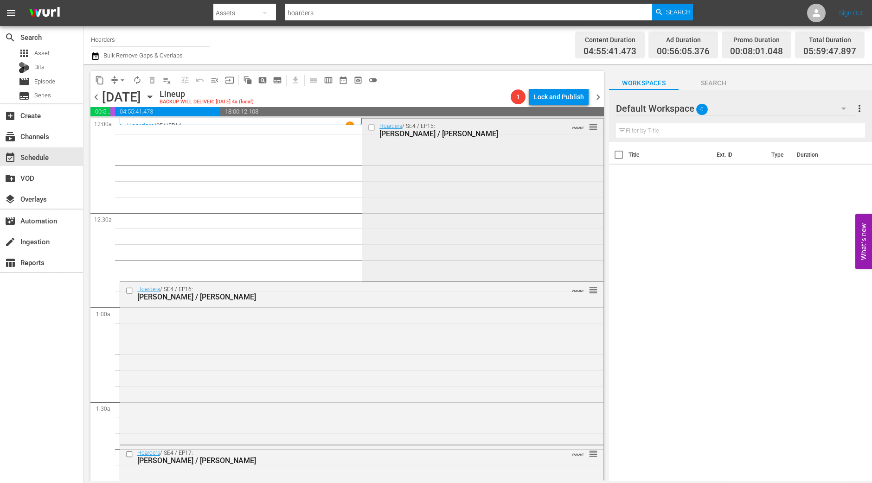
click at [438, 235] on div "Hoarders / SE4 / EP15: Eileen / Judy VARIANT reorder" at bounding box center [482, 199] width 241 height 160
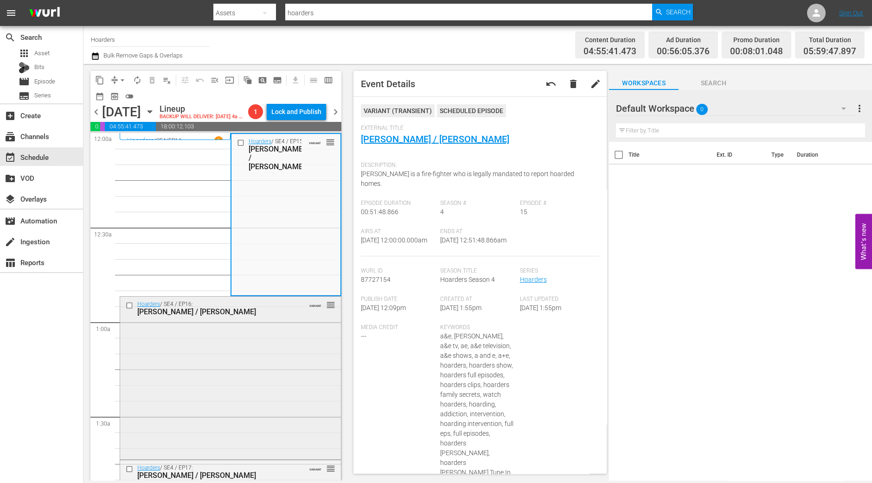
click at [262, 358] on div "Hoarders / SE4 / EP16: Wilma / Nora VARIANT reorder" at bounding box center [230, 377] width 221 height 161
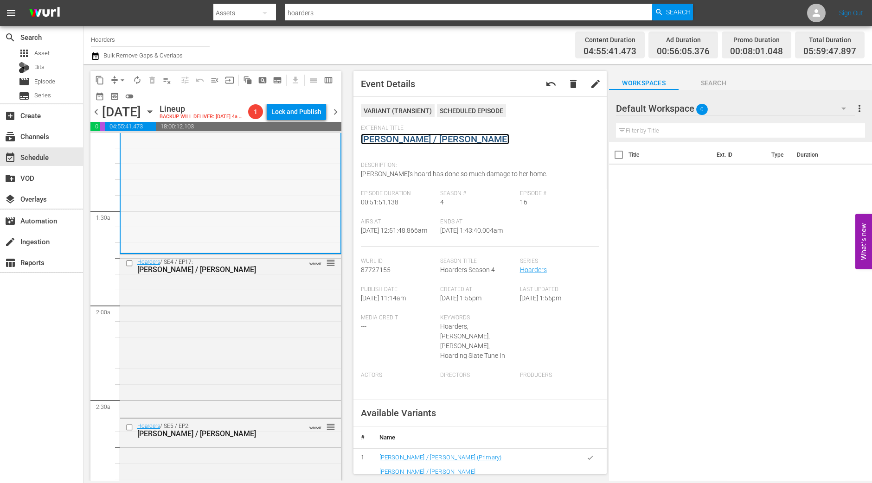
scroll to position [290, 0]
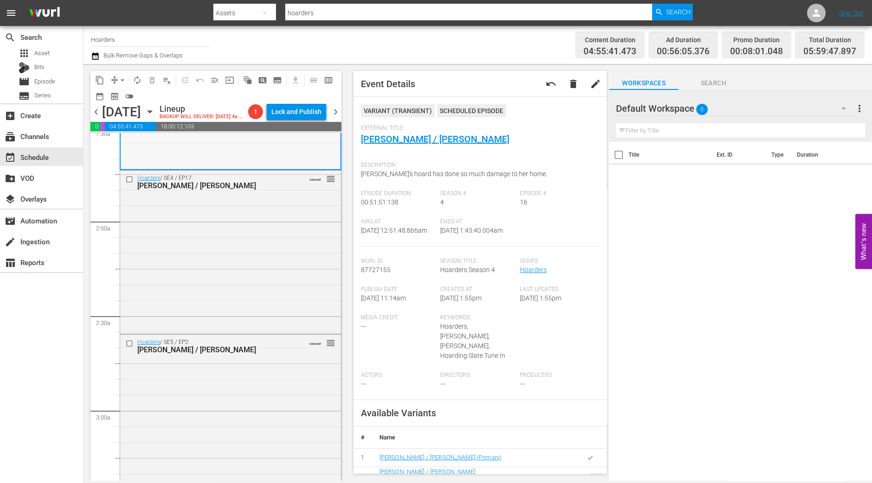
click at [253, 219] on div "Hoarders / SE4 / EP17: Mike / Bonnie VARIANT reorder" at bounding box center [230, 251] width 221 height 161
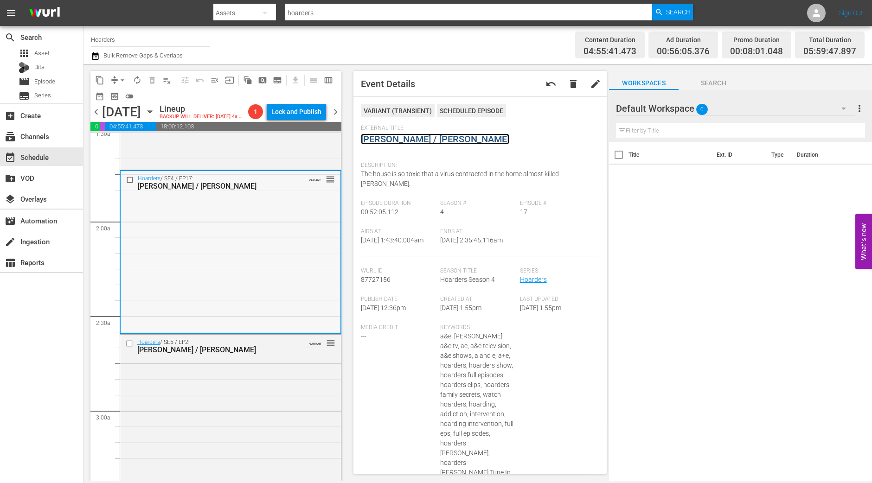
scroll to position [405, 0]
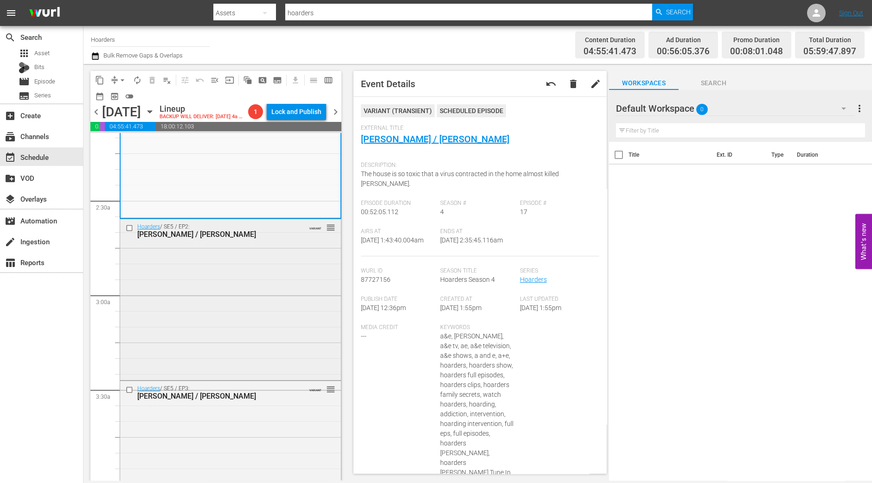
click at [269, 295] on div "Hoarders / SE5 / EP2: Barbara / Richard VARIANT reorder" at bounding box center [230, 298] width 221 height 159
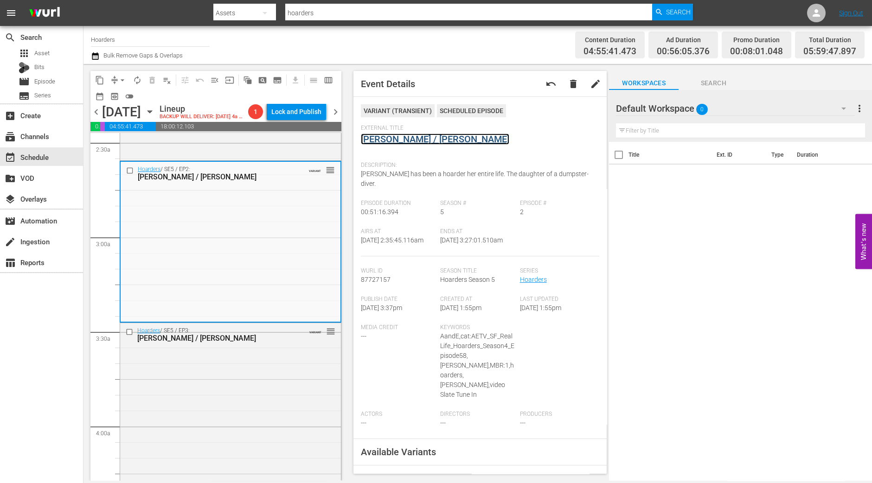
scroll to position [638, 0]
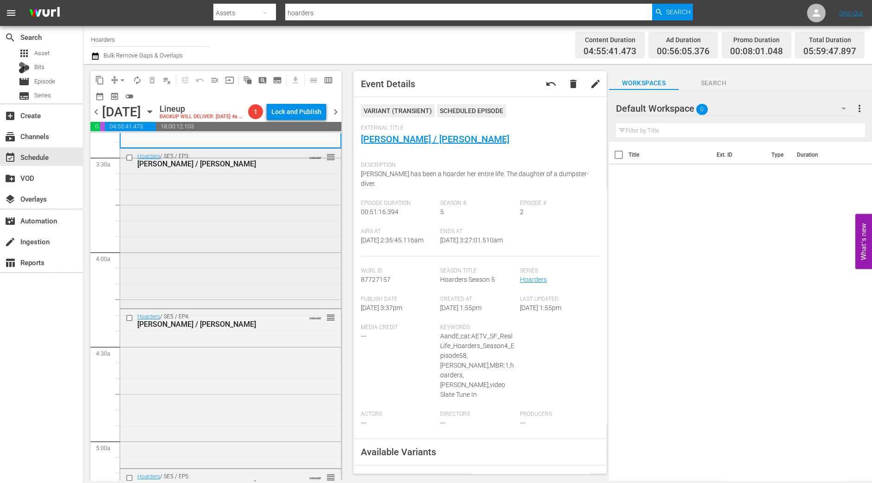
click at [238, 266] on div "Hoarders / SE5 / EP3: Mary / Annie VARIANT reorder" at bounding box center [230, 228] width 221 height 158
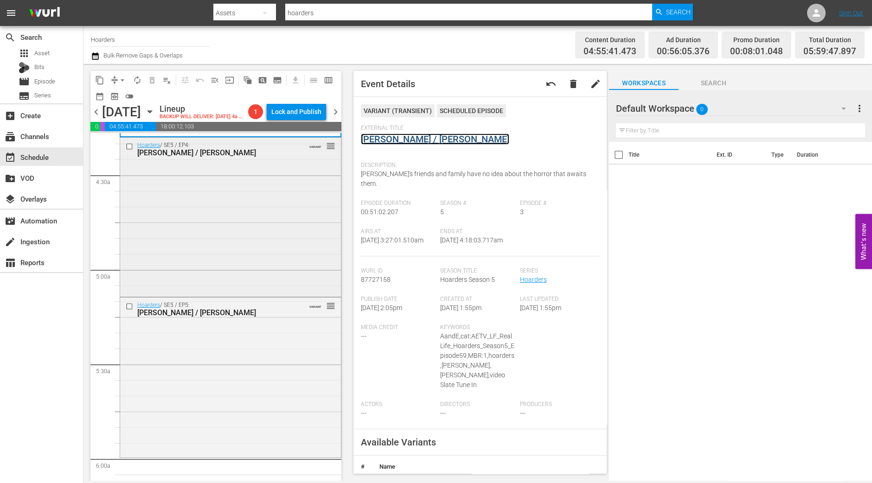
scroll to position [811, 0]
click at [266, 257] on div "Hoarders / SE5 / EP4: Carrie / James VARIANT reorder" at bounding box center [230, 214] width 221 height 157
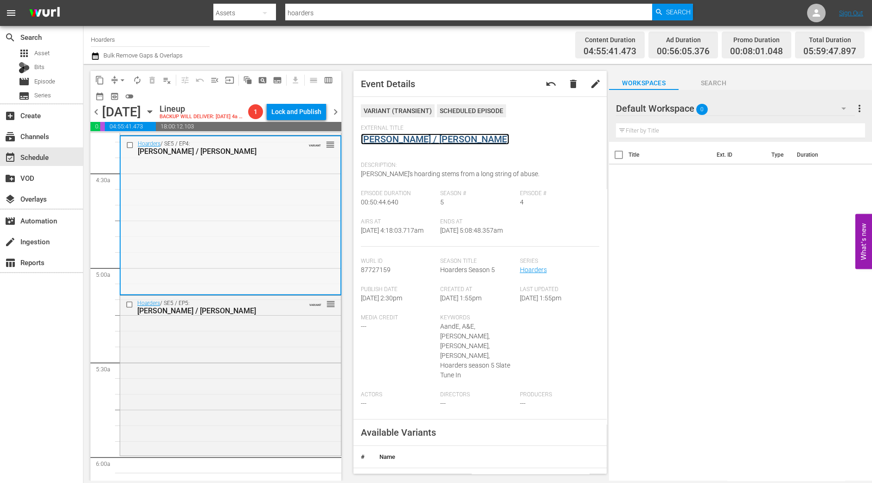
scroll to position [869, 0]
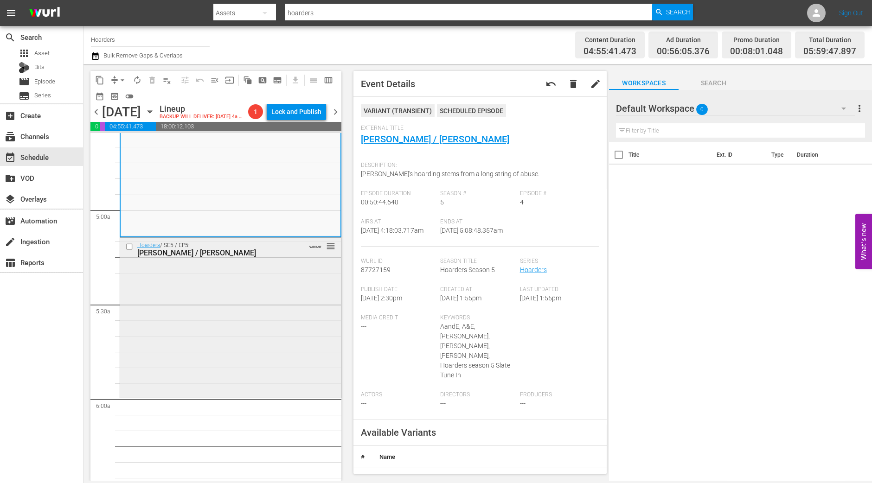
click at [271, 257] on div "[PERSON_NAME] / [PERSON_NAME]" at bounding box center [215, 253] width 157 height 9
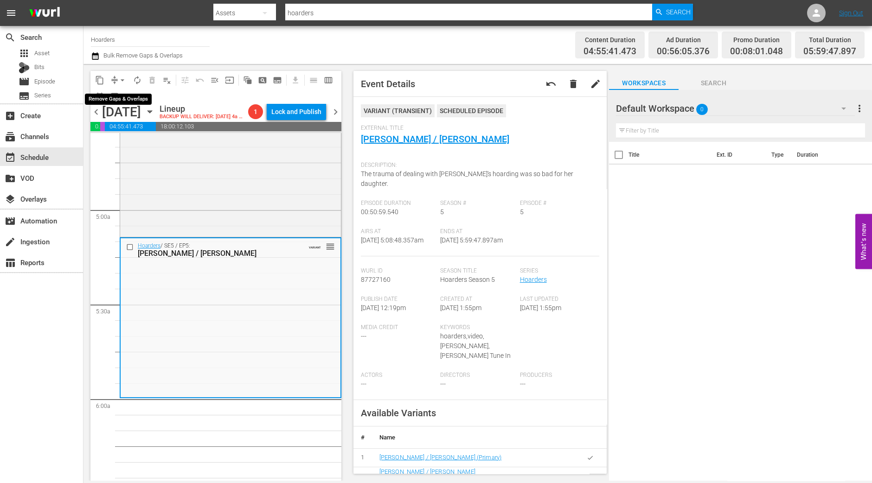
click at [118, 78] on span "arrow_drop_down" at bounding box center [122, 80] width 9 height 9
click at [118, 94] on li "Align to Midnight" at bounding box center [122, 98] width 97 height 15
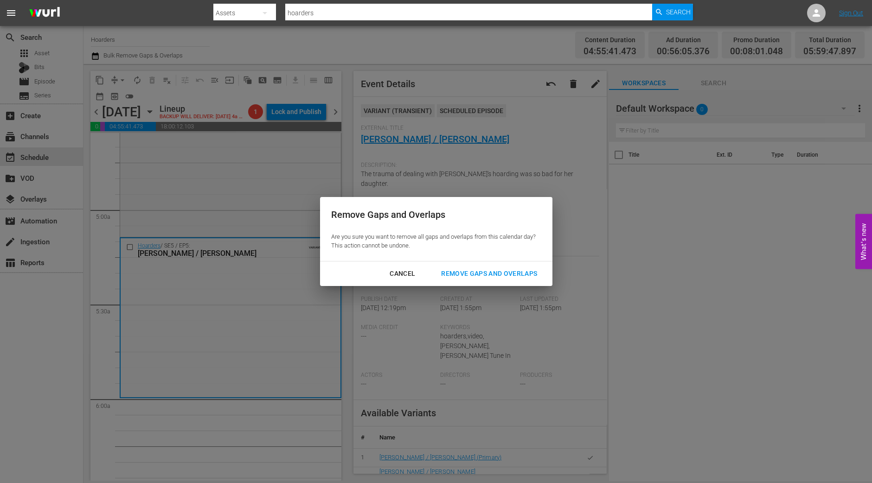
drag, startPoint x: 468, startPoint y: 273, endPoint x: 464, endPoint y: 274, distance: 4.8
click at [469, 273] on div "Remove Gaps and Overlaps" at bounding box center [489, 274] width 111 height 12
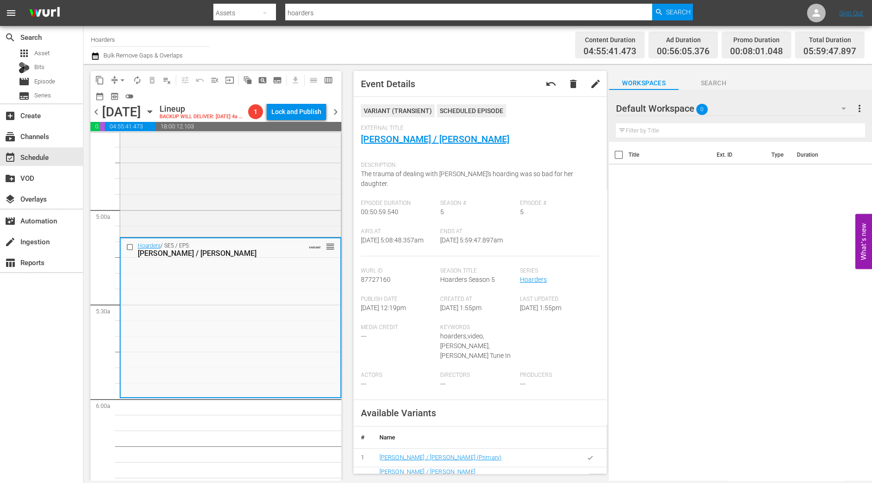
click at [118, 77] on span "arrow_drop_down" at bounding box center [122, 80] width 9 height 9
click at [128, 100] on li "Align to Midnight" at bounding box center [122, 98] width 97 height 15
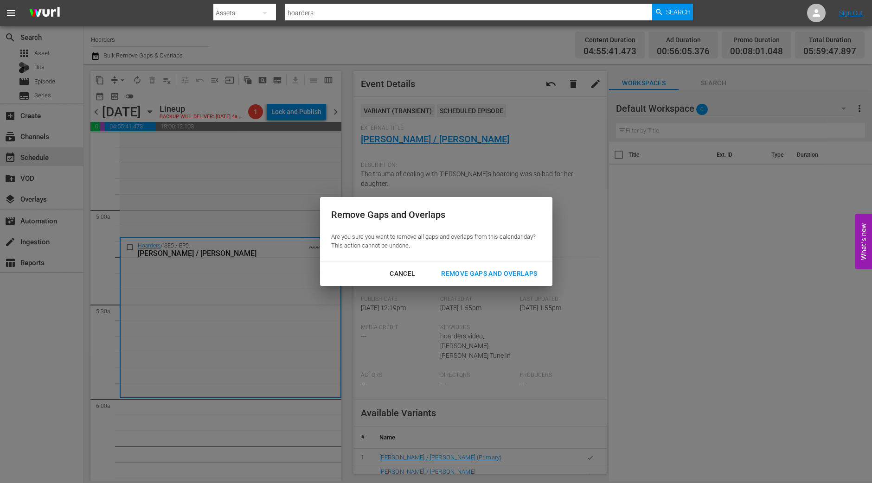
click at [515, 274] on div "Remove Gaps and Overlaps" at bounding box center [489, 274] width 111 height 12
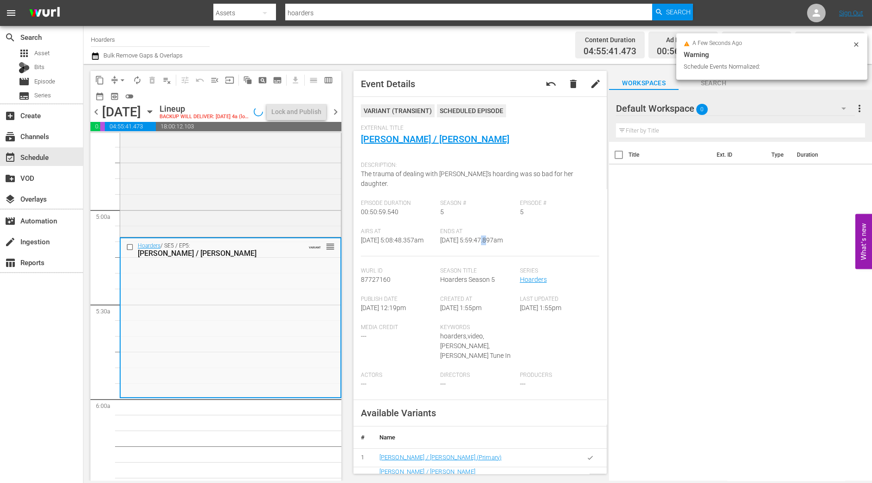
drag, startPoint x: 481, startPoint y: 229, endPoint x: 486, endPoint y: 228, distance: 4.7
click at [486, 237] on span "9/2/25 @ 5:59:47.897am" at bounding box center [471, 240] width 63 height 7
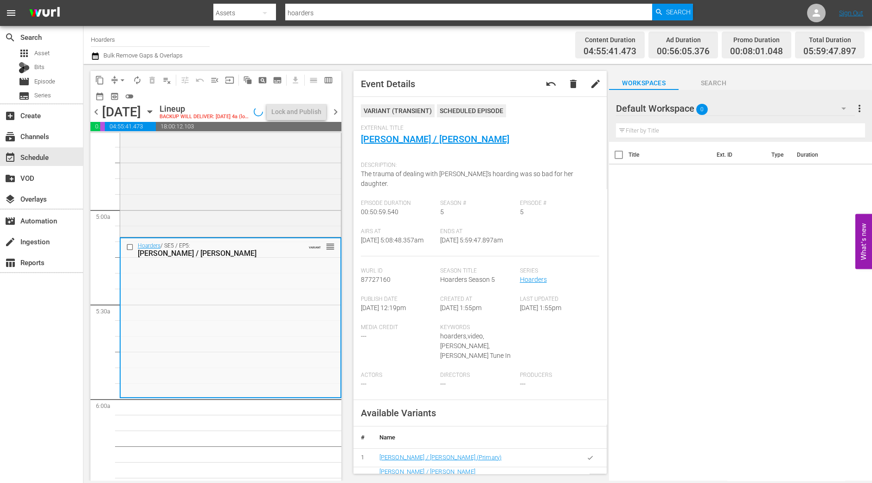
click at [563, 230] on div "Airs At 9/2/25 @ 5:08:48.357am Ends At 9/2/25 @ 5:59:47.897am" at bounding box center [480, 242] width 239 height 28
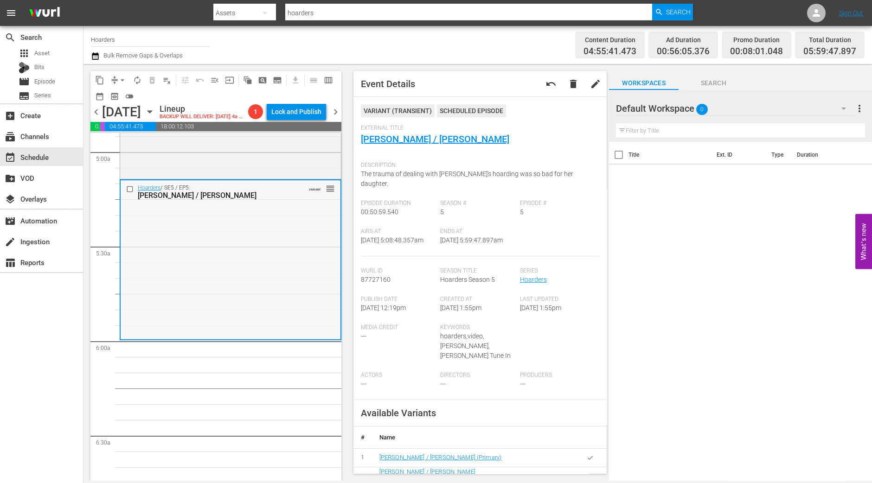
scroll to position [985, 0]
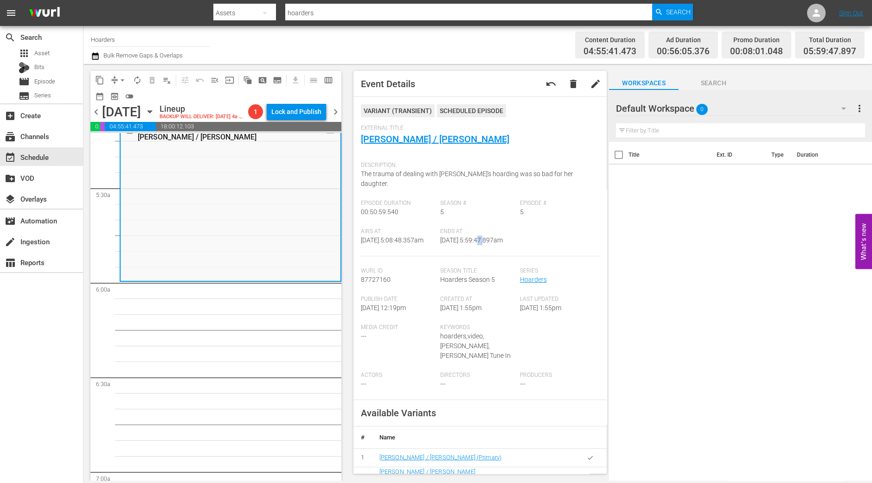
drag, startPoint x: 478, startPoint y: 233, endPoint x: 484, endPoint y: 232, distance: 6.1
click at [484, 237] on span "9/2/25 @ 5:59:47.897am" at bounding box center [471, 240] width 63 height 7
click at [486, 238] on div "Ends At 9/2/25 @ 5:59:47.897am" at bounding box center [480, 242] width 80 height 28
click at [121, 80] on span "arrow_drop_down" at bounding box center [122, 80] width 9 height 9
click at [118, 102] on li "Align to Midnight" at bounding box center [122, 98] width 97 height 15
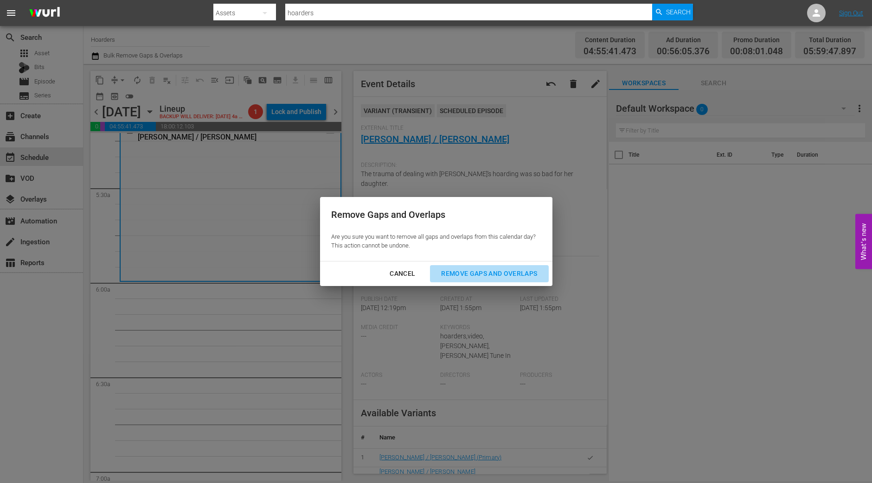
click at [492, 278] on div "Remove Gaps and Overlaps" at bounding box center [489, 274] width 111 height 12
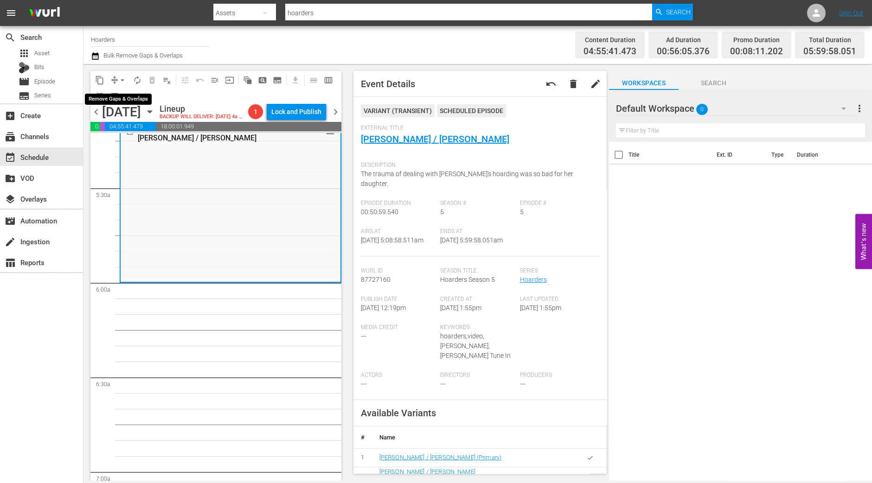
click at [117, 77] on button "arrow_drop_down" at bounding box center [122, 80] width 15 height 15
click at [120, 98] on li "Align to Midnight" at bounding box center [122, 98] width 97 height 15
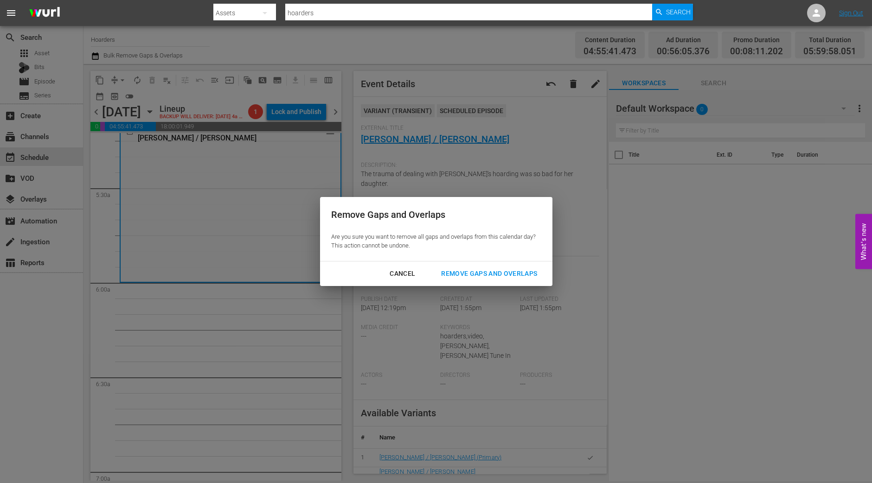
click at [501, 267] on button "Remove Gaps and Overlaps" at bounding box center [489, 273] width 118 height 17
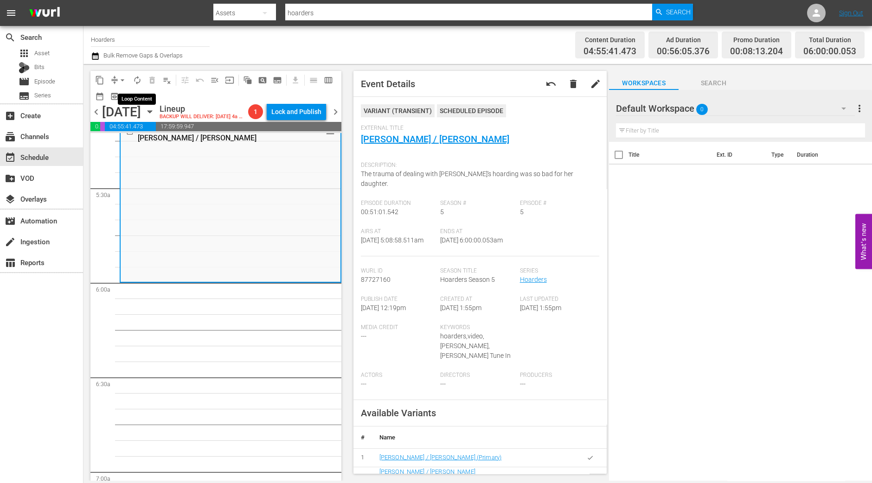
click at [136, 83] on span "autorenew_outlined" at bounding box center [137, 80] width 9 height 9
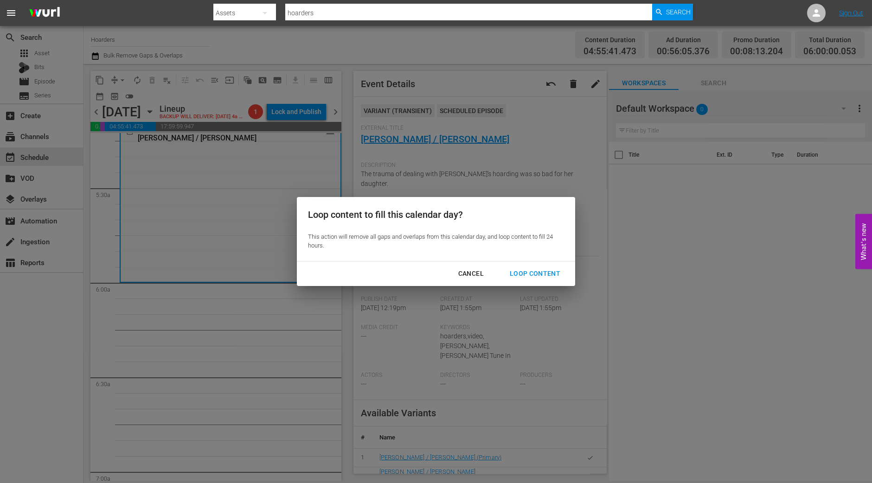
click at [556, 273] on div "Loop Content" at bounding box center [534, 274] width 65 height 12
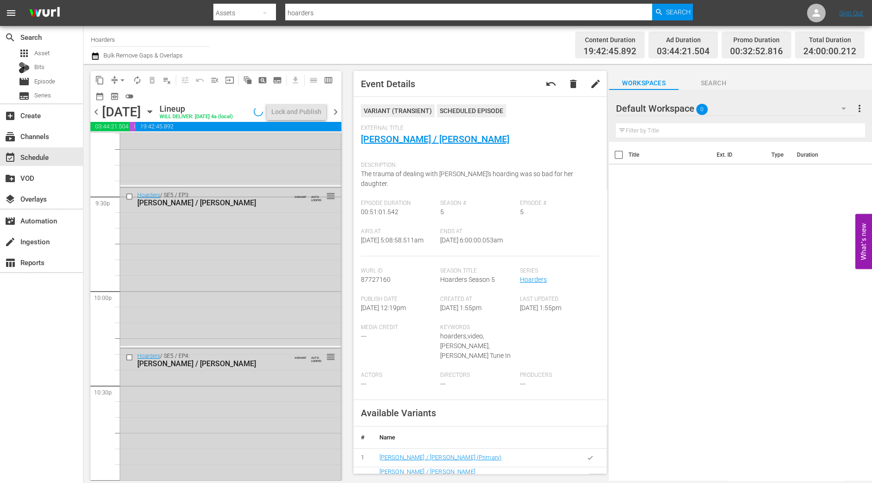
scroll to position [4207, 0]
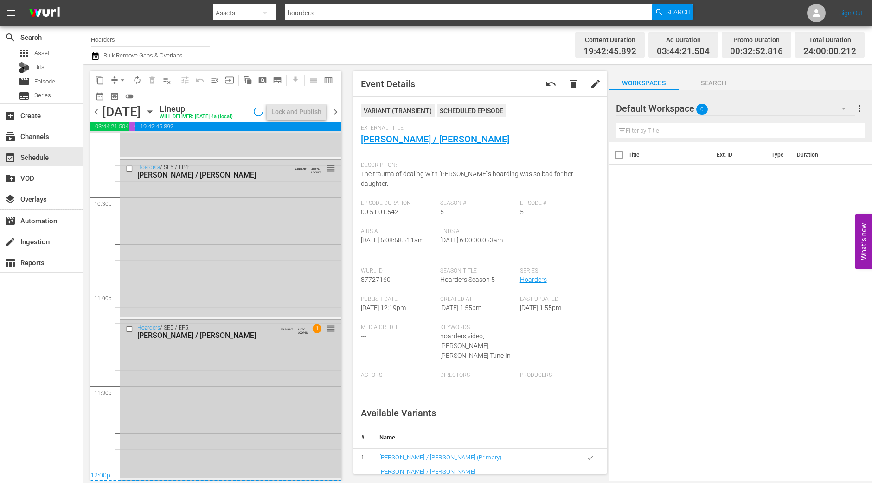
click at [264, 360] on div "Hoarders / SE5 / EP5: Joanne / Kristy VARIANT AUTO-LOOPED 1 reorder" at bounding box center [230, 399] width 221 height 158
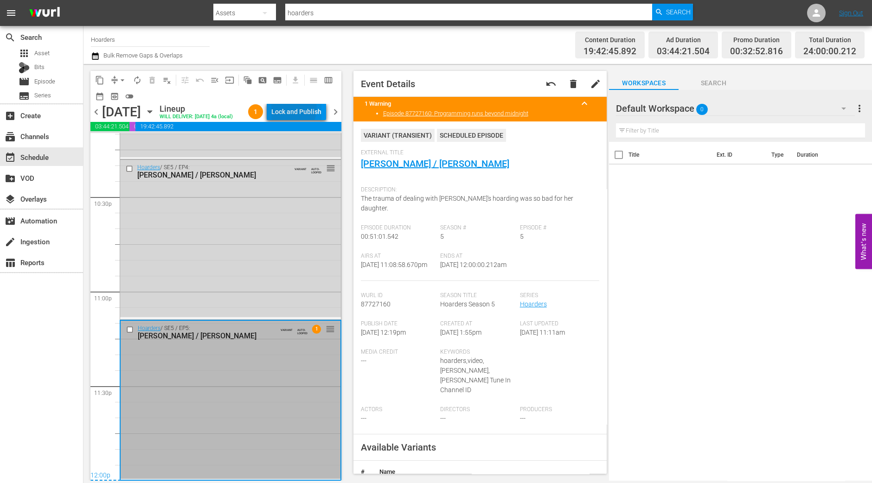
click at [302, 110] on div "Lock and Publish" at bounding box center [296, 111] width 50 height 17
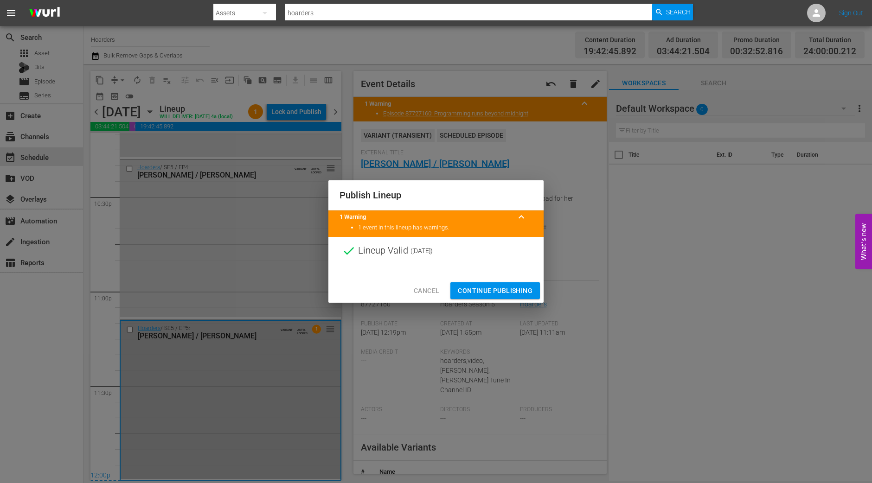
click at [486, 286] on span "Continue Publishing" at bounding box center [495, 291] width 75 height 12
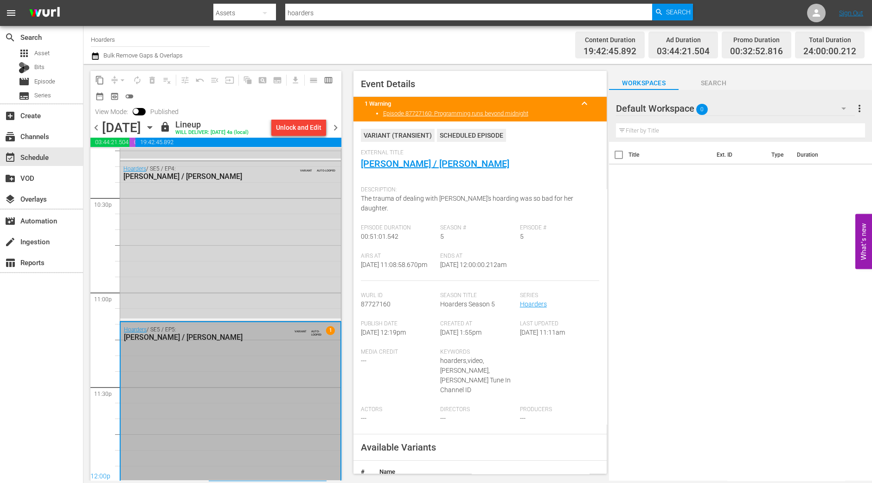
click at [339, 126] on span "chevron_right" at bounding box center [336, 128] width 12 height 12
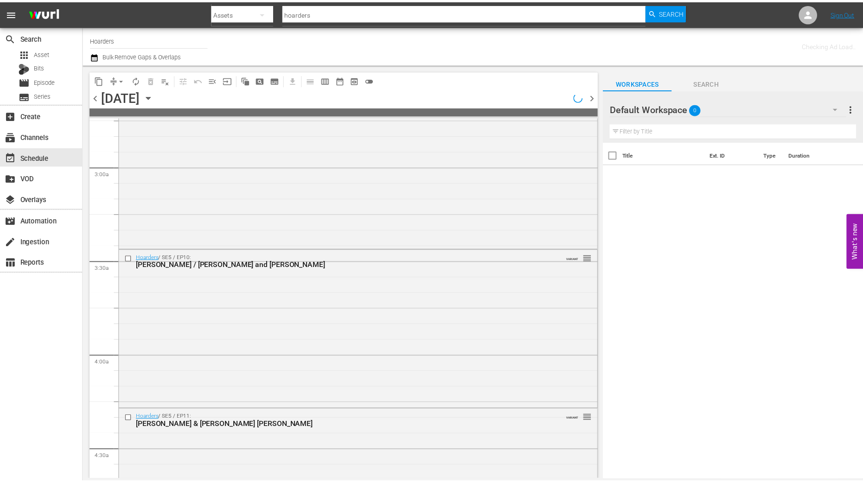
scroll to position [476, 0]
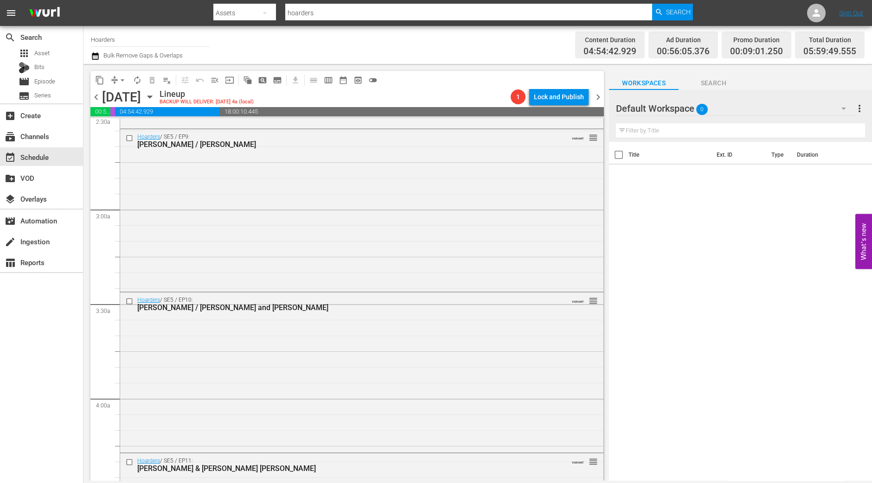
click at [606, 446] on div "content_copy compress arrow_drop_down autorenew_outlined delete_forever_outline…" at bounding box center [345, 272] width 525 height 417
click at [53, 57] on div "apps Asset" at bounding box center [41, 53] width 83 height 13
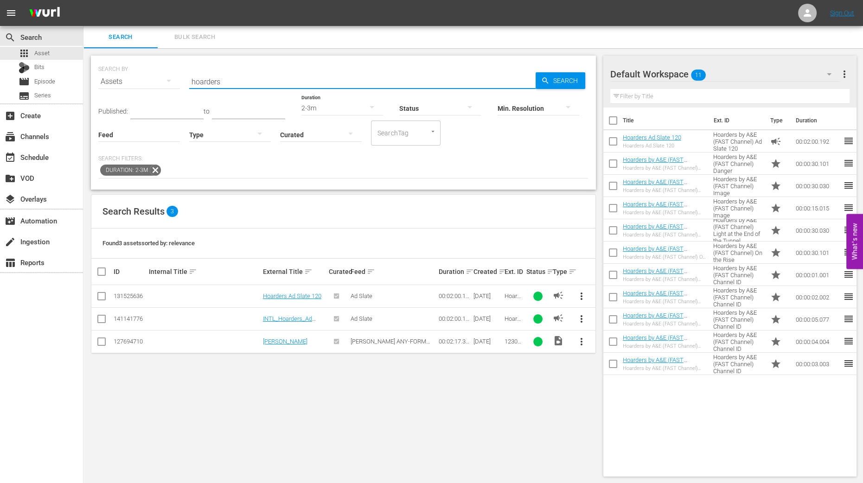
drag, startPoint x: 222, startPoint y: 83, endPoint x: 167, endPoint y: 82, distance: 55.2
click at [167, 82] on div "SEARCH BY Search By Assets Search ID, Title, Description, Keywords, or Category…" at bounding box center [343, 75] width 490 height 33
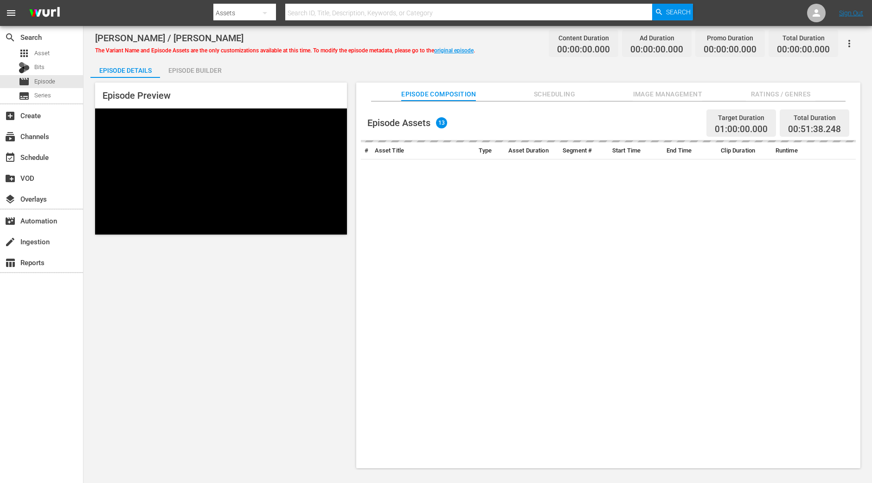
click at [207, 73] on div "Episode Builder" at bounding box center [195, 70] width 70 height 22
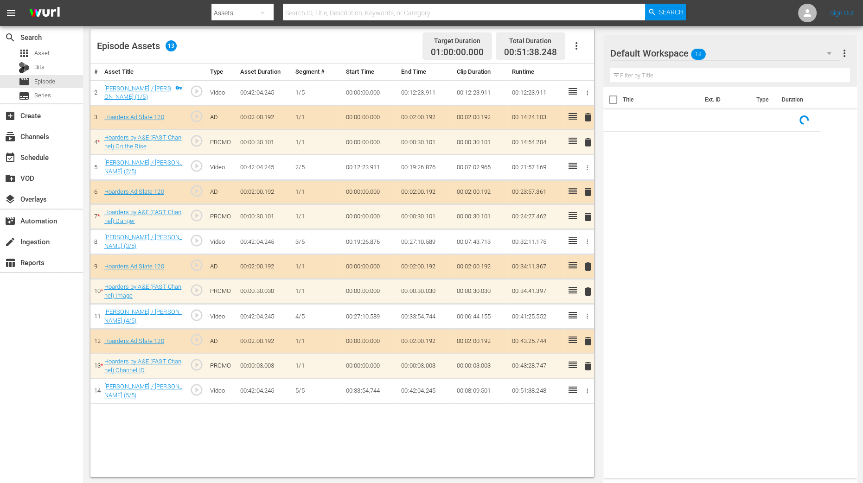
scroll to position [241, 0]
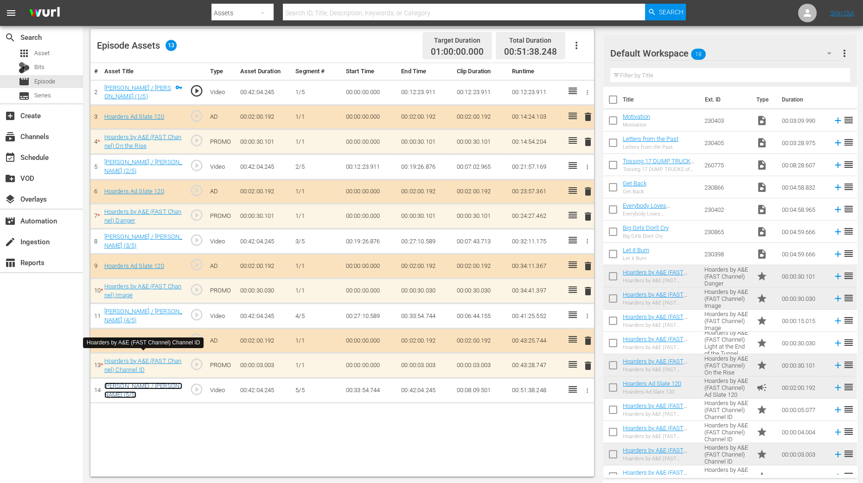
click at [109, 385] on link "Verna / Joanne (5/5)" at bounding box center [143, 391] width 78 height 16
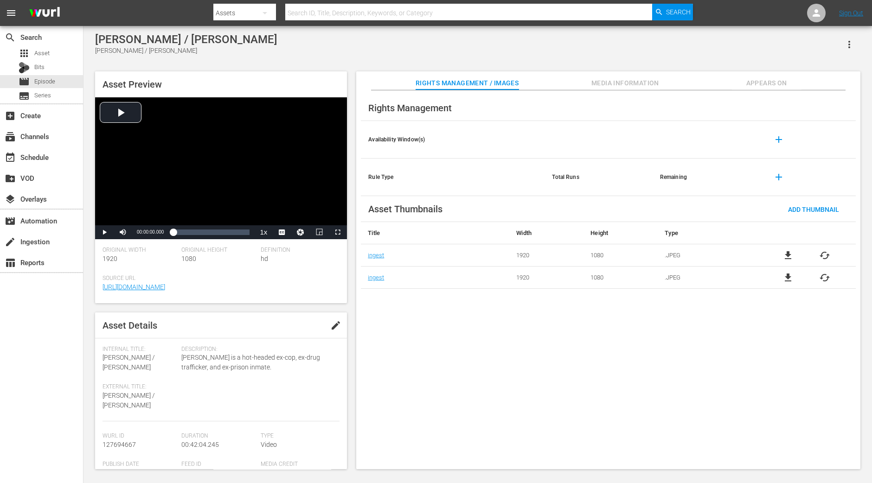
scroll to position [115, 0]
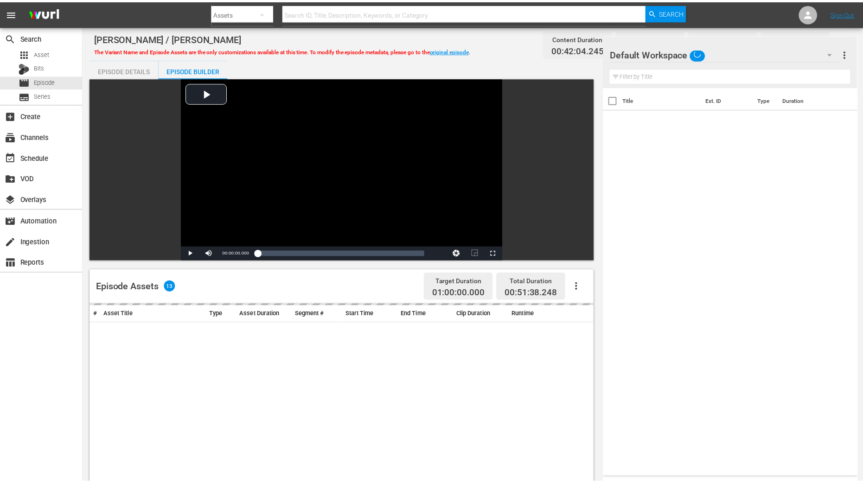
scroll to position [241, 0]
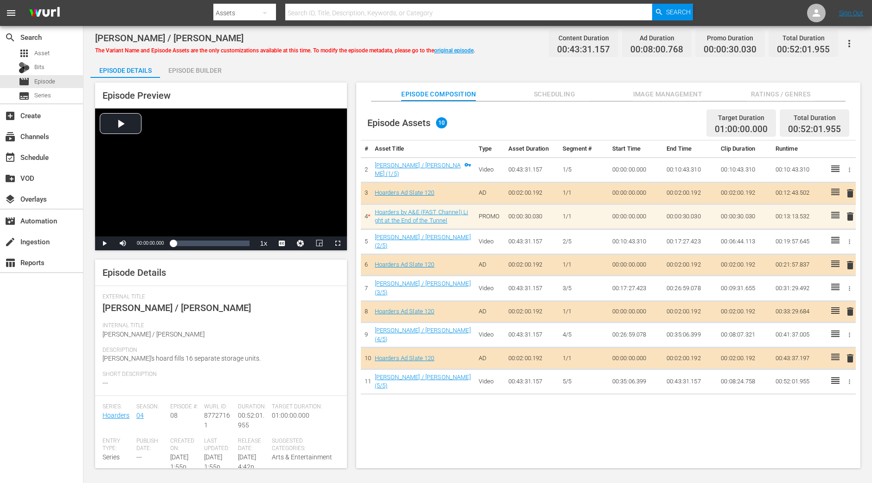
click at [697, 96] on span "Ratings / Genres" at bounding box center [781, 95] width 70 height 12
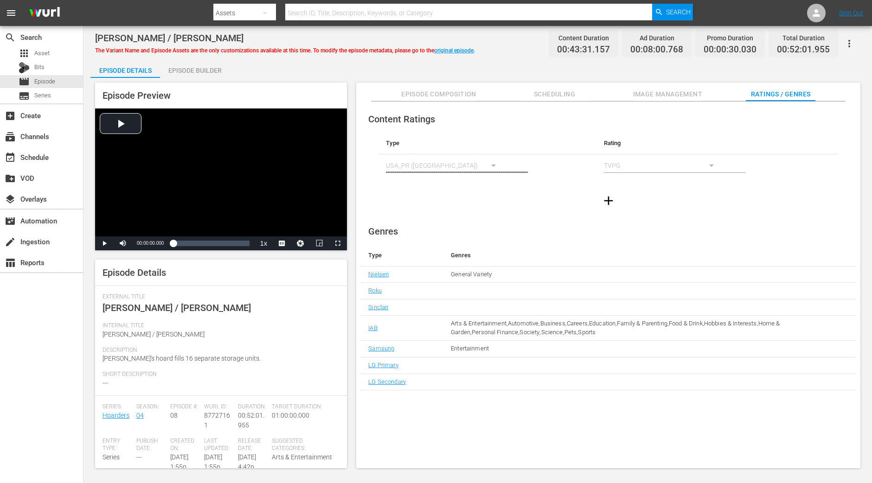
click at [0, 0] on div "General Variety" at bounding box center [0, 0] width 0 height 0
click at [507, 276] on div "General Variety" at bounding box center [622, 274] width 342 height 9
click at [494, 275] on div "General Variety" at bounding box center [622, 274] width 342 height 9
click at [499, 353] on td "Entertainment" at bounding box center [621, 349] width 357 height 17
click at [640, 94] on span "Image Management" at bounding box center [668, 95] width 70 height 12
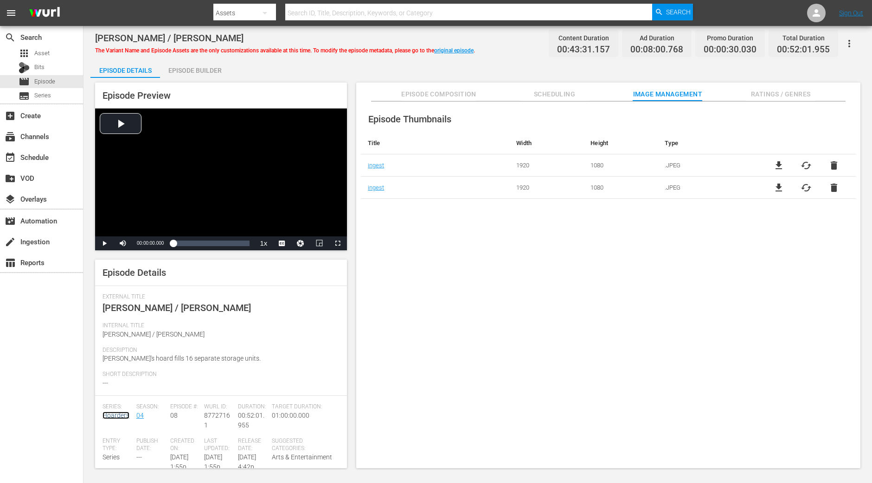
click at [120, 386] on link "Hoarders" at bounding box center [115, 415] width 27 height 7
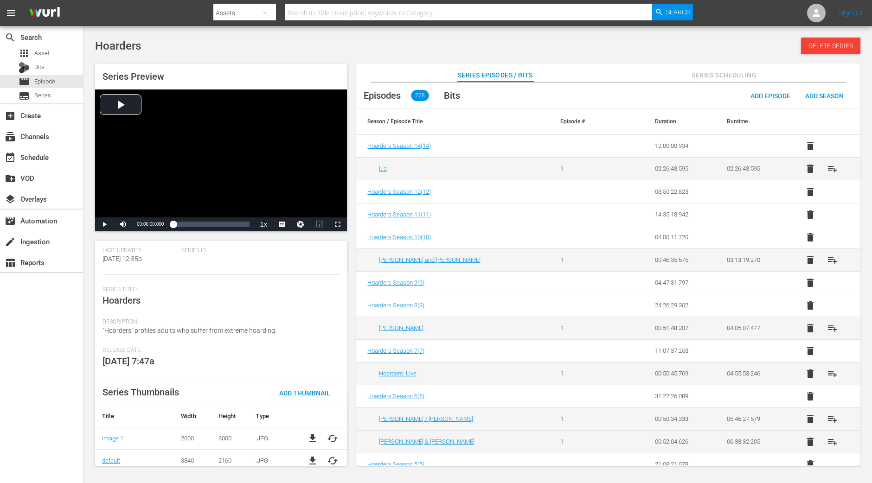
scroll to position [89, 0]
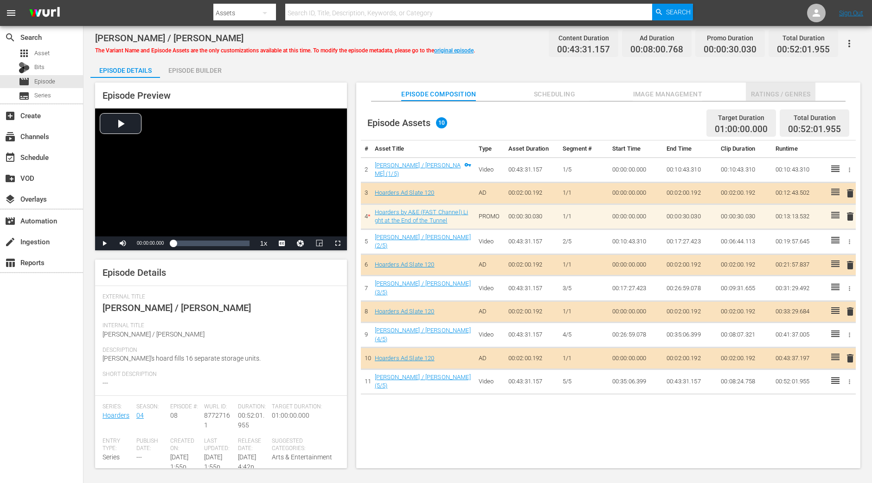
click at [697, 96] on span "Ratings / Genres" at bounding box center [781, 95] width 70 height 12
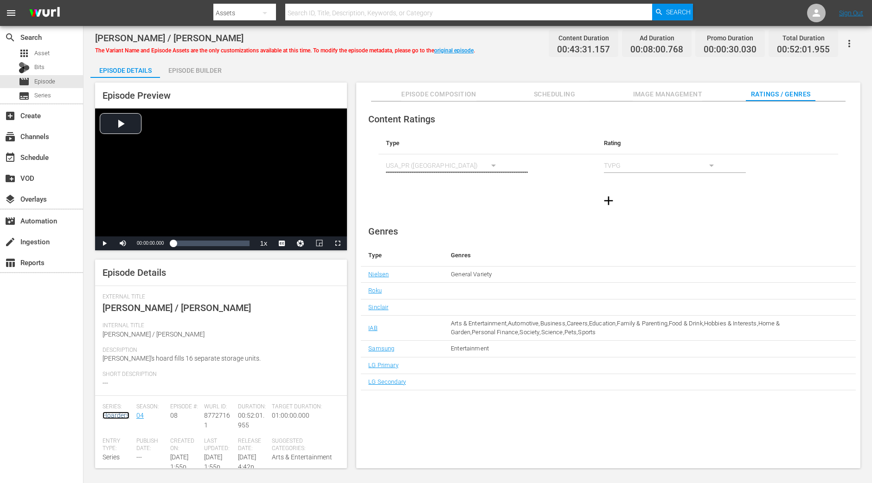
click at [116, 386] on link "Hoarders" at bounding box center [115, 415] width 27 height 7
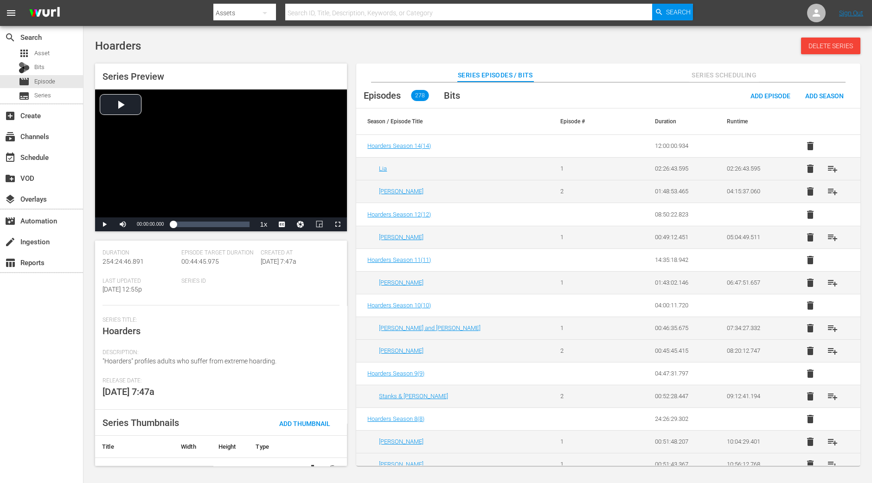
scroll to position [89, 0]
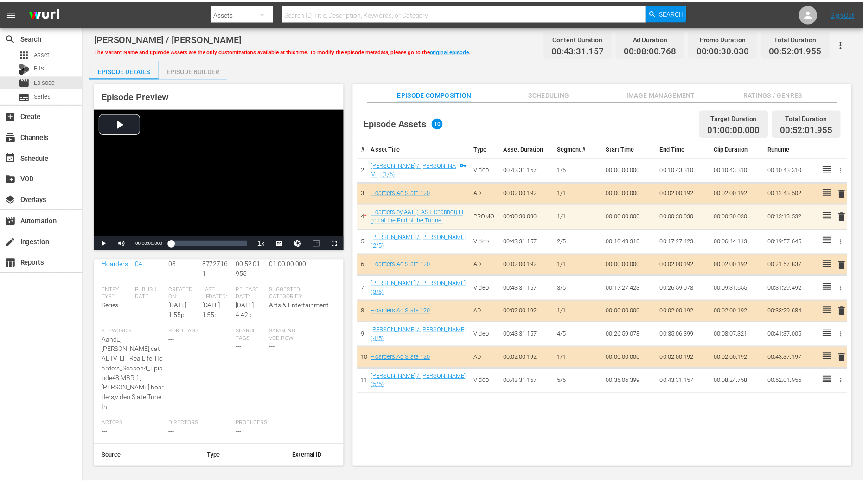
scroll to position [203, 0]
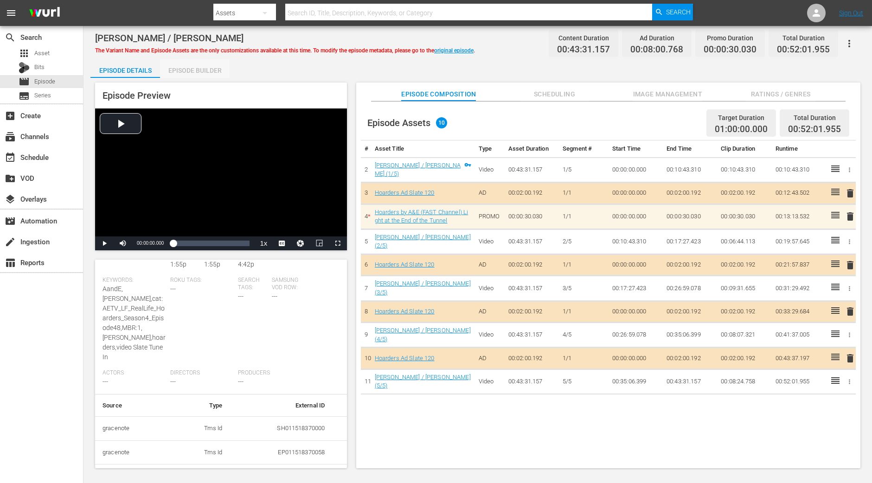
click at [204, 75] on div "Episode Builder" at bounding box center [195, 70] width 70 height 22
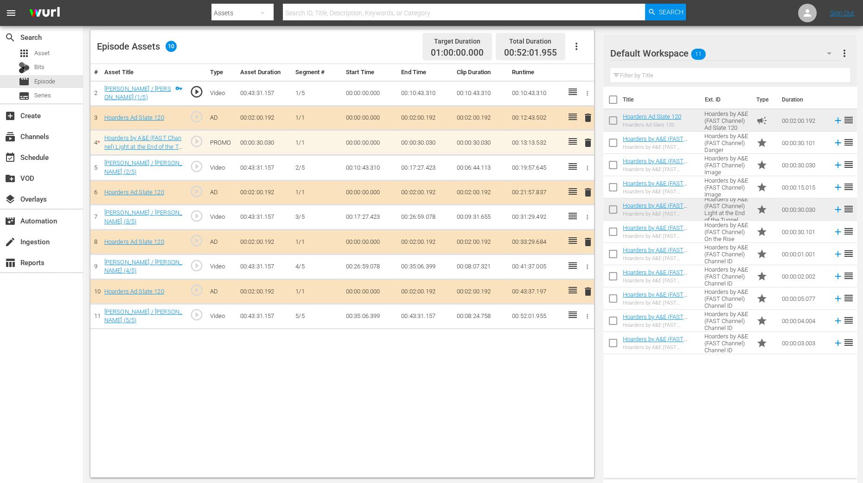
scroll to position [241, 0]
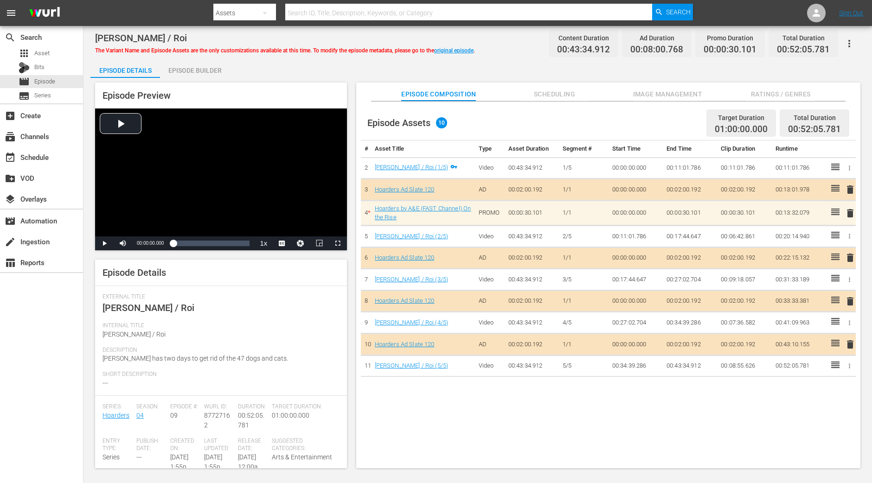
click at [697, 84] on button "Ratings / Genres" at bounding box center [781, 92] width 70 height 19
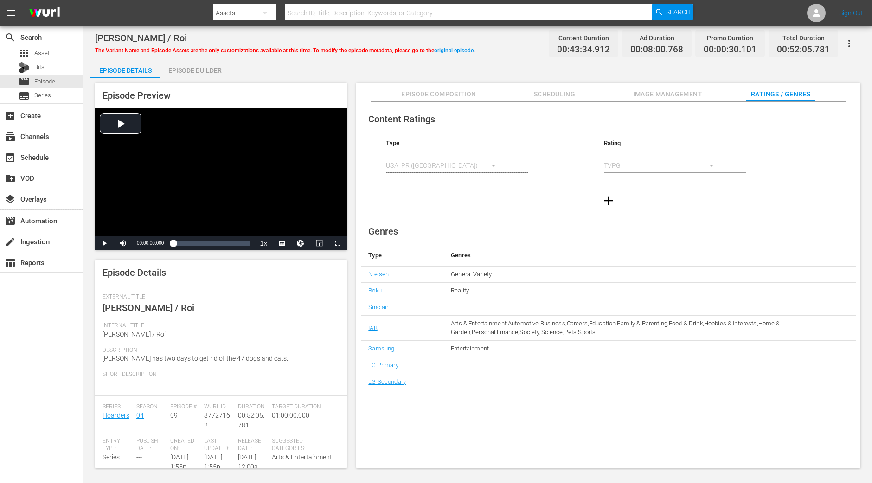
click at [205, 64] on div "Episode Builder" at bounding box center [195, 70] width 70 height 22
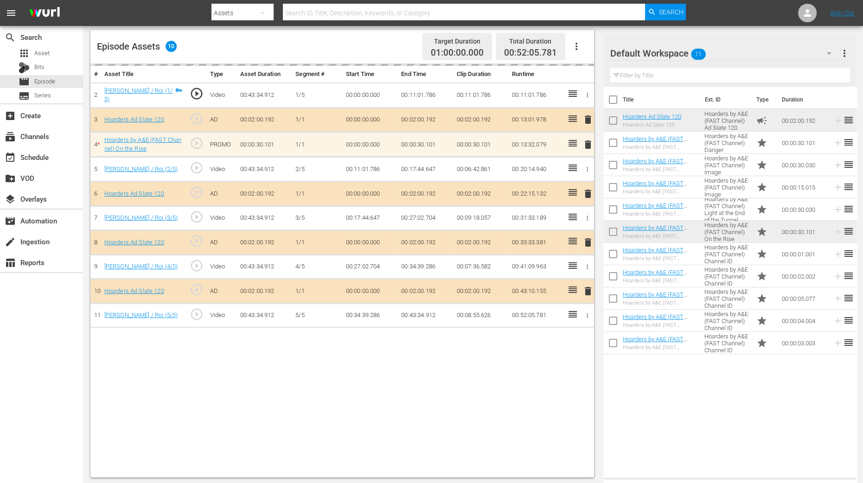
scroll to position [241, 0]
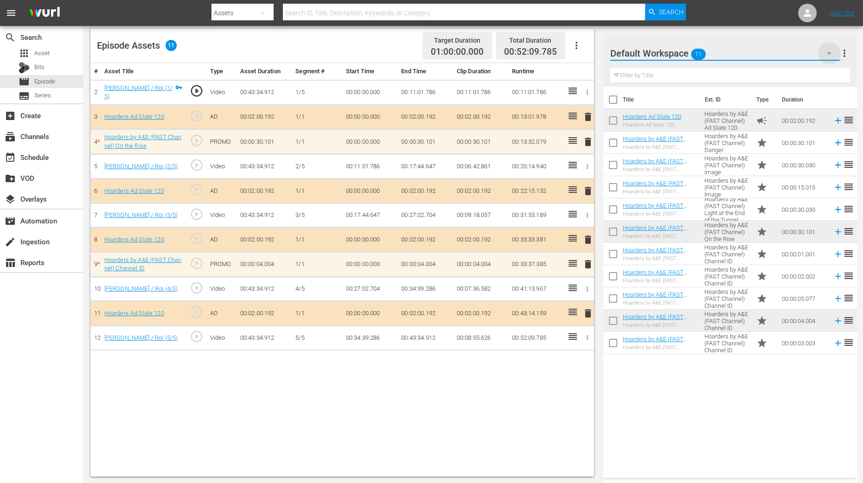
click at [697, 57] on icon "button" at bounding box center [829, 53] width 11 height 11
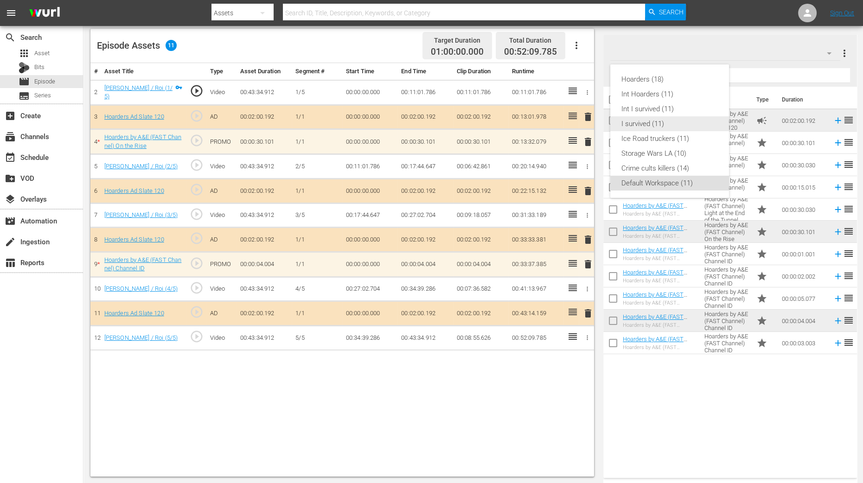
click at [658, 124] on div "I survived (11)" at bounding box center [669, 123] width 96 height 15
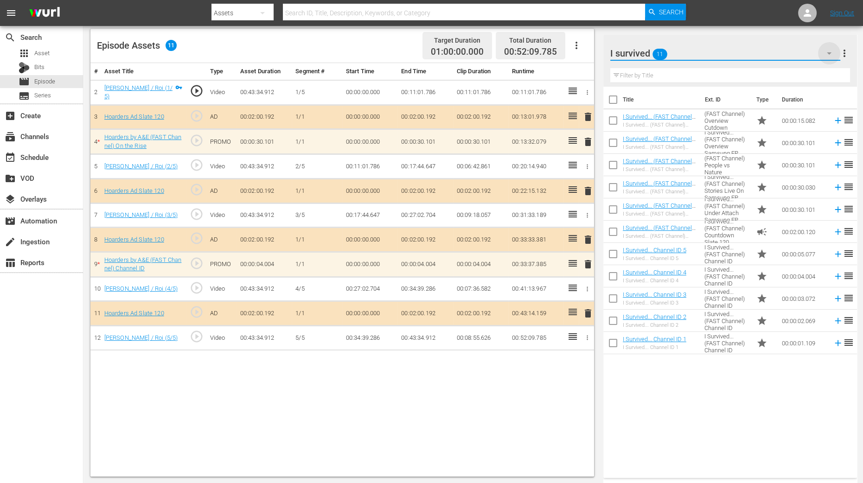
click at [697, 57] on icon "button" at bounding box center [829, 53] width 11 height 11
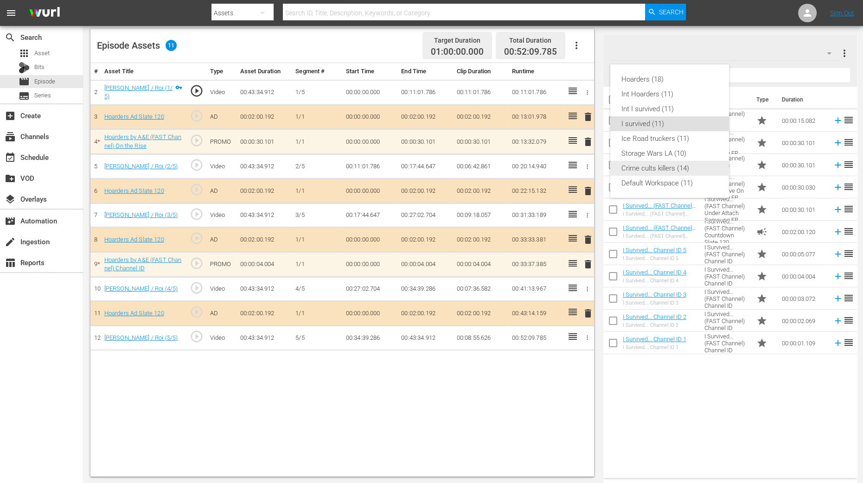
click at [681, 166] on div "Crime cults killers (14)" at bounding box center [669, 168] width 96 height 15
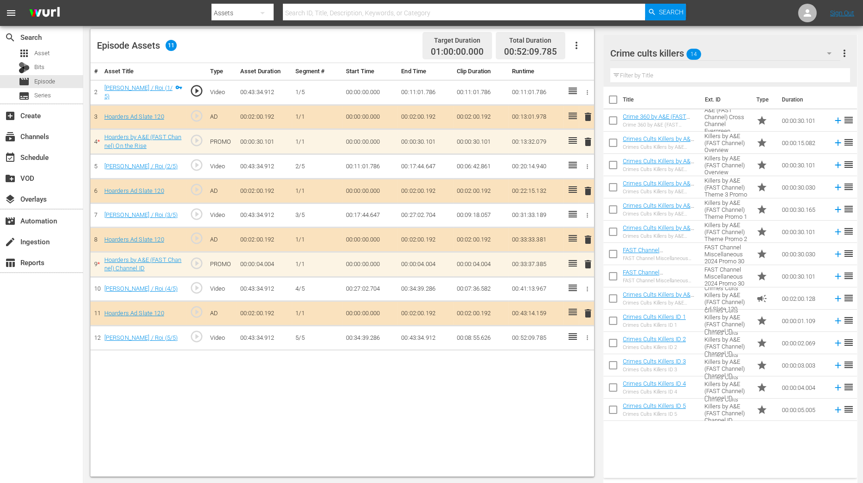
click at [697, 50] on icon "button" at bounding box center [829, 53] width 11 height 11
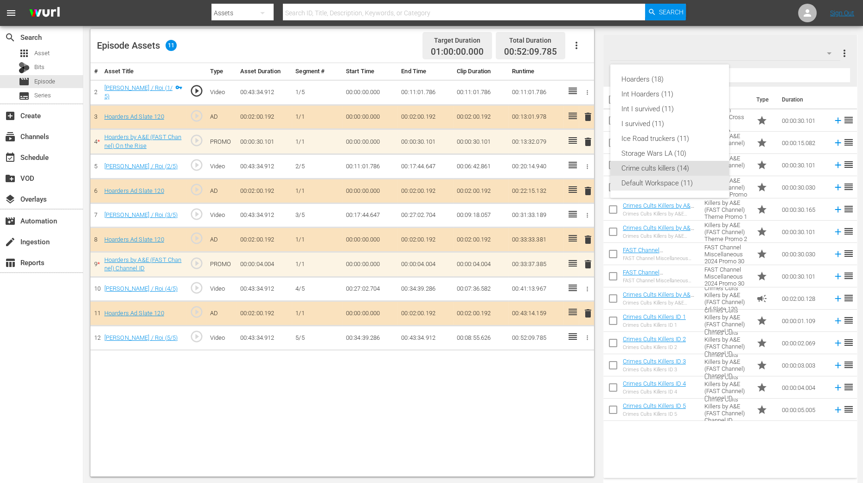
click at [639, 183] on div "Default Workspace (11)" at bounding box center [669, 183] width 96 height 15
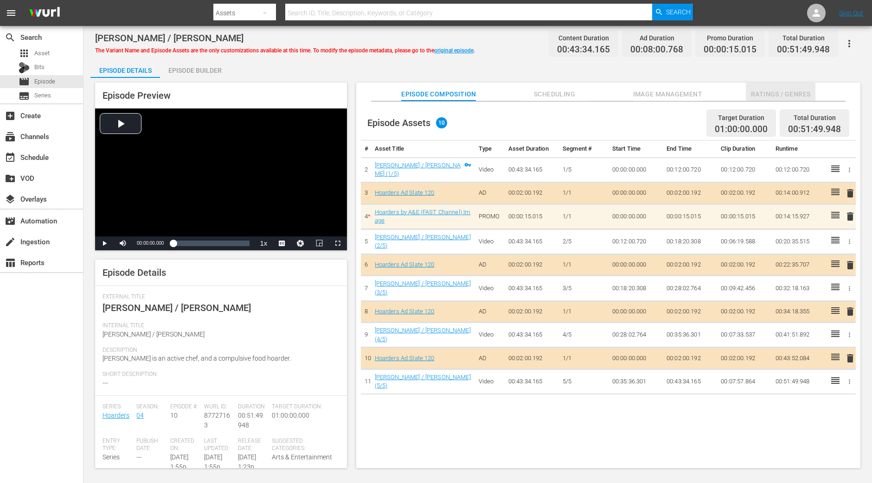
click at [697, 97] on span "Ratings / Genres" at bounding box center [781, 95] width 70 height 12
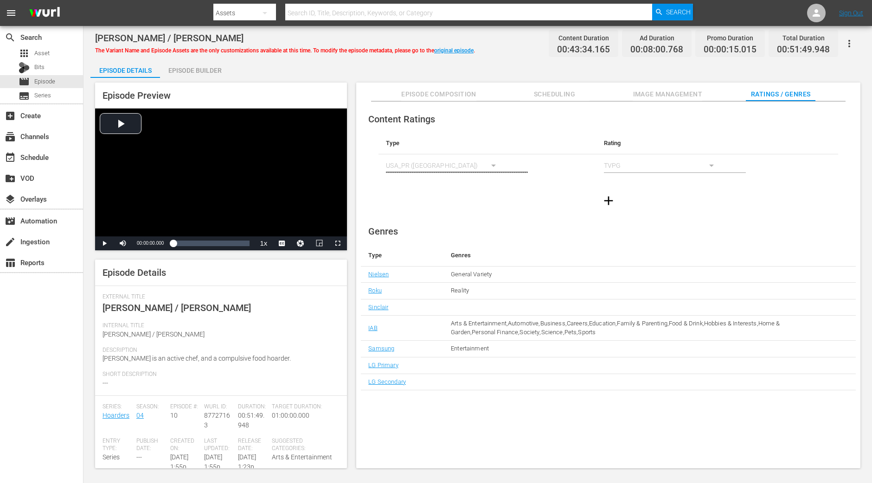
click at [208, 66] on div "Episode Builder" at bounding box center [195, 70] width 70 height 22
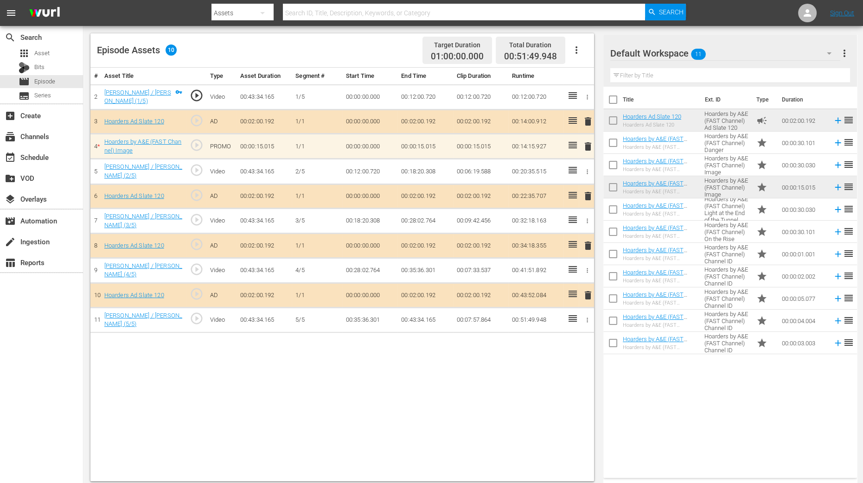
scroll to position [241, 0]
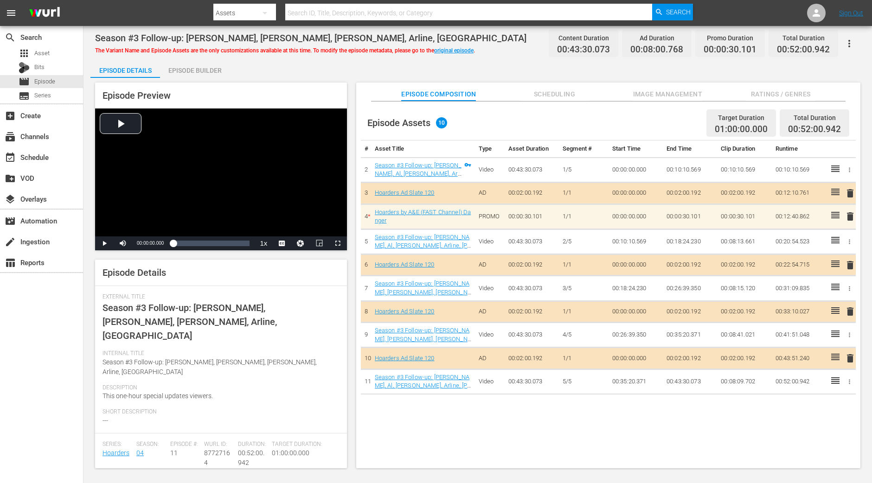
click at [697, 89] on span "Ratings / Genres" at bounding box center [781, 95] width 70 height 12
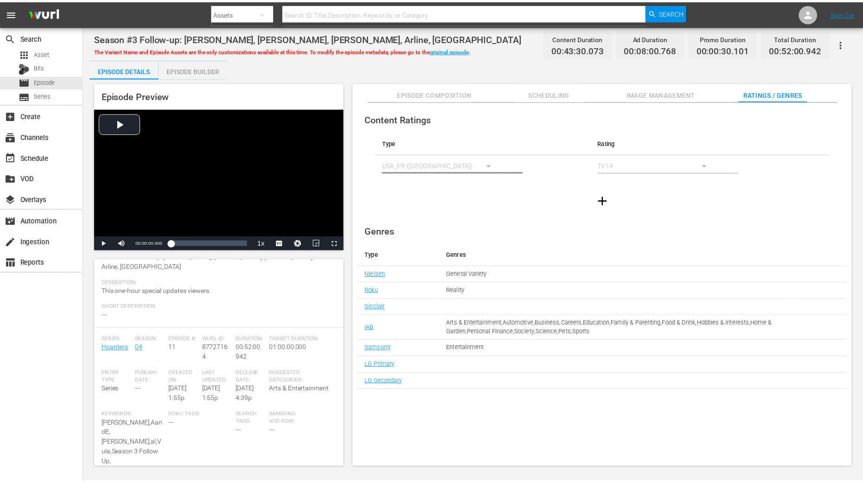
scroll to position [58, 0]
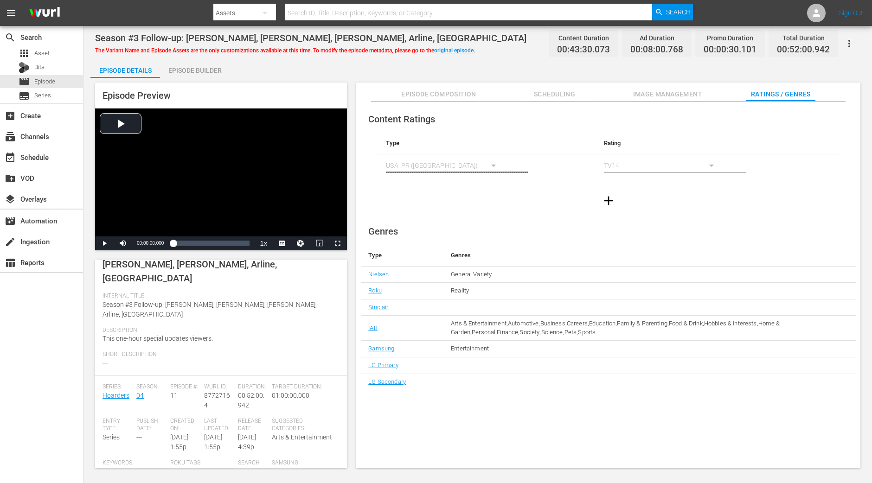
click at [180, 67] on div "Episode Builder" at bounding box center [195, 70] width 70 height 22
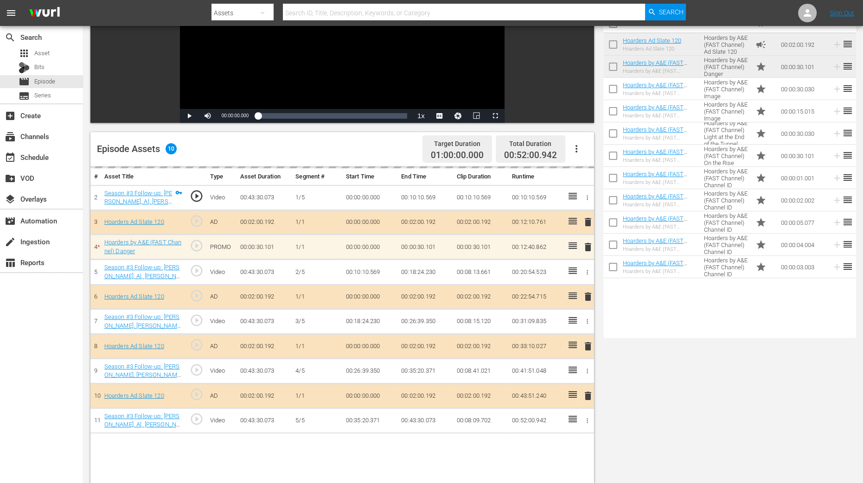
scroll to position [174, 0]
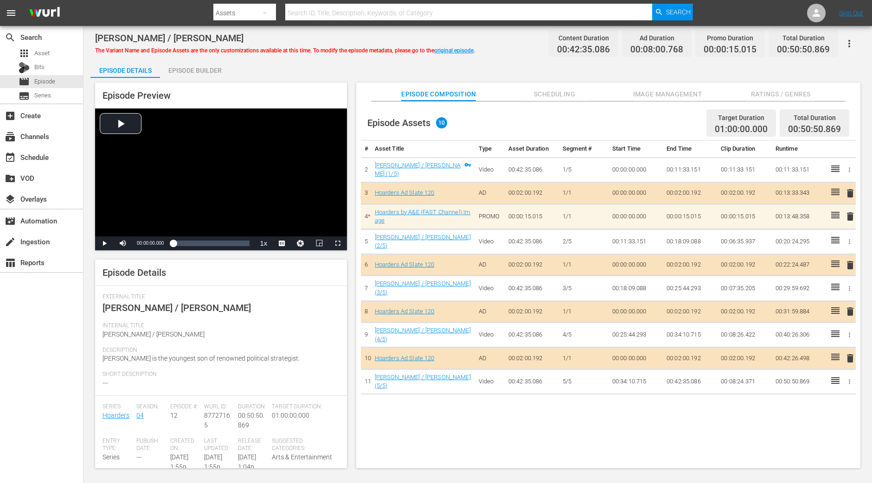
click at [697, 85] on button "Ratings / Genres" at bounding box center [781, 92] width 70 height 19
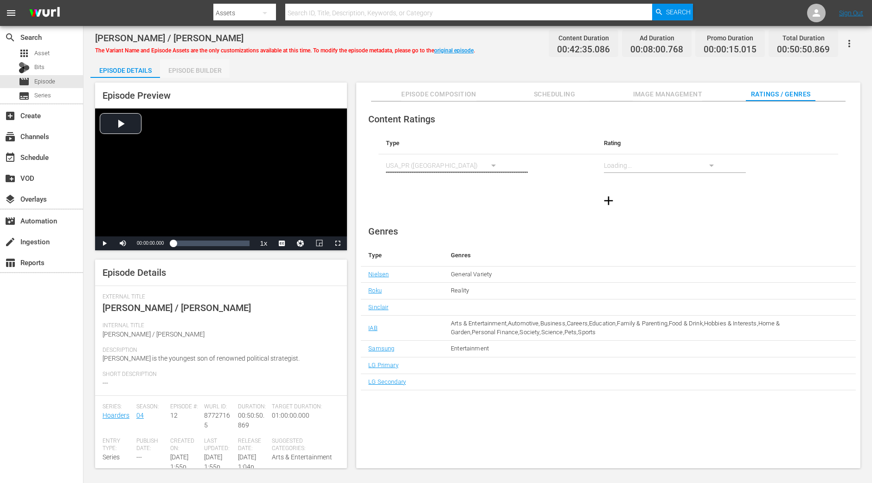
click at [188, 76] on div "Episode Builder" at bounding box center [195, 70] width 70 height 22
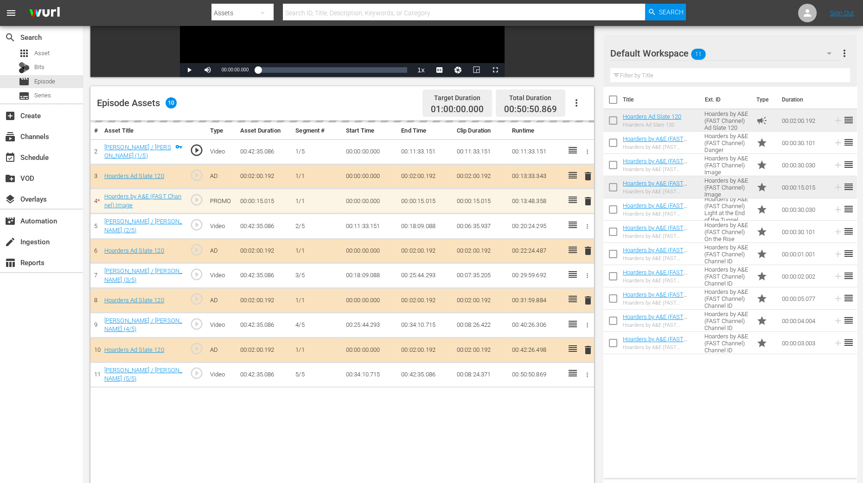
scroll to position [241, 0]
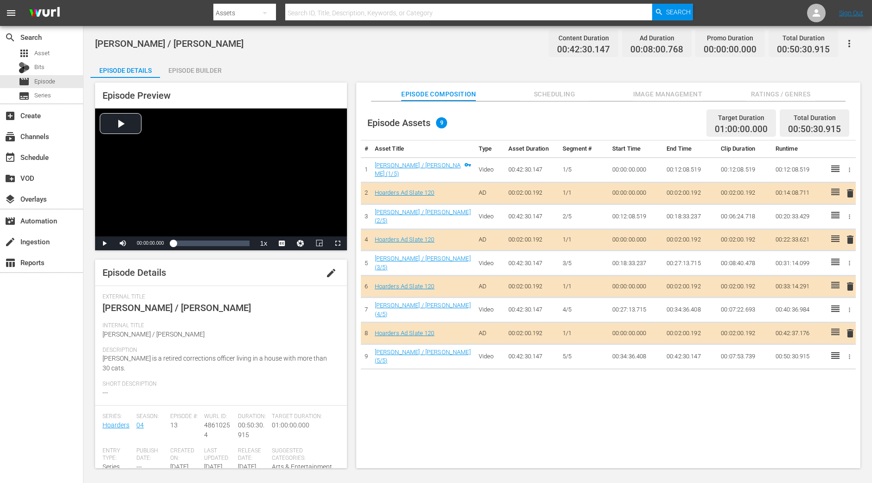
click at [697, 86] on button "Ratings / Genres" at bounding box center [781, 92] width 70 height 19
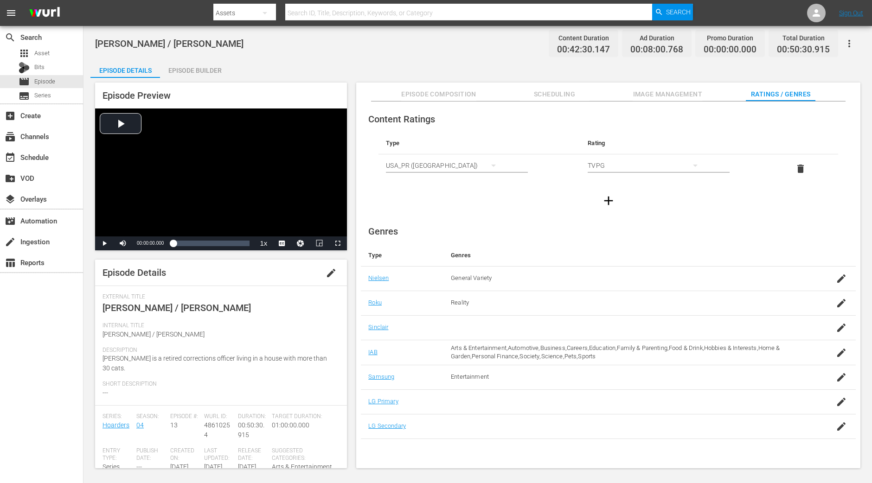
click at [192, 67] on div "Episode Builder" at bounding box center [195, 70] width 70 height 22
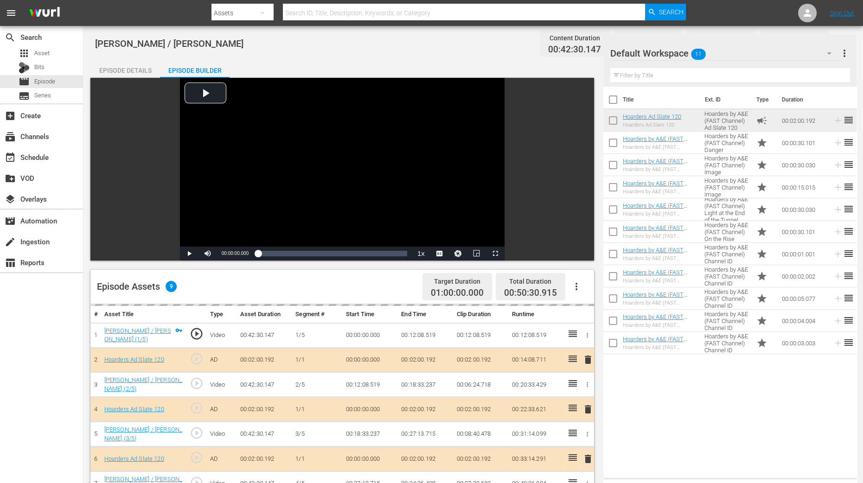
scroll to position [241, 0]
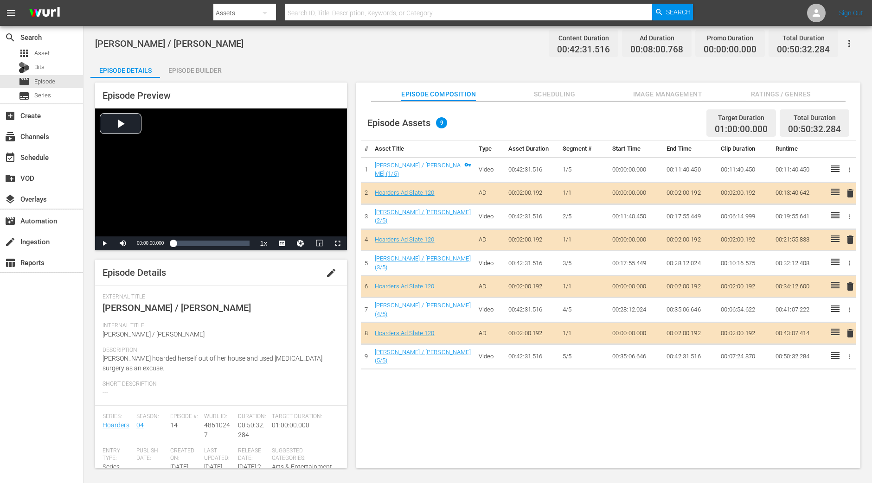
click at [697, 79] on div "Episode Preview Video Player is loading. Play Video Play Mute Current Time 00:0…" at bounding box center [477, 277] width 774 height 398
click at [697, 86] on button "Ratings / Genres" at bounding box center [781, 92] width 70 height 19
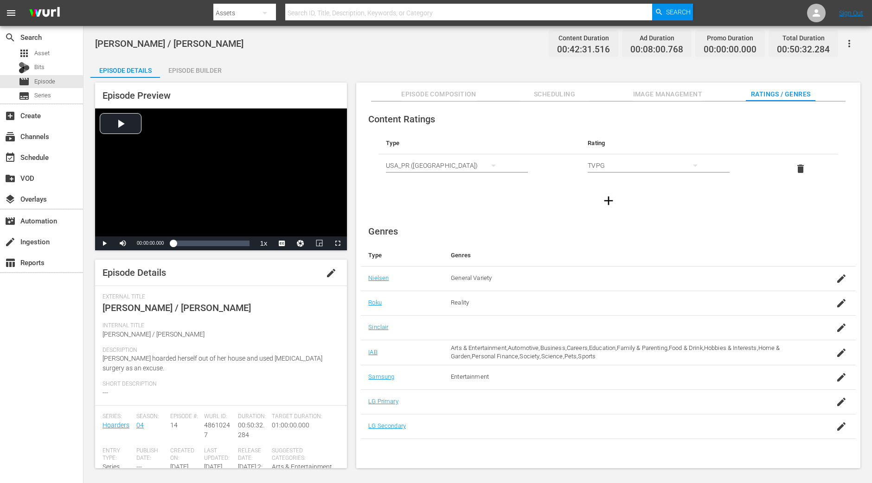
click at [204, 68] on div "Episode Builder" at bounding box center [195, 70] width 70 height 22
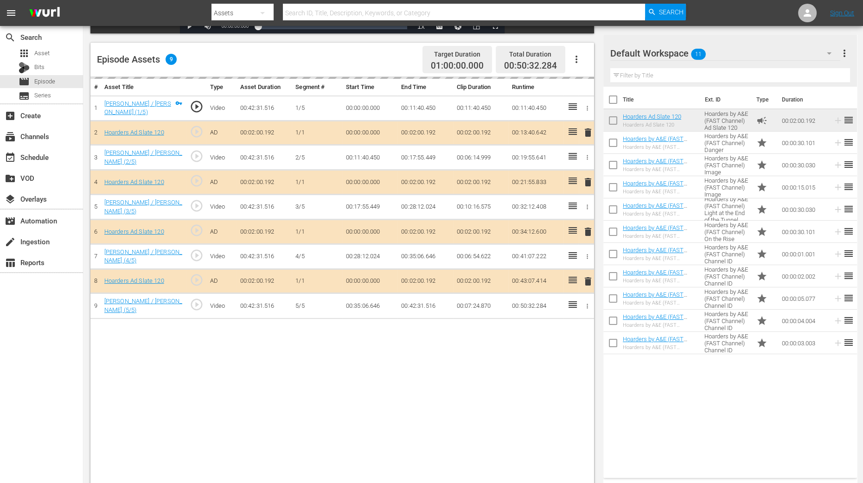
scroll to position [241, 0]
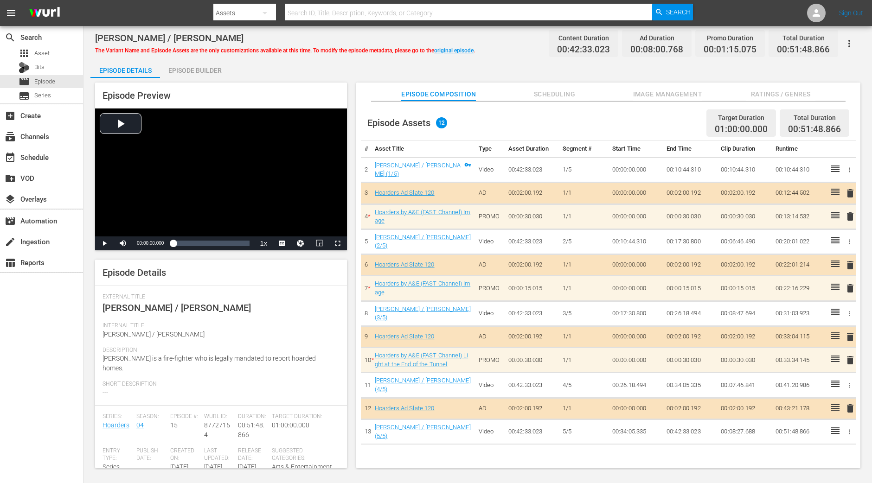
click at [697, 89] on span "Ratings / Genres" at bounding box center [781, 95] width 70 height 12
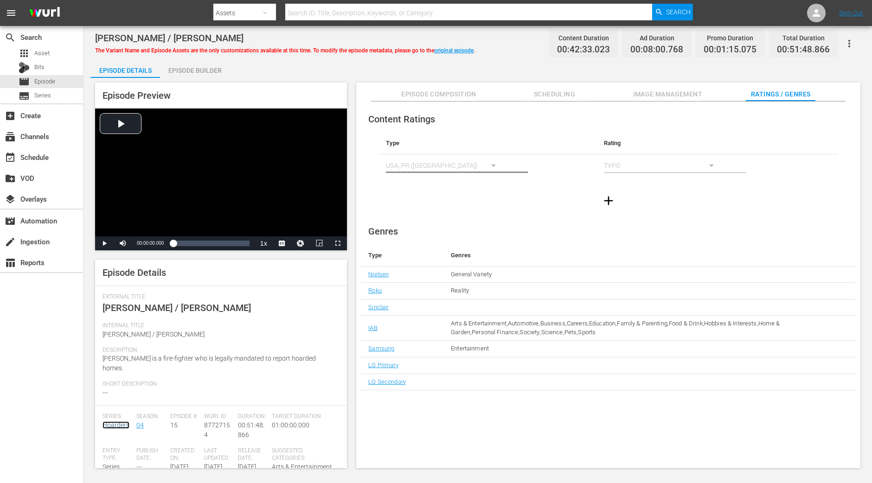
click at [116, 386] on link "Hoarders" at bounding box center [115, 425] width 27 height 7
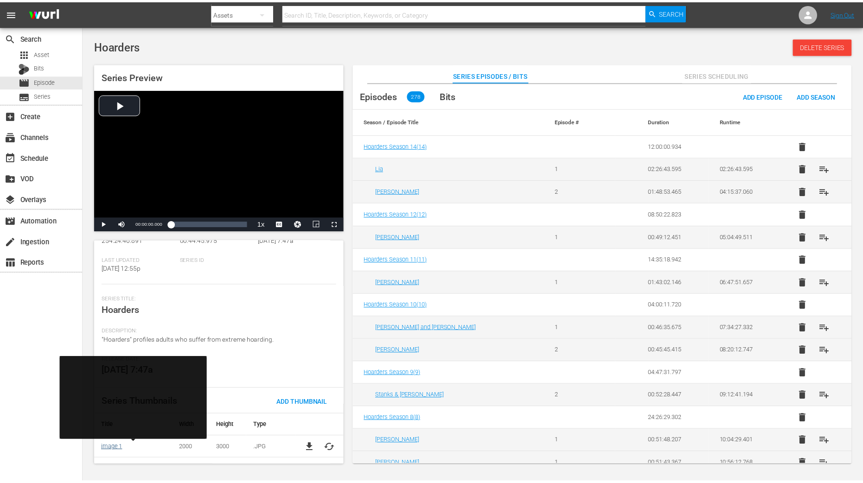
scroll to position [89, 0]
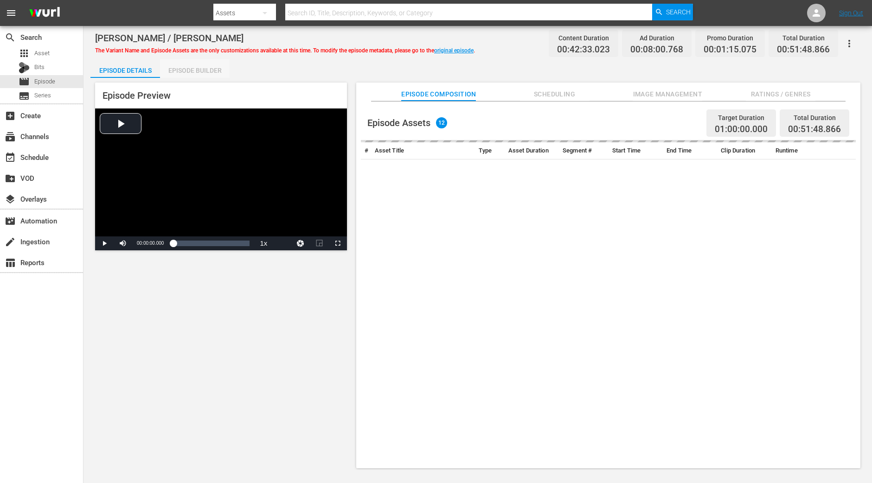
click at [176, 64] on div "Episode Builder" at bounding box center [195, 70] width 70 height 22
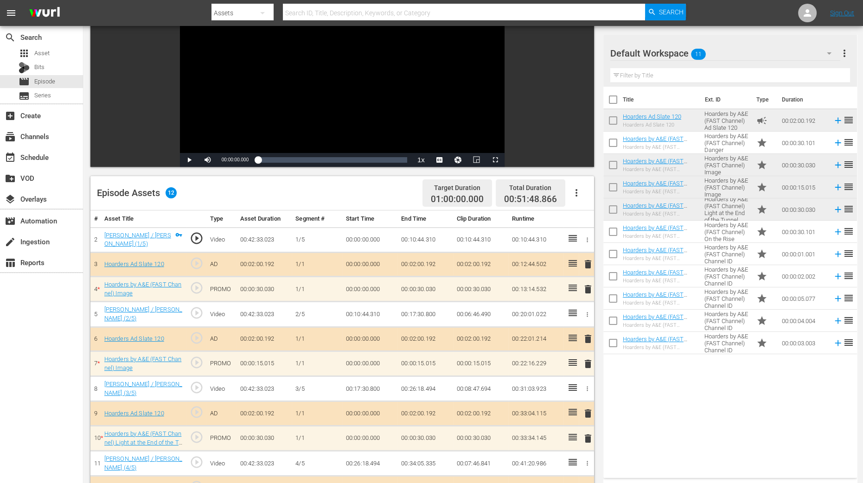
scroll to position [231, 0]
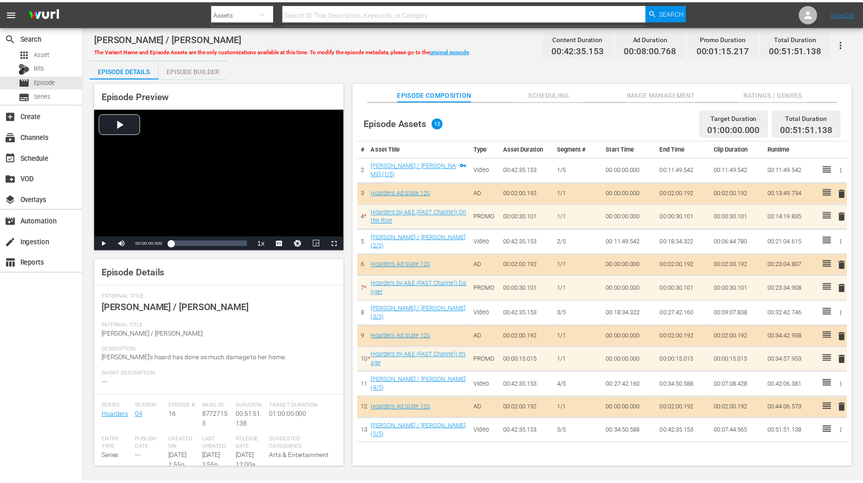
scroll to position [173, 0]
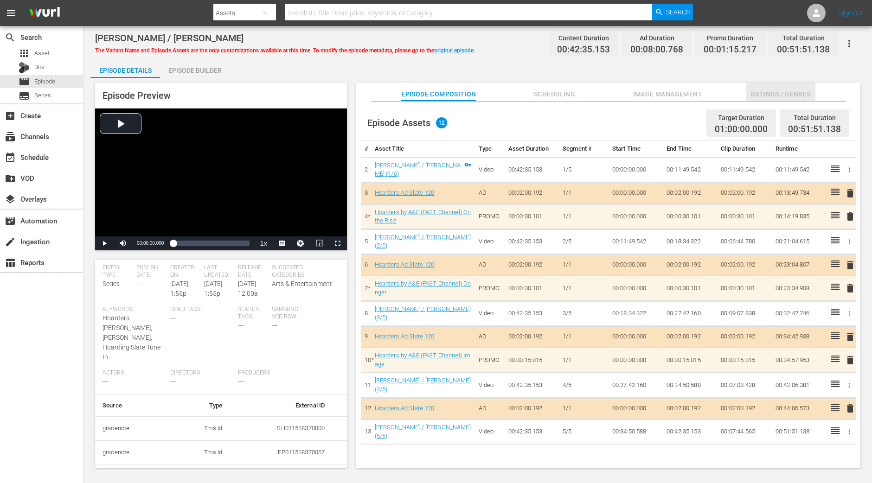
click at [697, 100] on button "Ratings / Genres" at bounding box center [781, 92] width 70 height 19
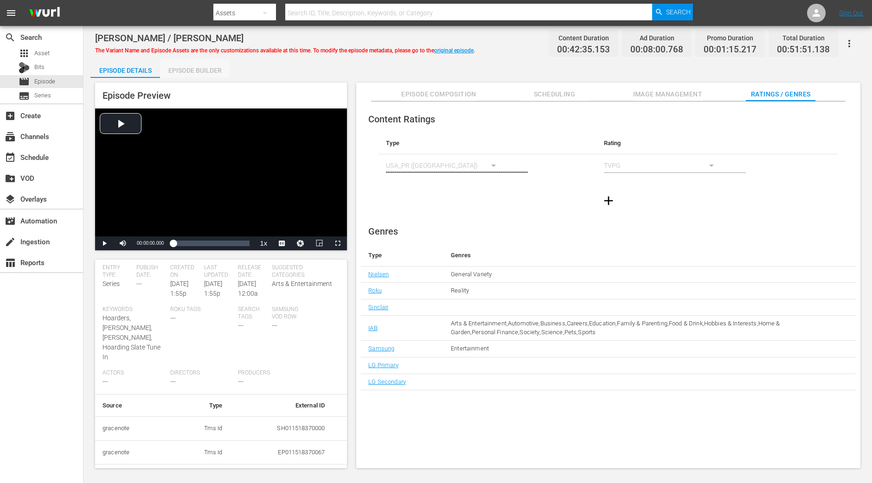
click at [209, 68] on div "Episode Builder" at bounding box center [195, 70] width 70 height 22
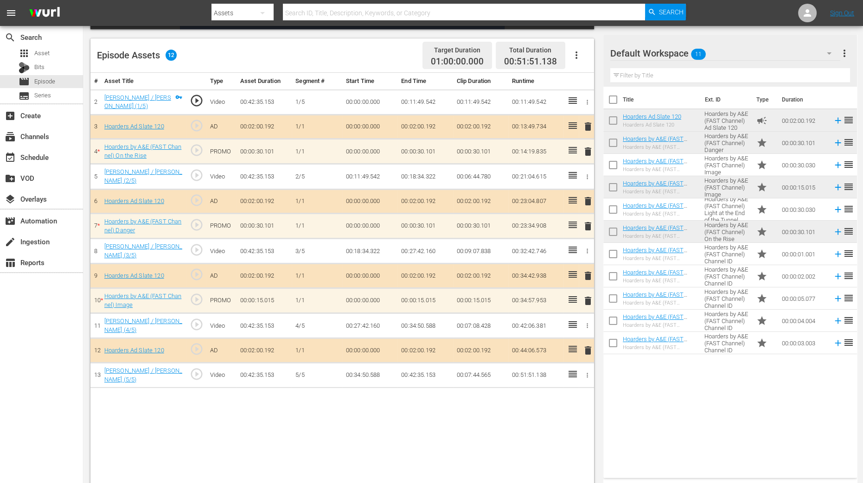
scroll to position [102, 0]
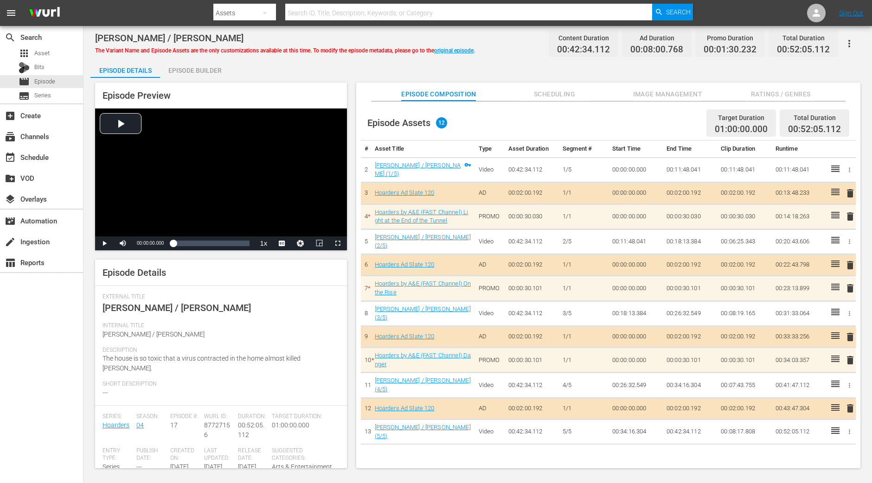
click at [199, 65] on div "Episode Builder" at bounding box center [195, 70] width 70 height 22
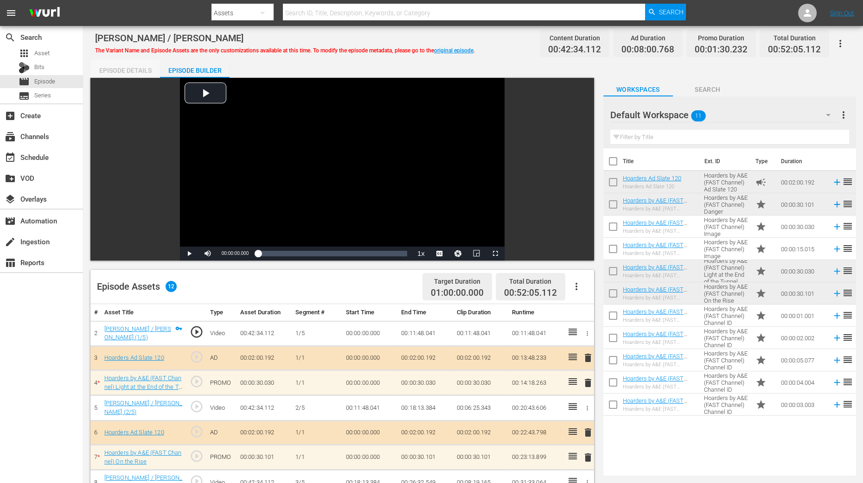
click at [132, 68] on div "Episode Details" at bounding box center [125, 70] width 70 height 22
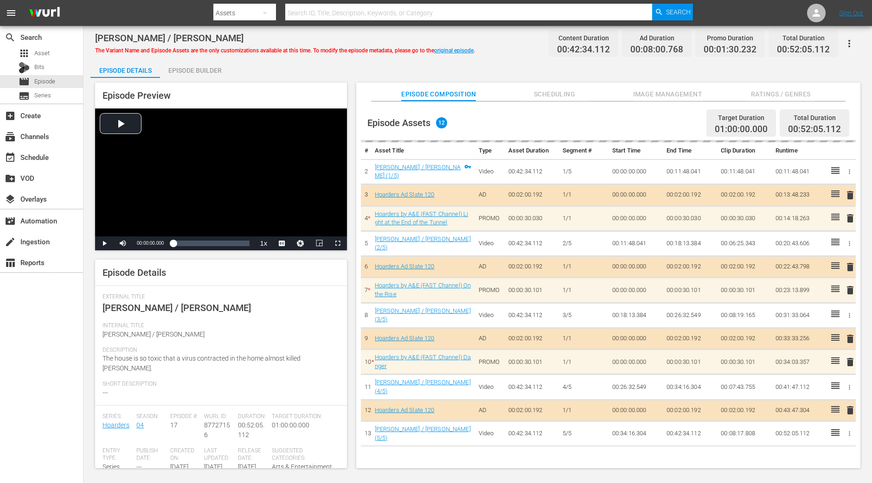
click at [697, 89] on span "Ratings / Genres" at bounding box center [781, 95] width 70 height 12
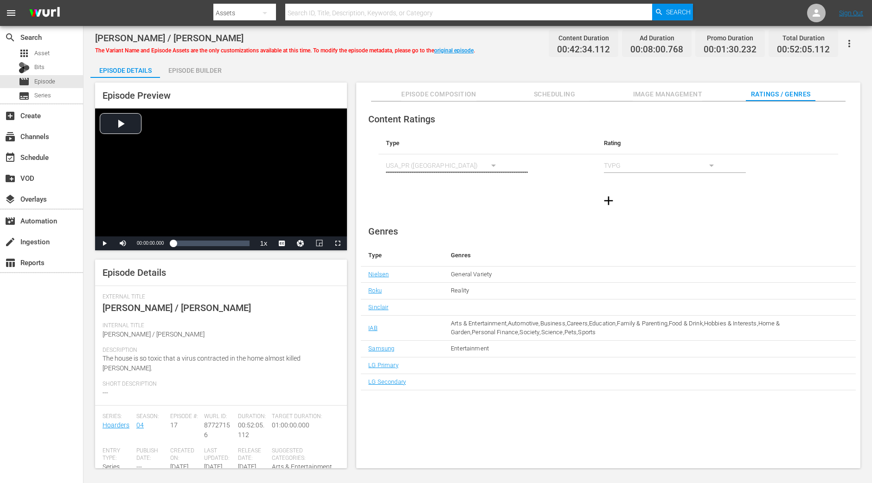
click at [179, 58] on div "Mike / Bonnie The Variant Name and Episode Assets are the only customizations a…" at bounding box center [477, 248] width 788 height 444
click at [185, 66] on div "Episode Builder" at bounding box center [195, 70] width 70 height 22
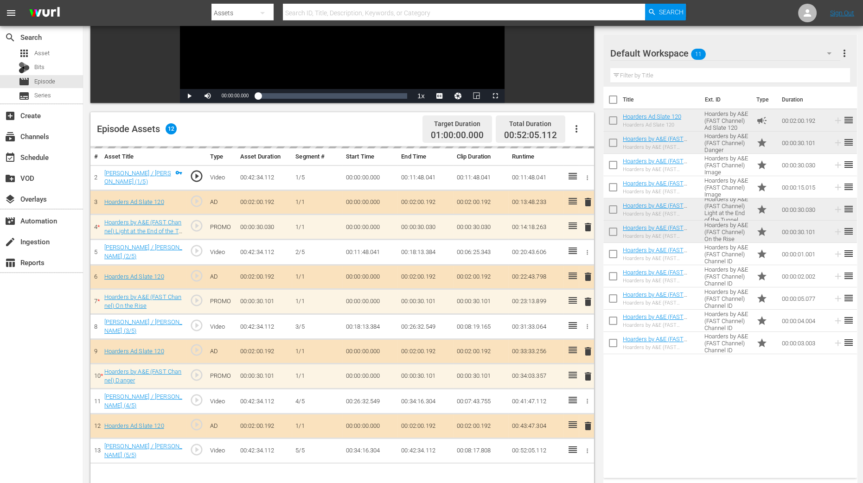
scroll to position [174, 0]
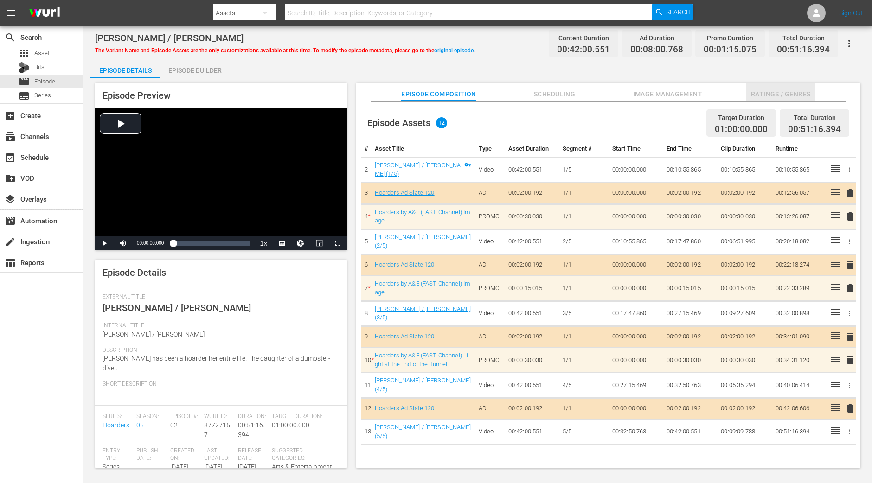
click at [697, 85] on button "Ratings / Genres" at bounding box center [781, 92] width 70 height 19
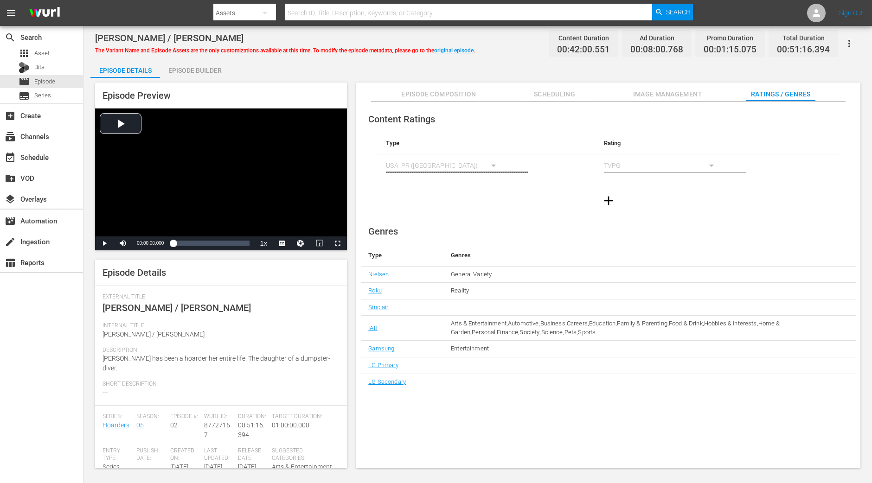
click at [198, 64] on div "Episode Builder" at bounding box center [195, 70] width 70 height 22
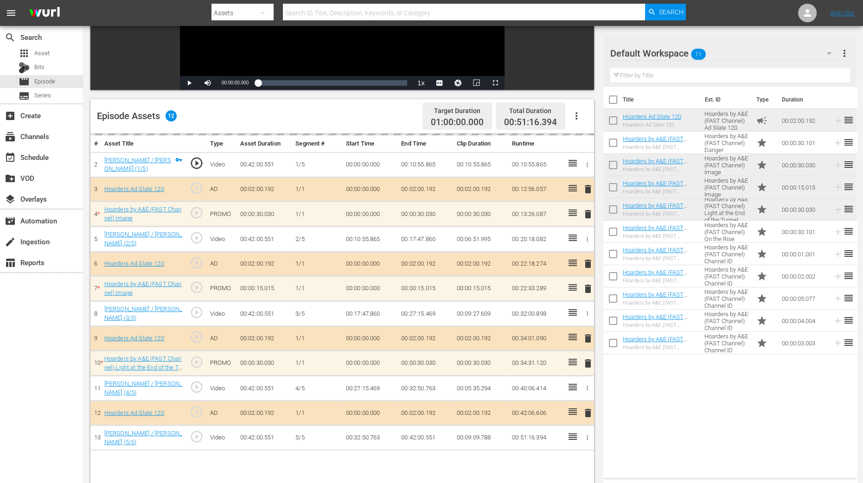
scroll to position [231, 0]
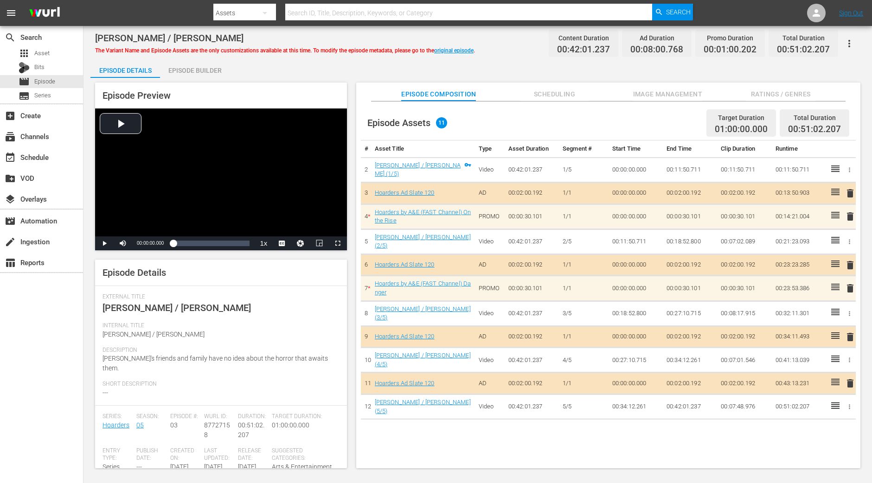
click at [697, 91] on span "Ratings / Genres" at bounding box center [781, 95] width 70 height 12
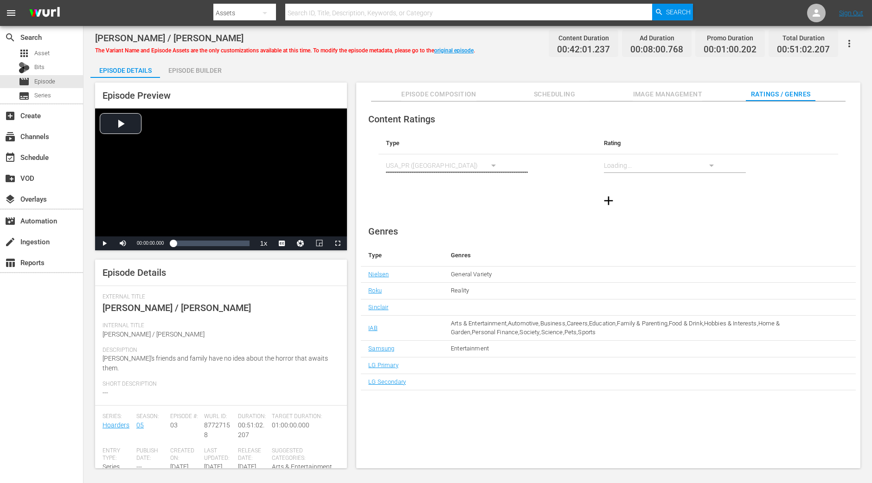
click at [199, 77] on div "Episode Builder" at bounding box center [195, 70] width 70 height 22
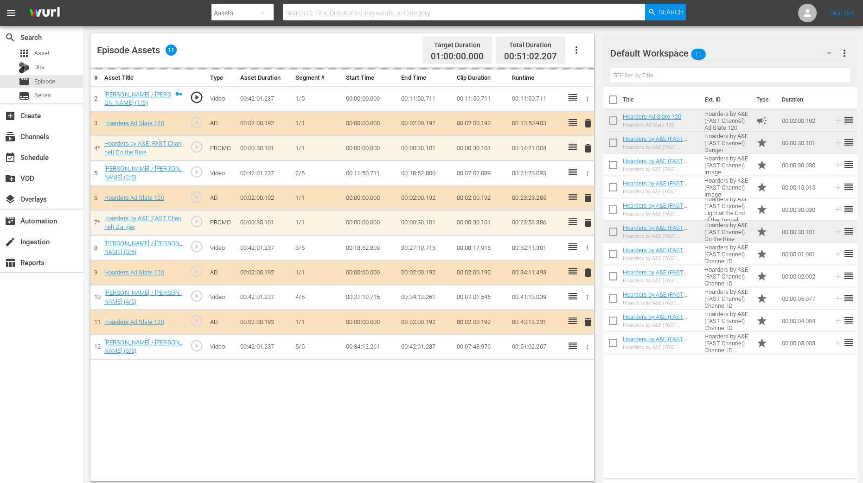
scroll to position [241, 0]
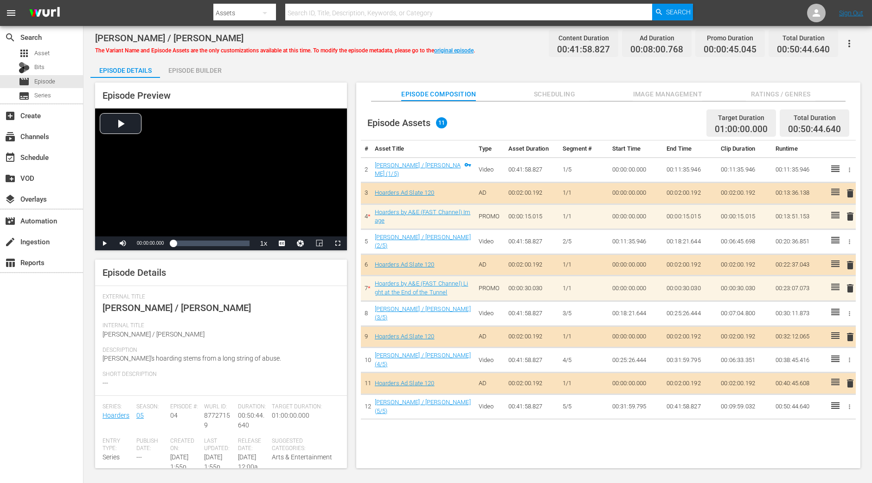
click at [194, 73] on div "Episode Builder" at bounding box center [195, 70] width 70 height 22
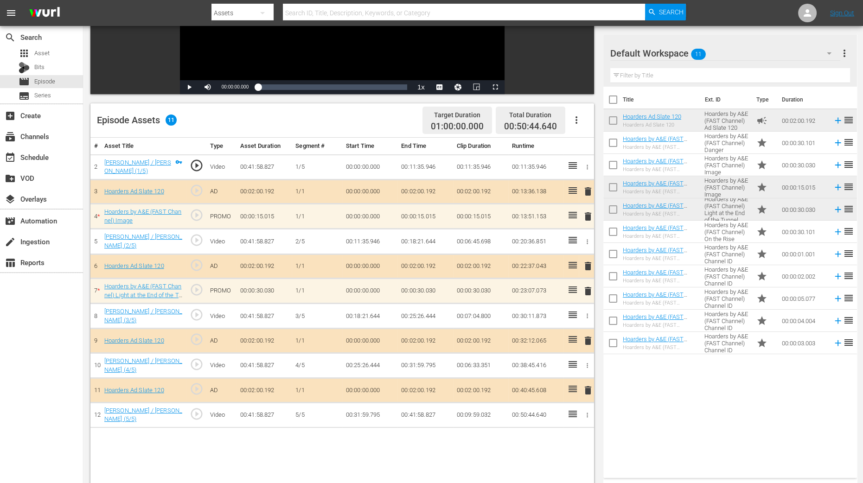
scroll to position [174, 0]
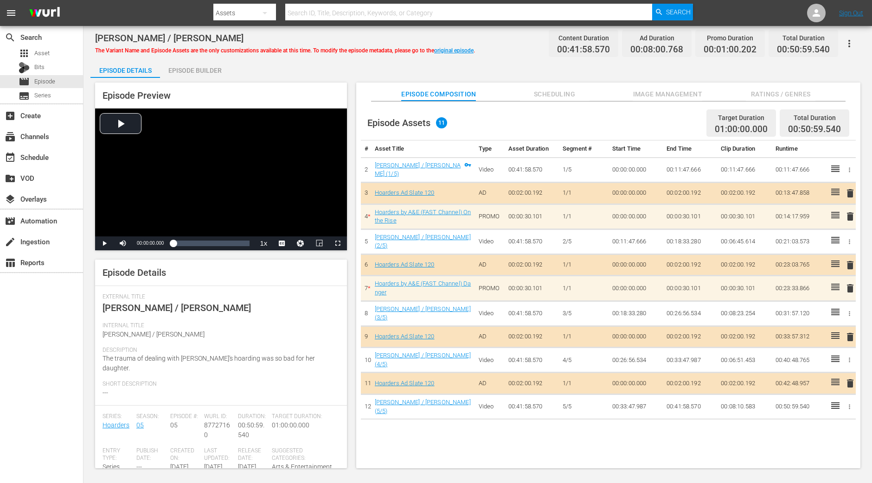
click at [697, 89] on span "Ratings / Genres" at bounding box center [781, 95] width 70 height 12
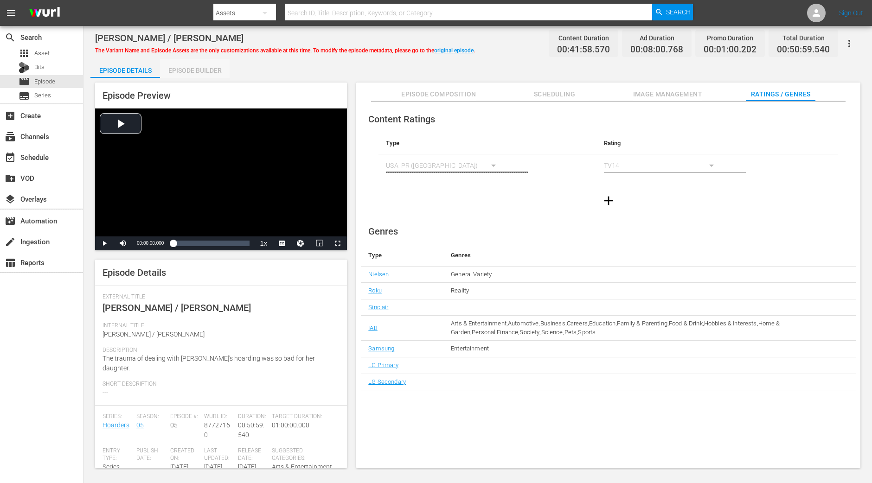
click at [211, 67] on div "Episode Builder" at bounding box center [195, 70] width 70 height 22
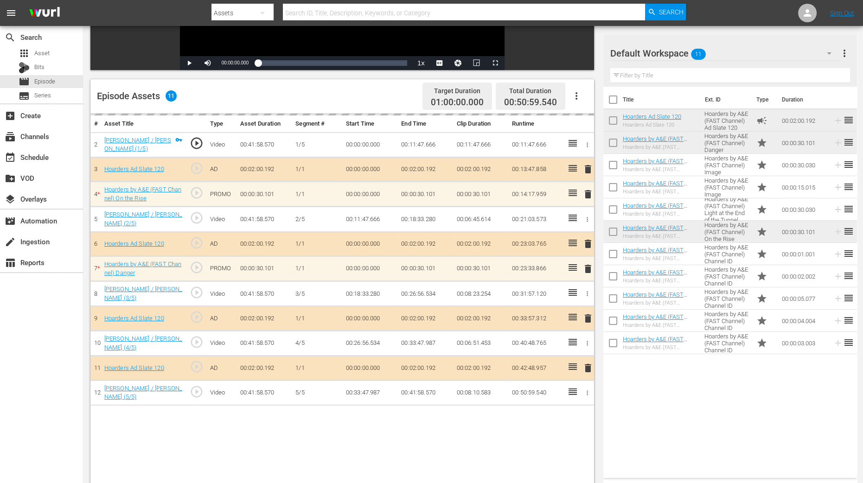
scroll to position [231, 0]
